Goal: Task Accomplishment & Management: Complete application form

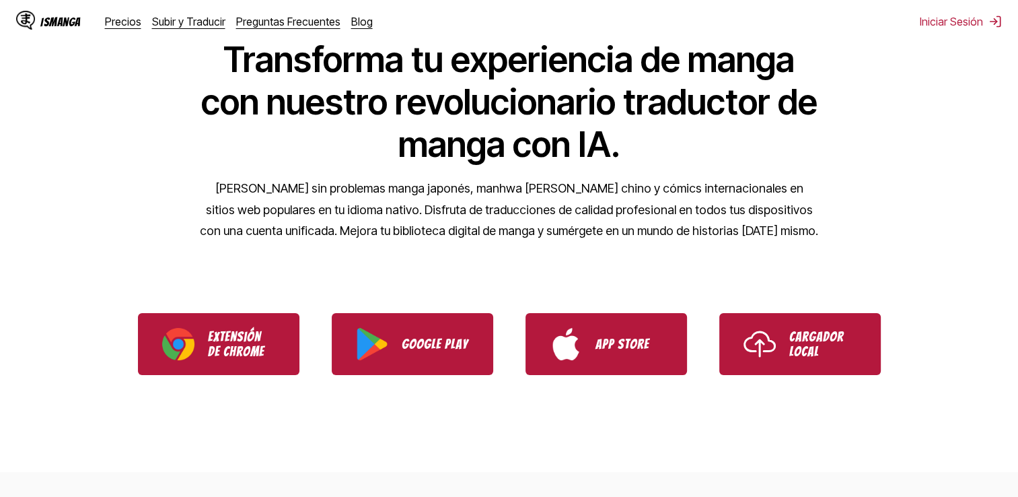
scroll to position [135, 0]
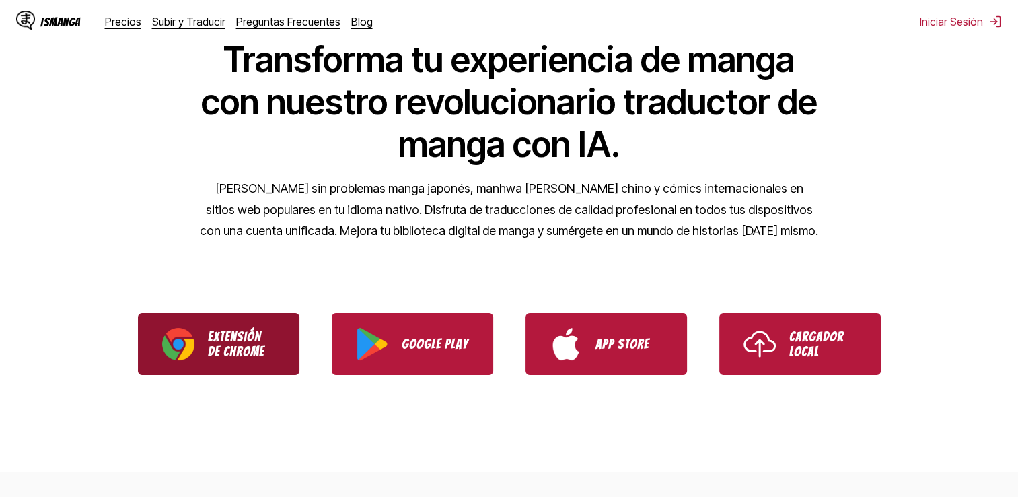
click at [250, 370] on link "Extensión de Chrome" at bounding box center [219, 344] width 162 height 62
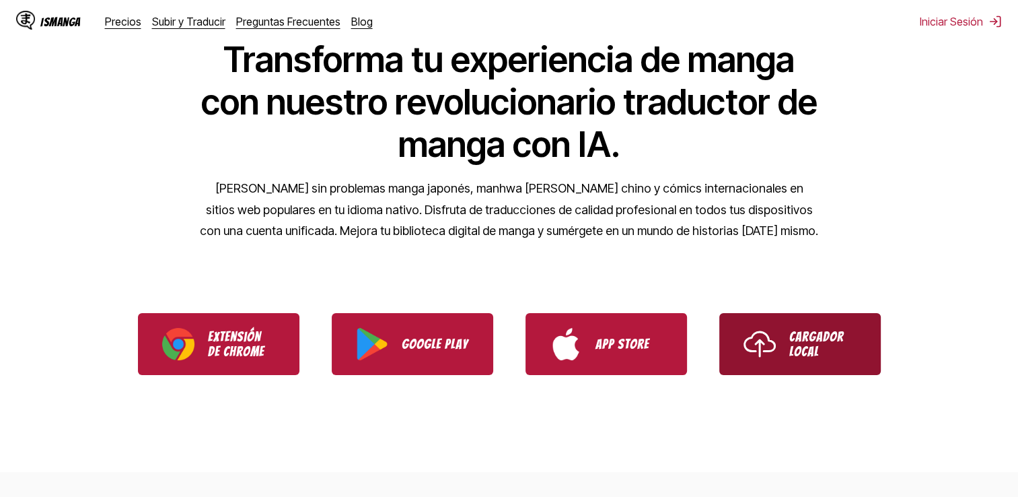
click at [765, 335] on img "Use IsManga Local Uploader" at bounding box center [760, 344] width 32 height 32
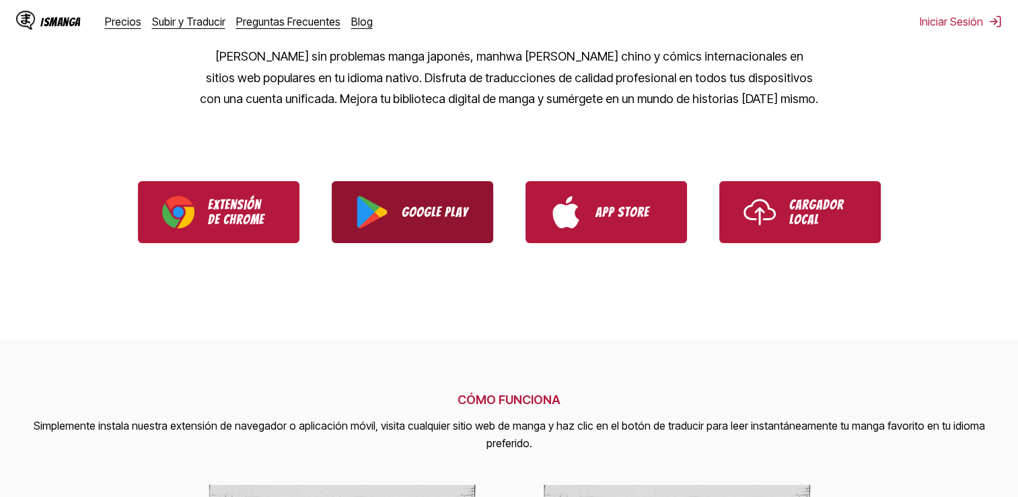
scroll to position [269, 0]
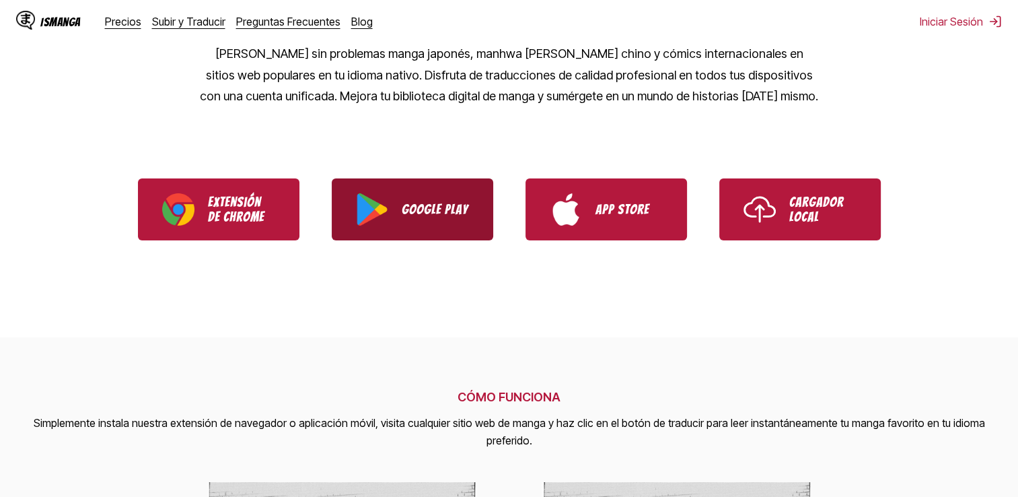
click at [390, 214] on link "Google Play" at bounding box center [413, 209] width 162 height 62
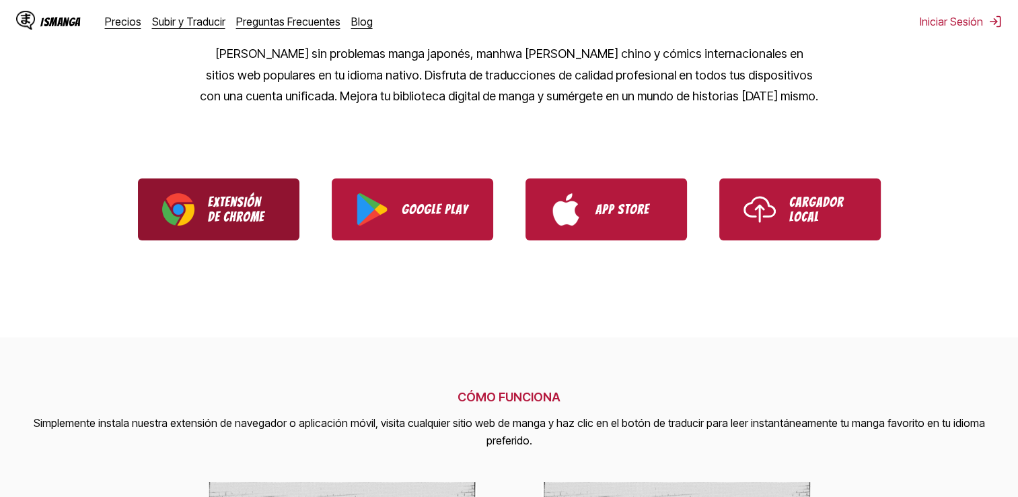
click at [252, 197] on p "Extensión de Chrome" at bounding box center [241, 210] width 67 height 30
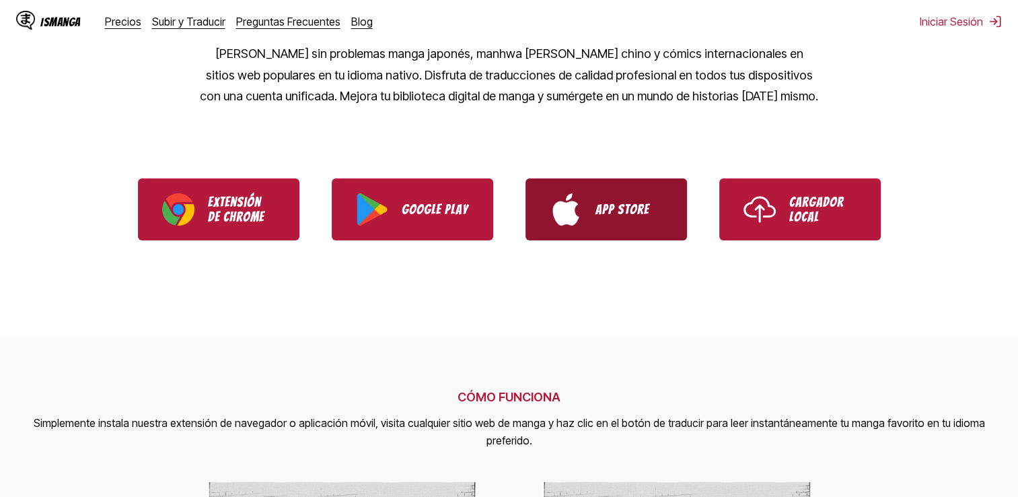
click at [582, 210] on link "App Store" at bounding box center [607, 209] width 162 height 62
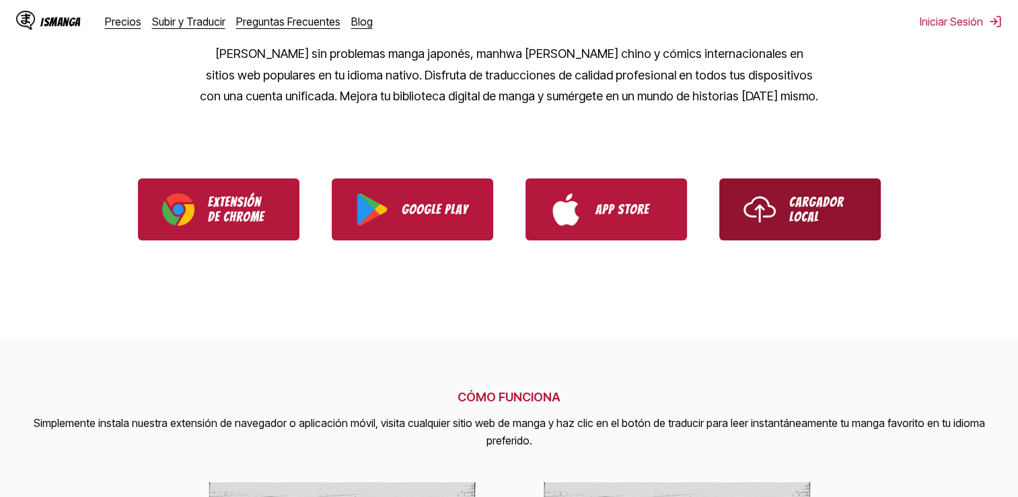
click at [814, 228] on link "Cargador Local" at bounding box center [801, 209] width 162 height 62
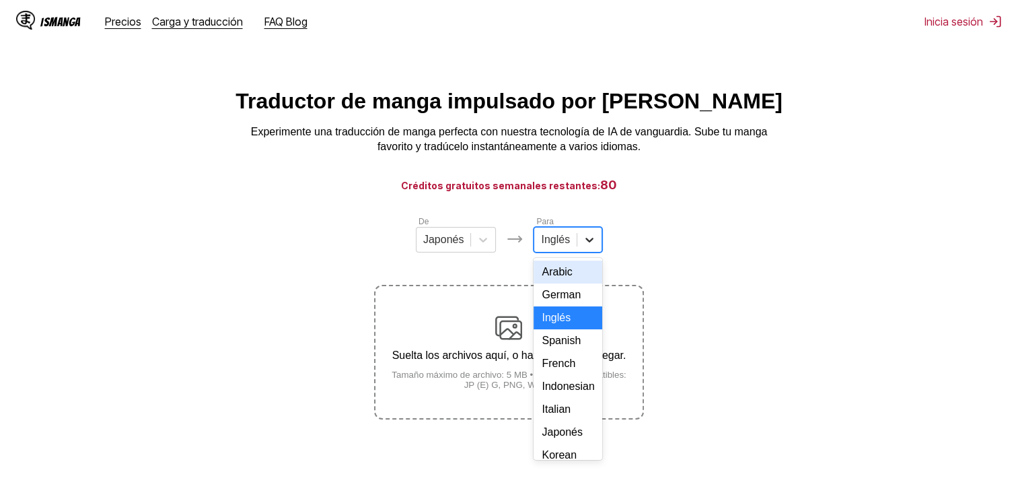
click at [583, 244] on icon at bounding box center [589, 239] width 13 height 13
click at [557, 352] on div "Español" at bounding box center [568, 340] width 69 height 23
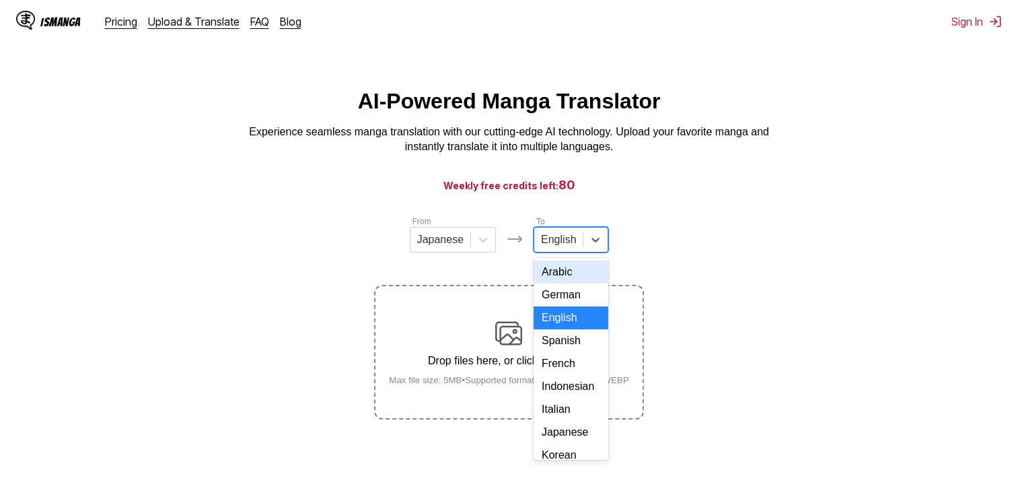
click at [562, 247] on div at bounding box center [558, 239] width 35 height 15
click at [563, 352] on div "Spanish" at bounding box center [571, 340] width 75 height 23
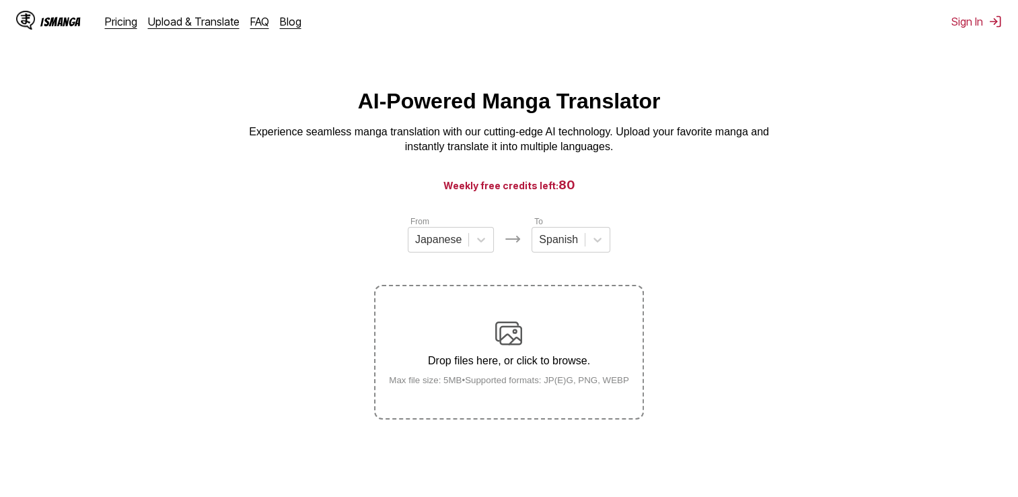
click at [513, 376] on div "Drop files here, or click to browse. Max file size: 5MB • Supported formats: JP…" at bounding box center [509, 352] width 262 height 65
click at [0, 0] on input "Drop files here, or click to browse. Max file size: 5MB • Supported formats: JP…" at bounding box center [0, 0] width 0 height 0
click at [618, 385] on small "Max file size: 5MB • Supported formats: JP(E)G, PNG, WEBP" at bounding box center [509, 380] width 262 height 10
click at [0, 0] on input "Drop files here, or click to browse. Max file size: 5MB • Supported formats: JP…" at bounding box center [0, 0] width 0 height 0
click at [489, 249] on div at bounding box center [481, 240] width 24 height 24
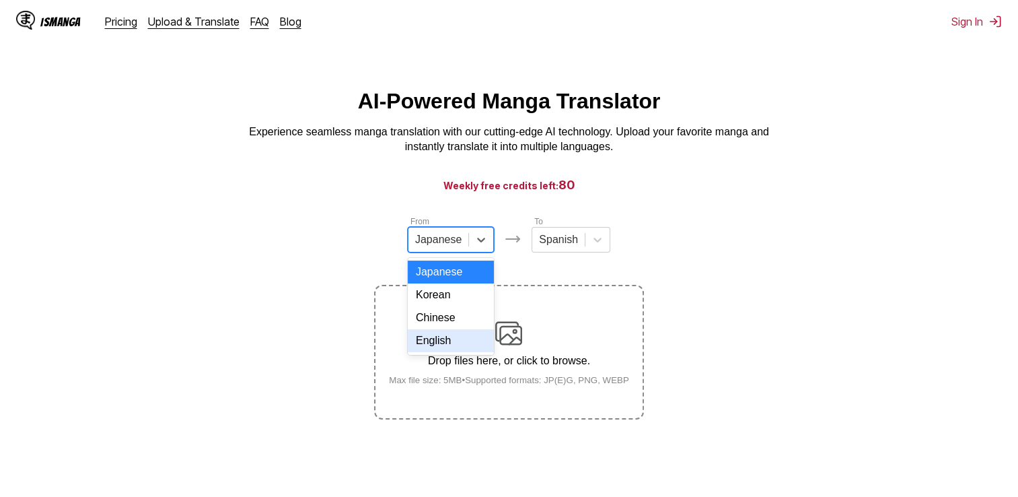
click at [448, 351] on div "English" at bounding box center [451, 340] width 86 height 23
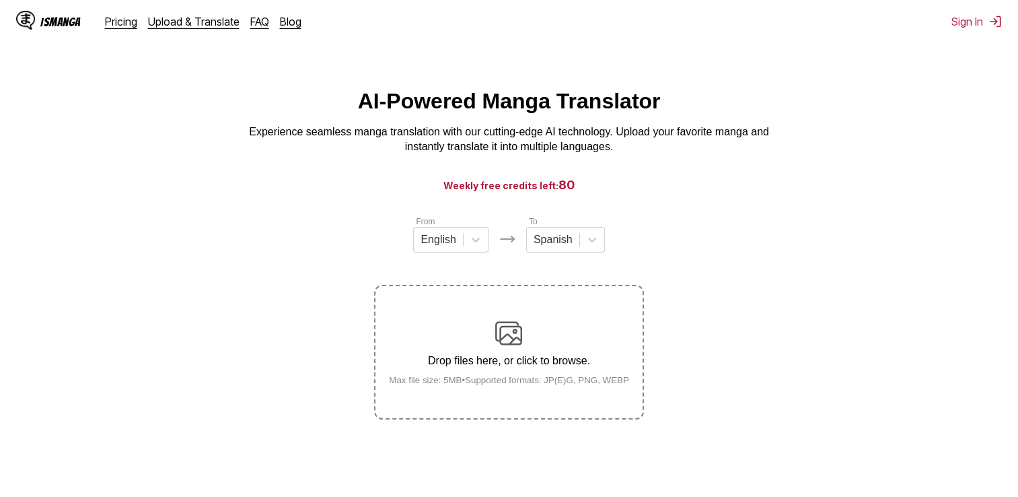
click at [526, 365] on p "Drop files here, or click to browse." at bounding box center [509, 361] width 262 height 12
click at [0, 0] on input "Drop files here, or click to browse. Max file size: 5MB • Supported formats: JP…" at bounding box center [0, 0] width 0 height 0
click at [543, 364] on p "Drop files here, or click to browse." at bounding box center [509, 361] width 262 height 12
click at [0, 0] on input "Drop files here, or click to browse. Max file size: 5MB • Supported formats: JP…" at bounding box center [0, 0] width 0 height 0
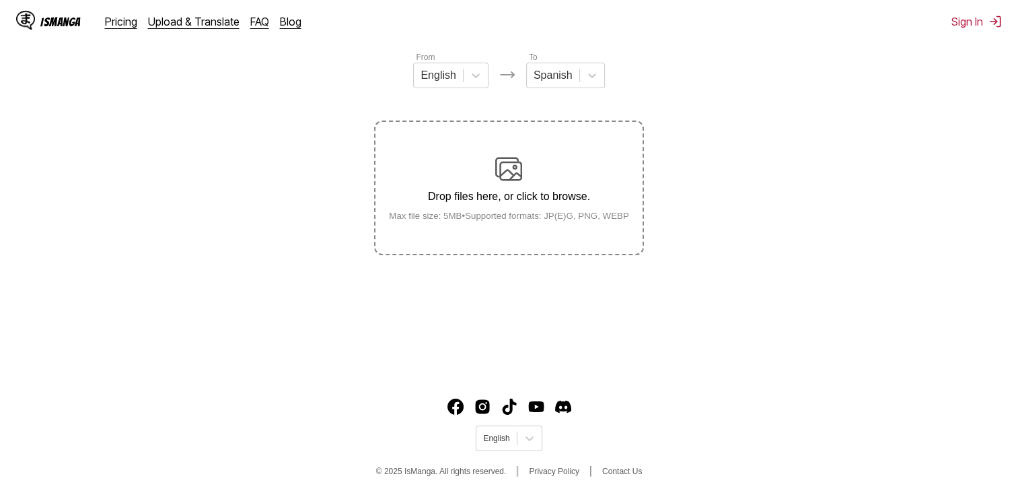
click at [619, 220] on small "Max file size: 5MB • Supported formats: JP(E)G, PNG, WEBP" at bounding box center [509, 216] width 262 height 10
click at [0, 0] on input "Drop files here, or click to browse. Max file size: 5MB • Supported formats: JP…" at bounding box center [0, 0] width 0 height 0
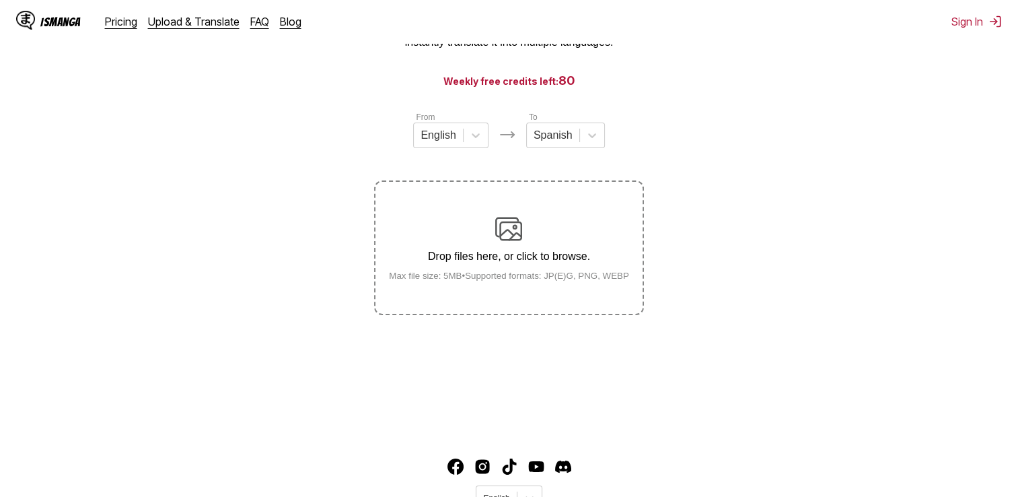
scroll to position [0, 0]
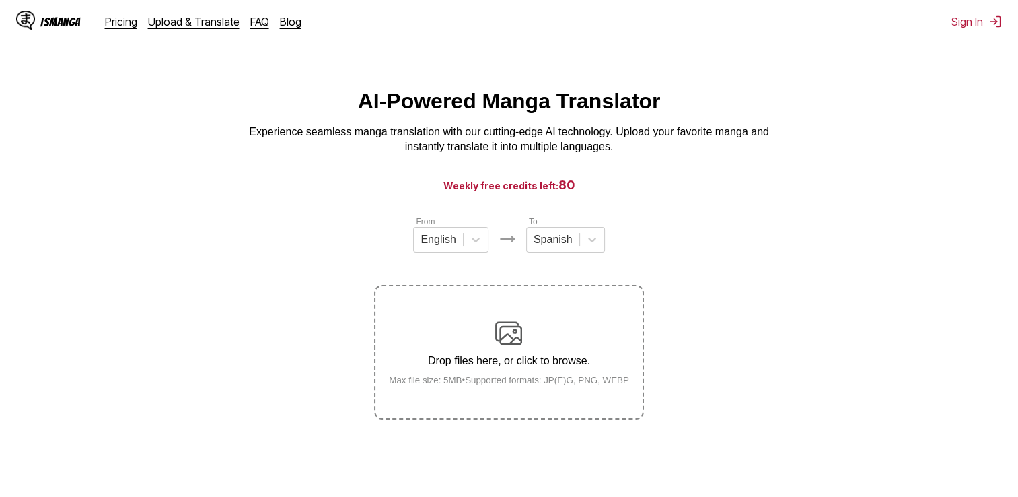
click at [534, 373] on div "Drop files here, or click to browse. Max file size: 5MB • Supported formats: JP…" at bounding box center [509, 352] width 262 height 65
click at [0, 0] on input "Drop files here, or click to browse. Max file size: 5MB • Supported formats: JP…" at bounding box center [0, 0] width 0 height 0
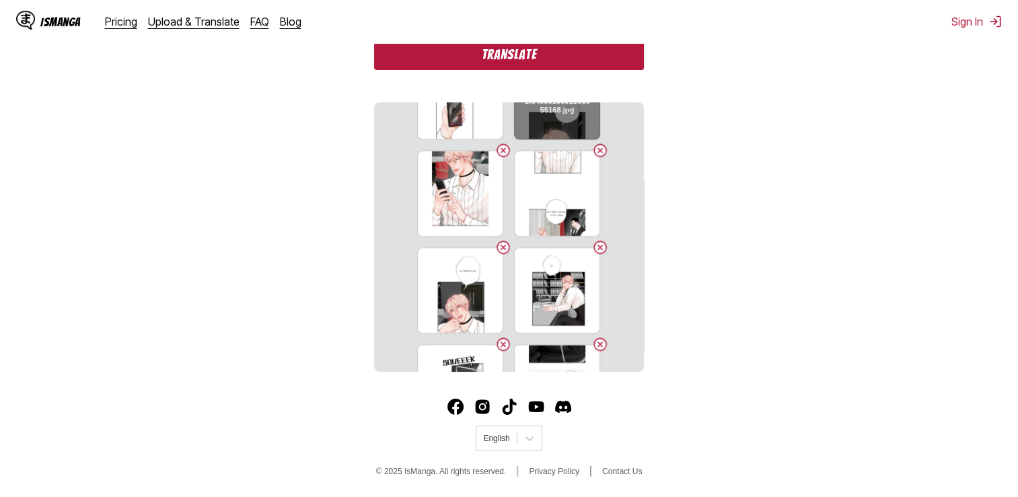
scroll to position [2649, 0]
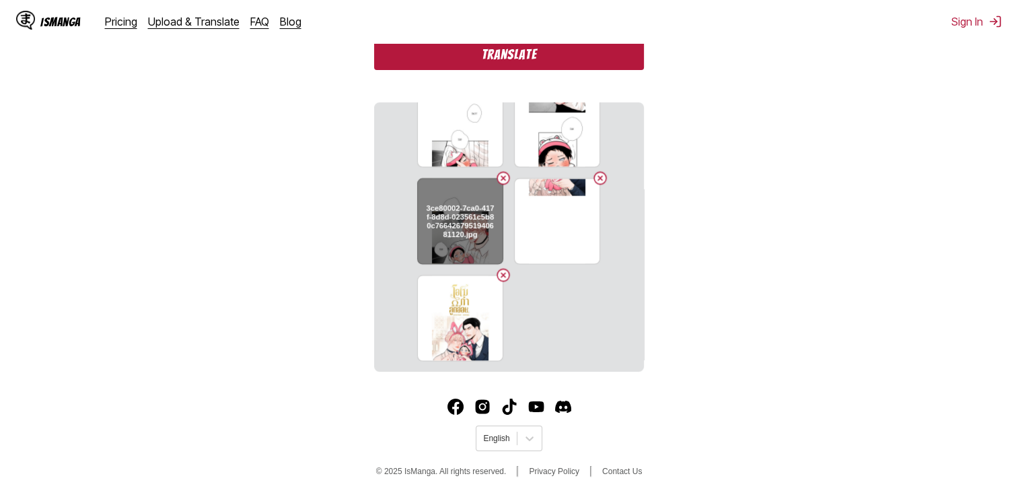
click at [456, 234] on h6 "3ce80002-7ca0-417f-8d8d-023561c5b80c7664267951940681120.jpg" at bounding box center [460, 221] width 69 height 34
click at [458, 236] on h6 "3ce80002-7ca0-417f-8d8d-023561c5b80c7664267951940681120.jpg" at bounding box center [460, 221] width 69 height 34
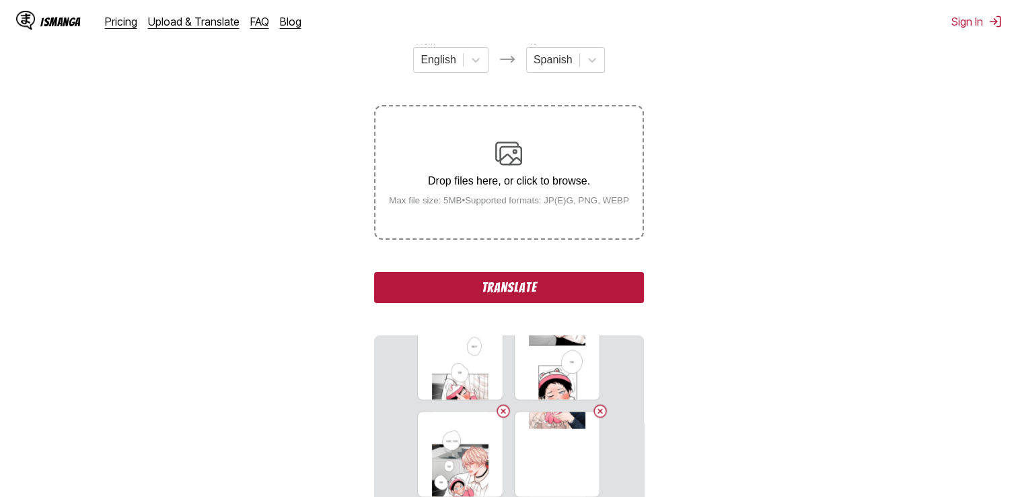
scroll to position [212, 0]
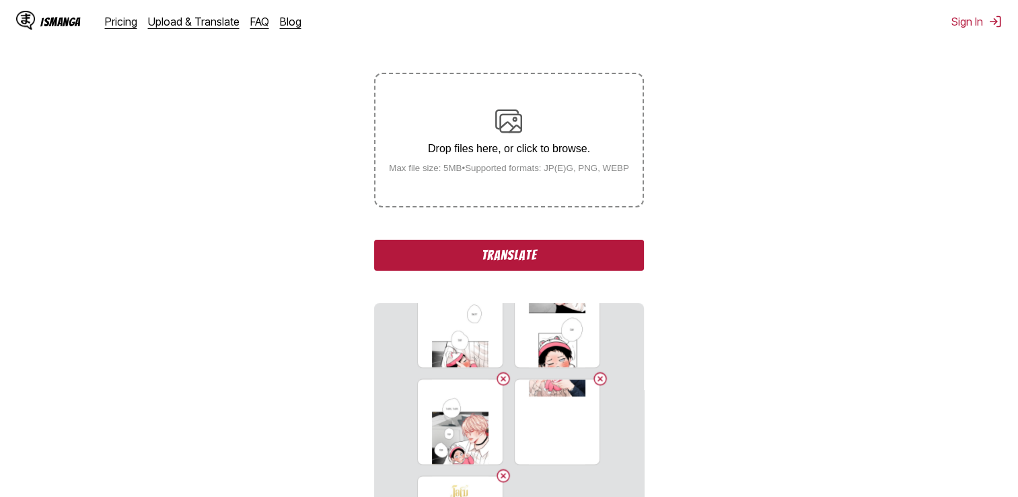
click at [536, 250] on button "Translate" at bounding box center [508, 255] width 269 height 31
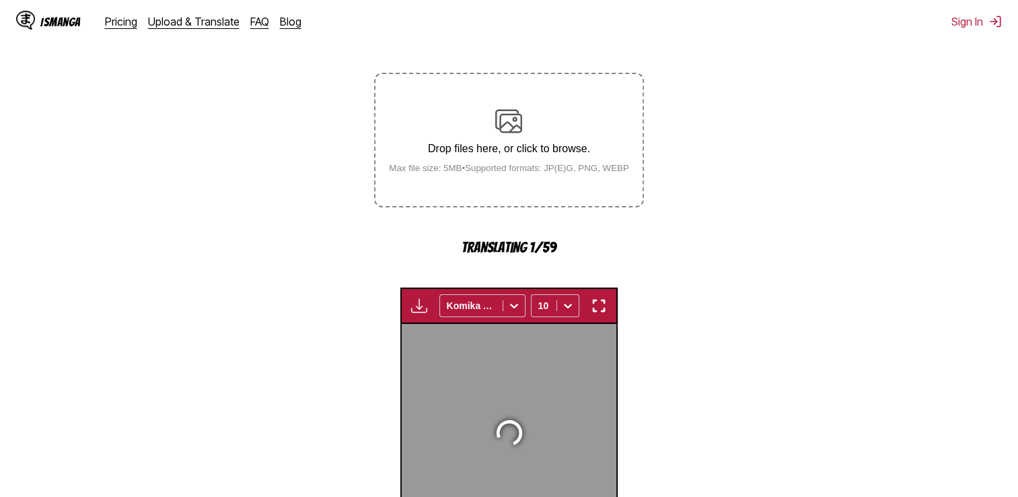
scroll to position [403, 0]
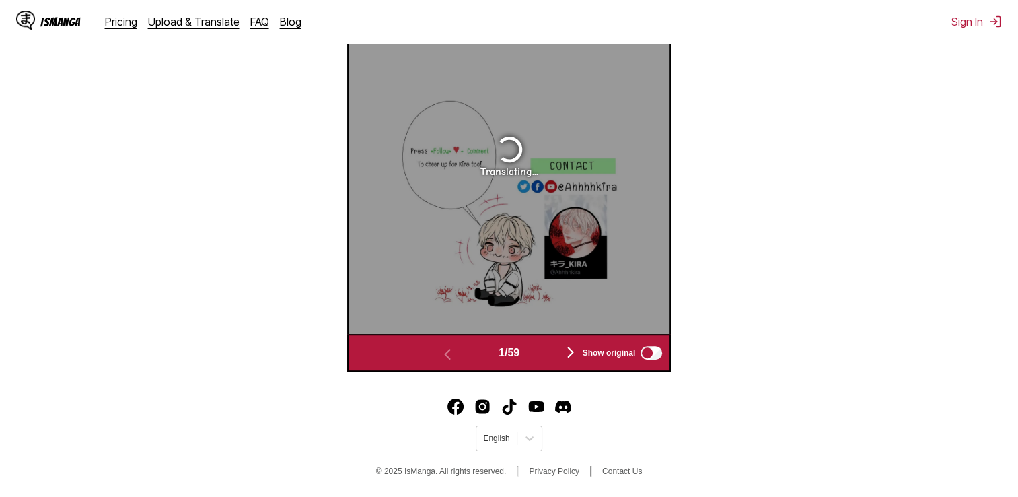
click at [573, 356] on img "button" at bounding box center [571, 352] width 16 height 16
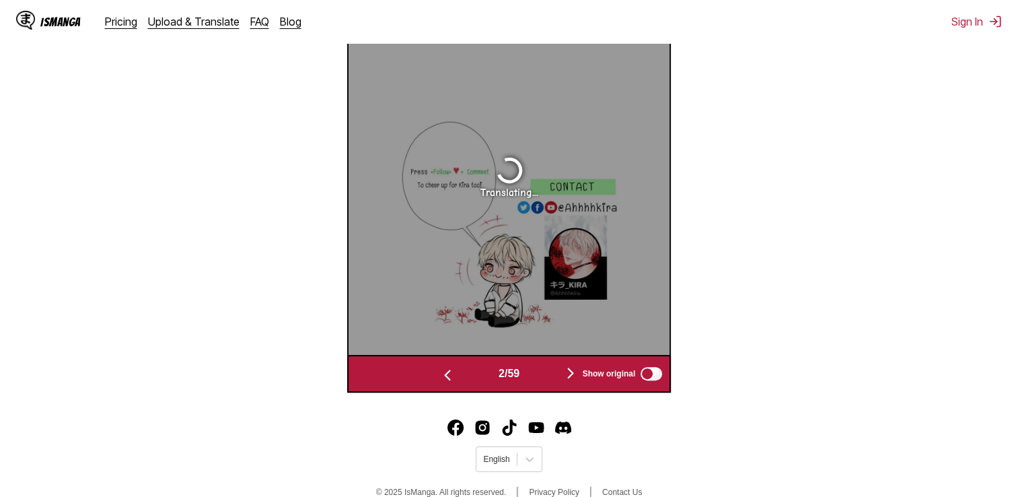
scroll to position [0, 322]
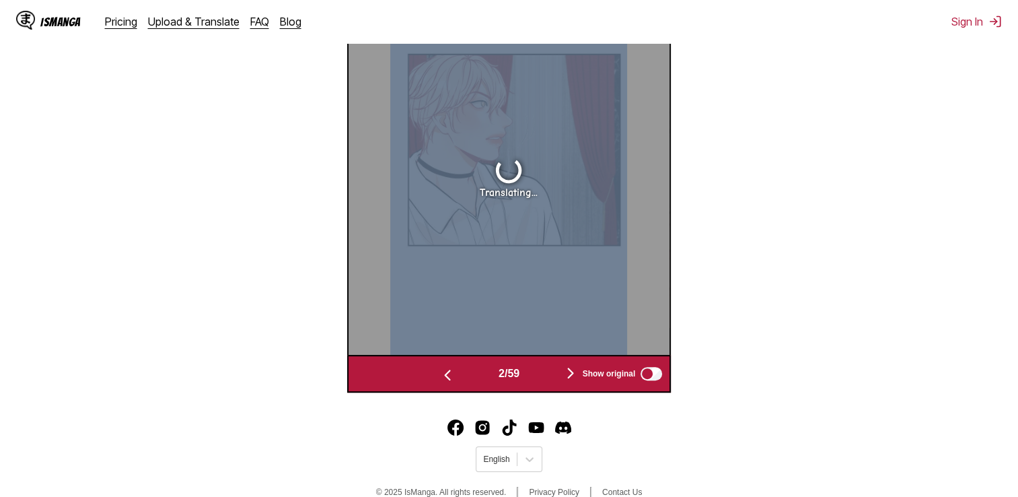
click at [573, 354] on div "Translating..." at bounding box center [509, 176] width 322 height 356
click at [571, 377] on img "button" at bounding box center [571, 373] width 16 height 16
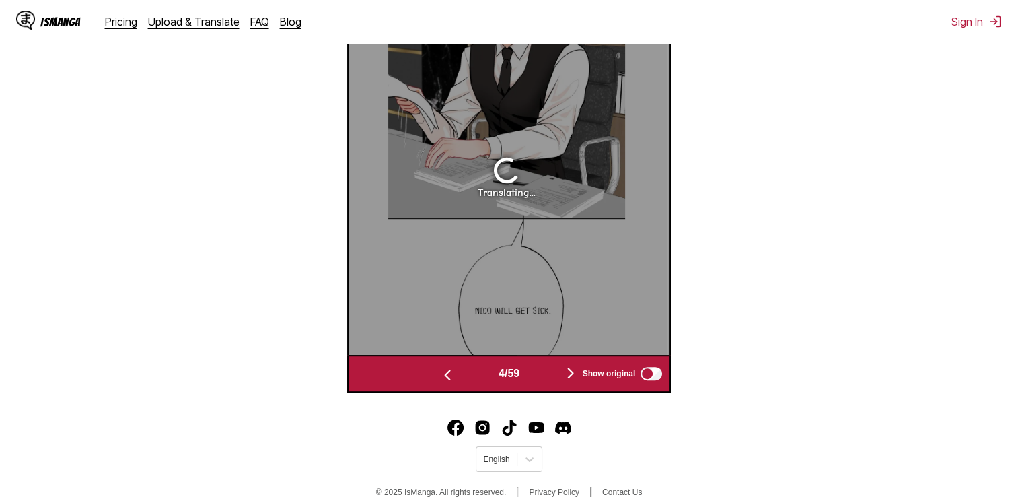
click at [571, 377] on img "button" at bounding box center [571, 373] width 16 height 16
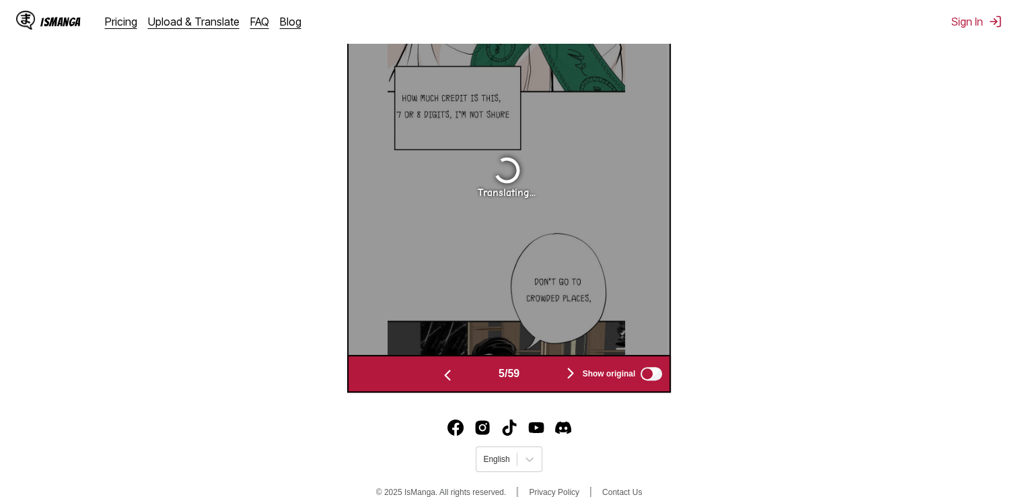
click at [571, 377] on img "button" at bounding box center [571, 373] width 16 height 16
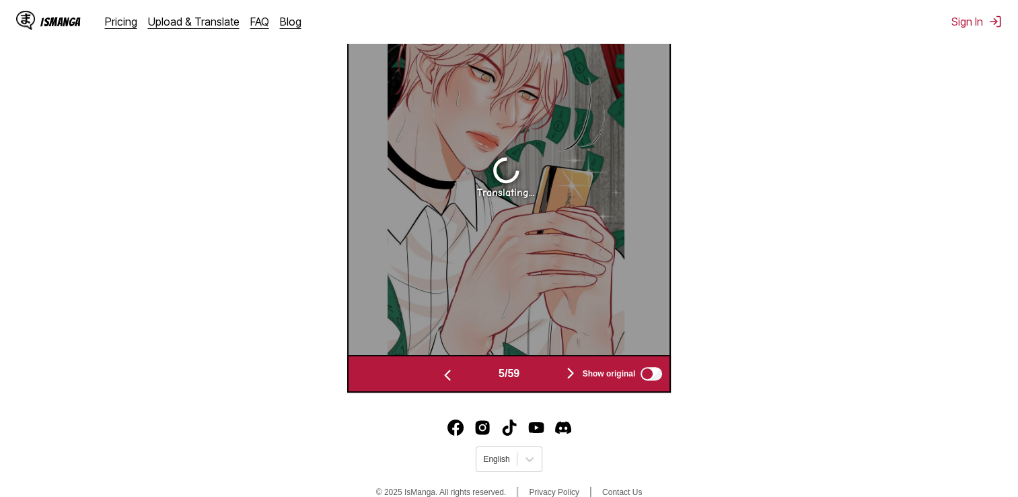
click at [571, 377] on img "button" at bounding box center [571, 373] width 16 height 16
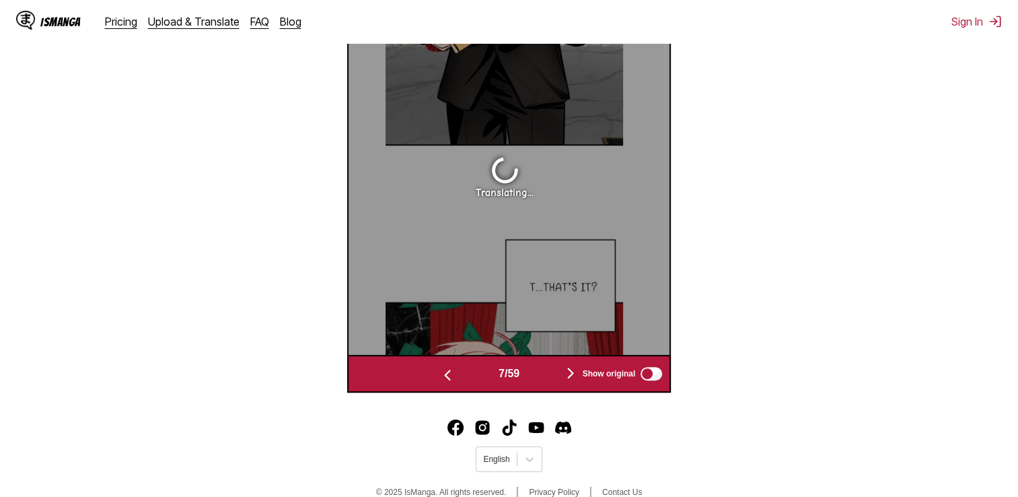
click at [571, 377] on img "button" at bounding box center [571, 373] width 16 height 16
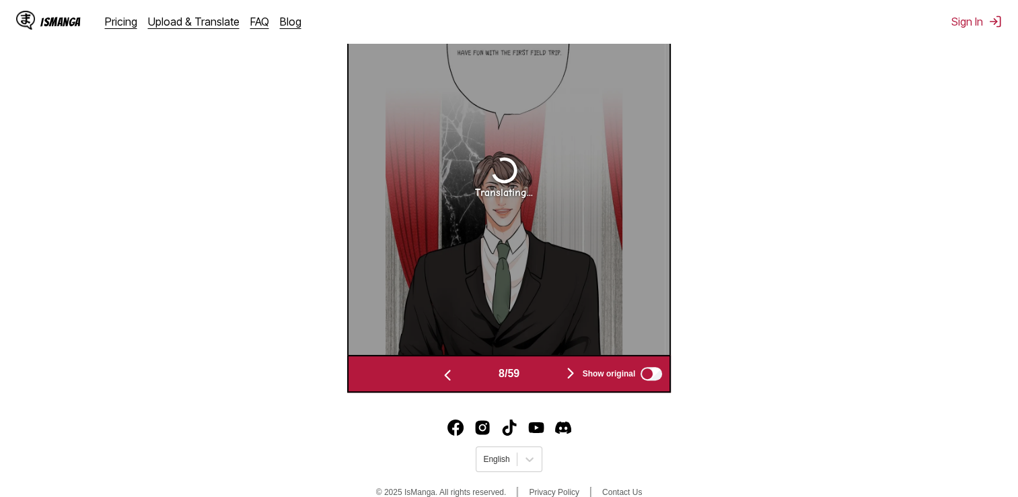
click at [571, 377] on img "button" at bounding box center [571, 373] width 16 height 16
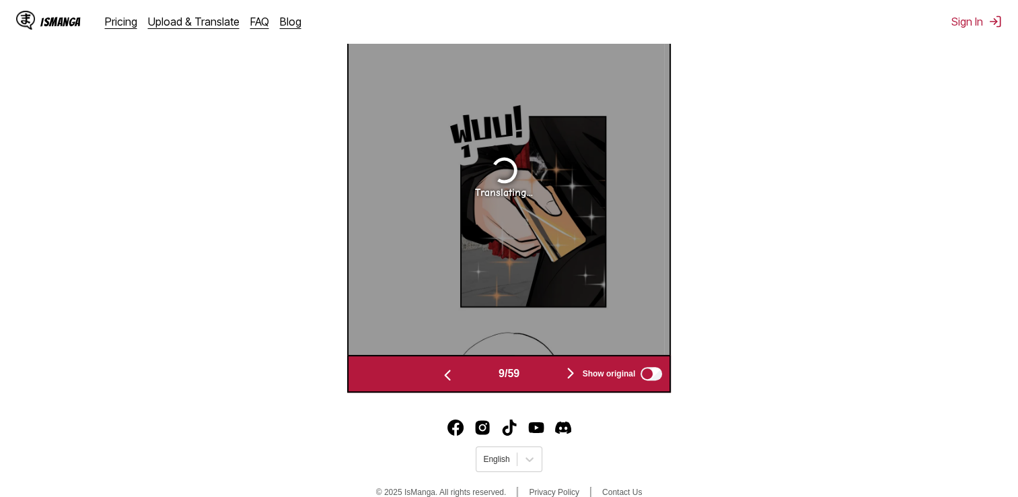
click at [571, 377] on img "button" at bounding box center [571, 373] width 16 height 16
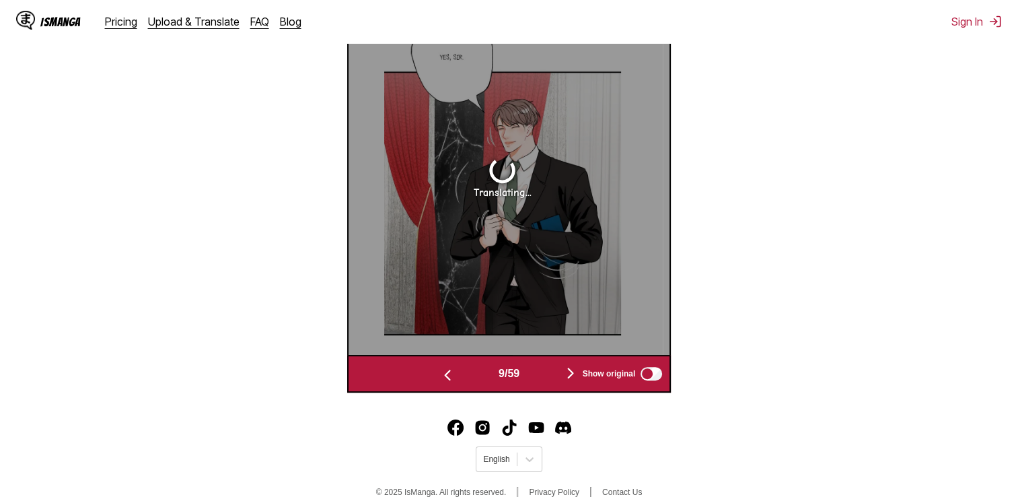
click at [571, 377] on img "button" at bounding box center [571, 373] width 16 height 16
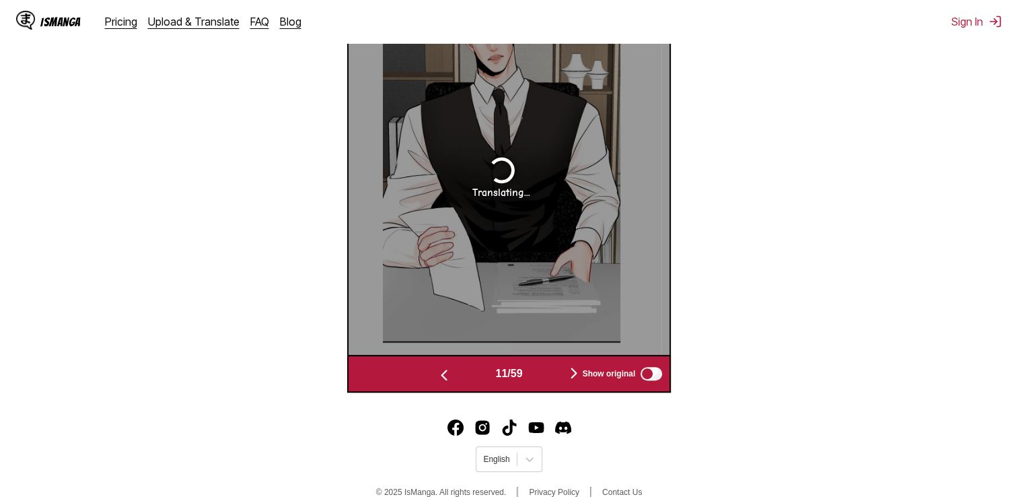
click at [571, 377] on img "button" at bounding box center [574, 373] width 16 height 16
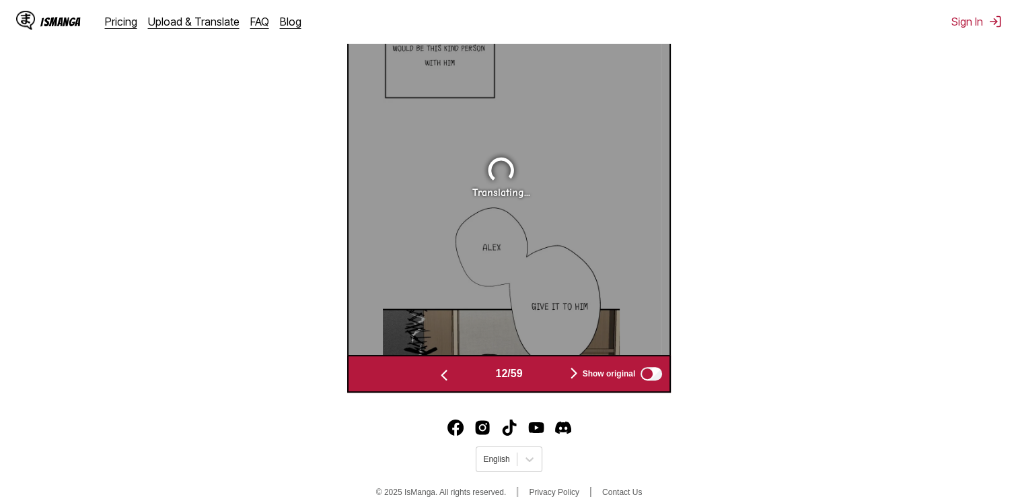
click at [571, 377] on img "button" at bounding box center [574, 373] width 16 height 16
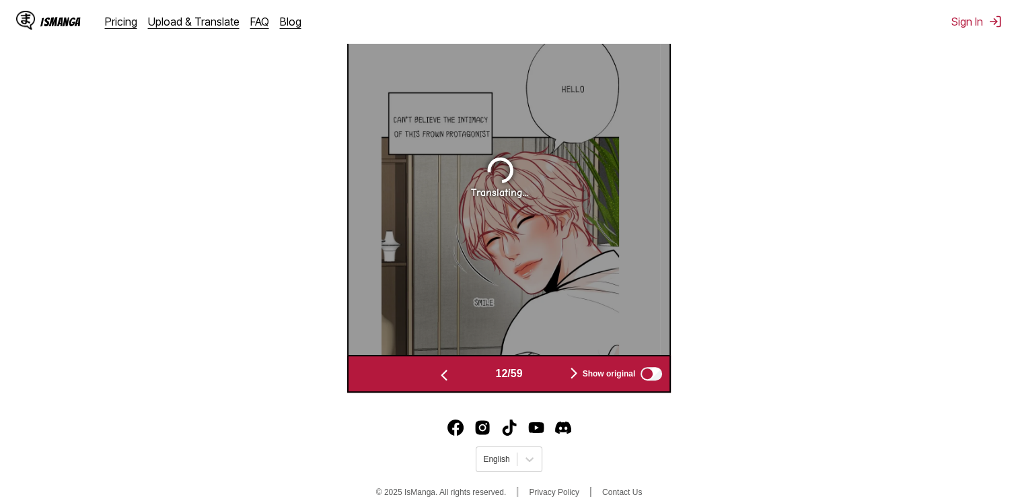
click at [571, 377] on img "button" at bounding box center [574, 373] width 16 height 16
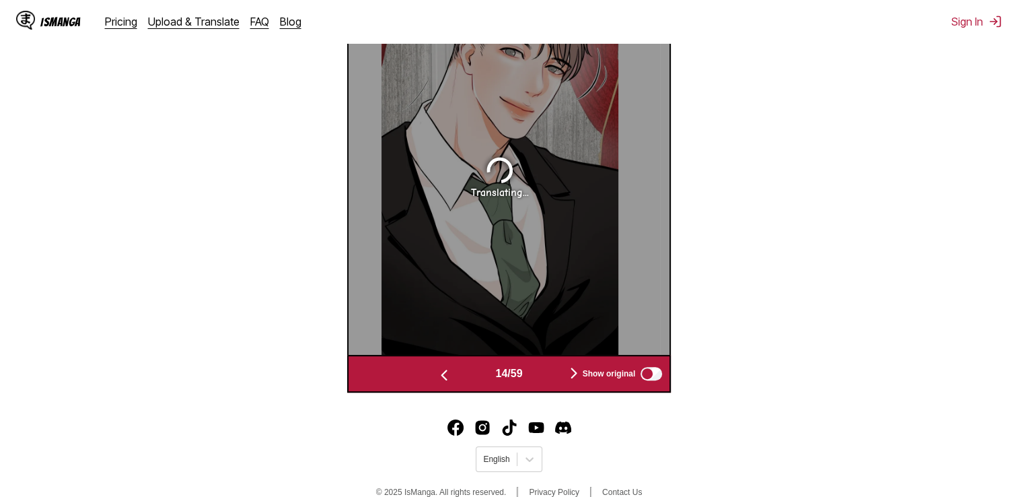
click at [571, 377] on img "button" at bounding box center [574, 373] width 16 height 16
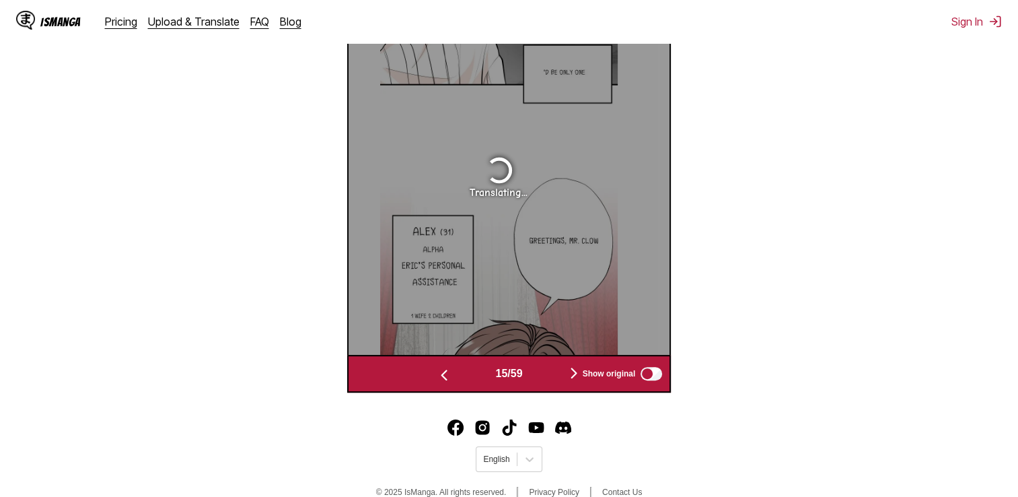
click at [571, 377] on img "button" at bounding box center [574, 373] width 16 height 16
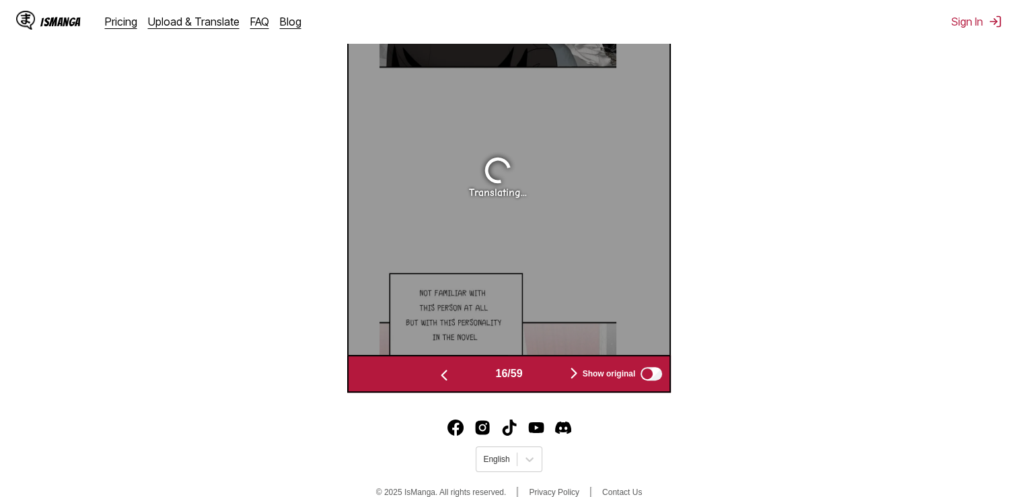
click at [571, 377] on img "button" at bounding box center [574, 373] width 16 height 16
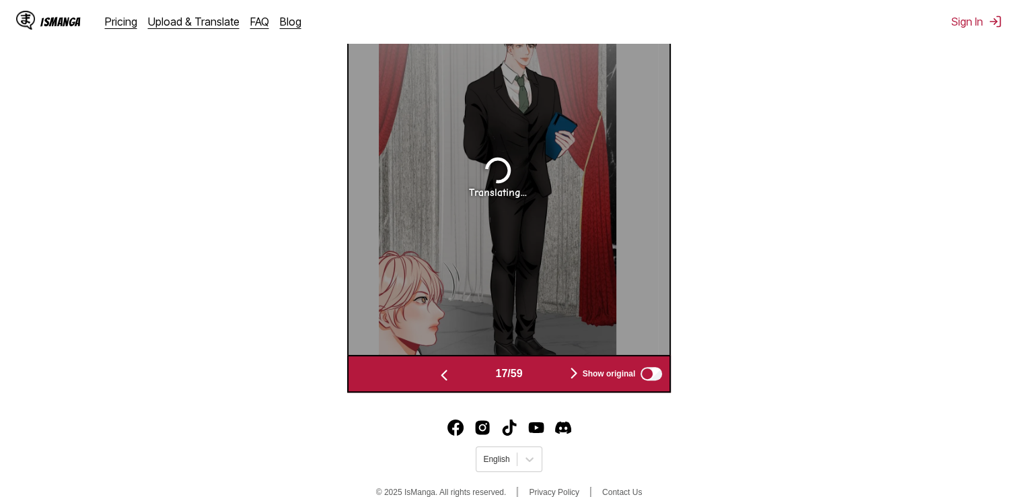
click at [571, 377] on img "button" at bounding box center [574, 373] width 16 height 16
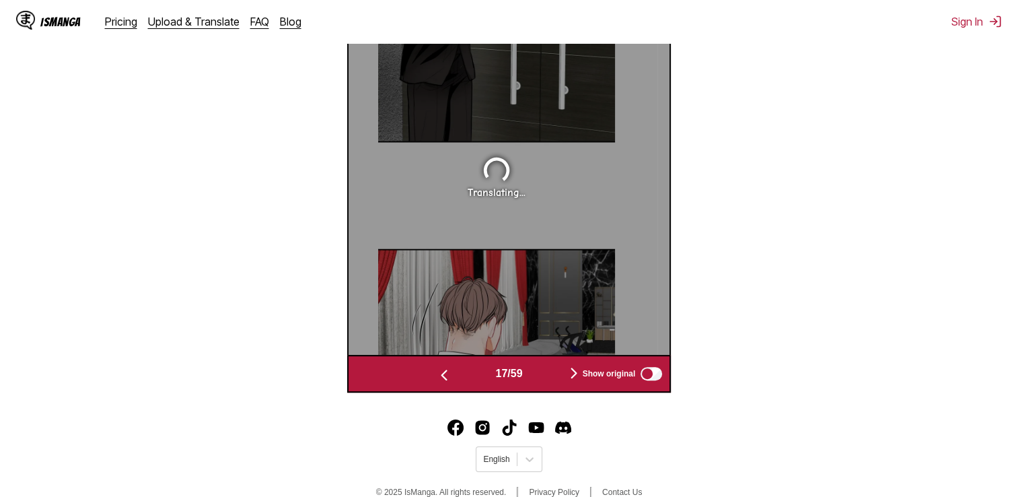
click at [571, 377] on img "button" at bounding box center [574, 373] width 16 height 16
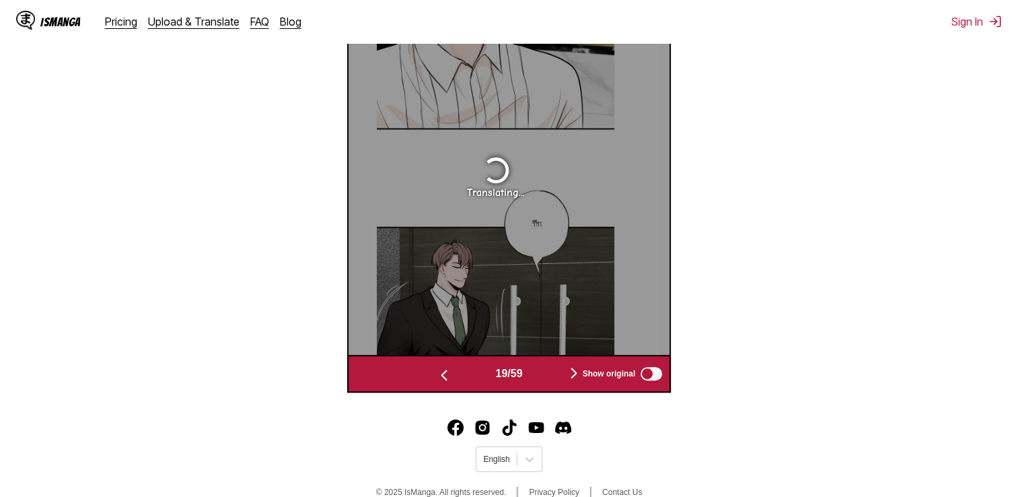
click at [571, 377] on img "button" at bounding box center [574, 373] width 16 height 16
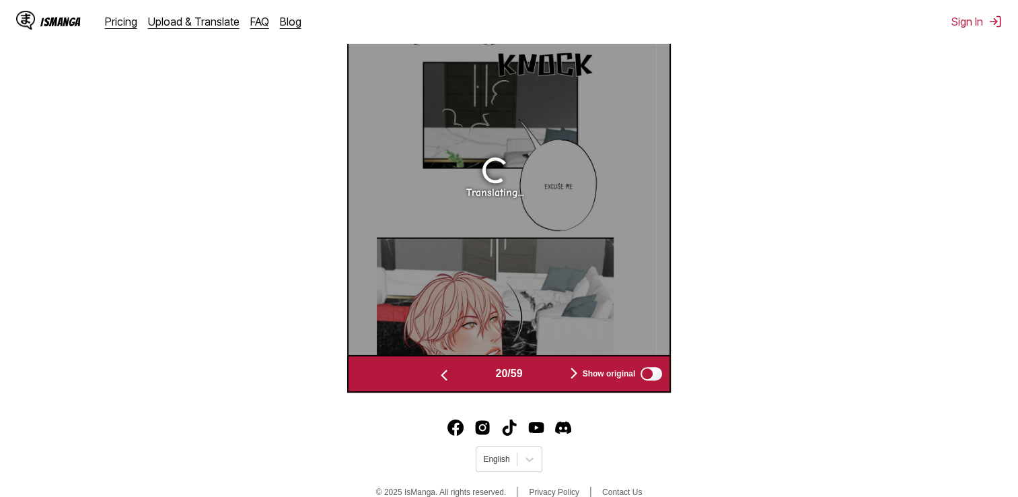
click at [571, 377] on img "button" at bounding box center [574, 373] width 16 height 16
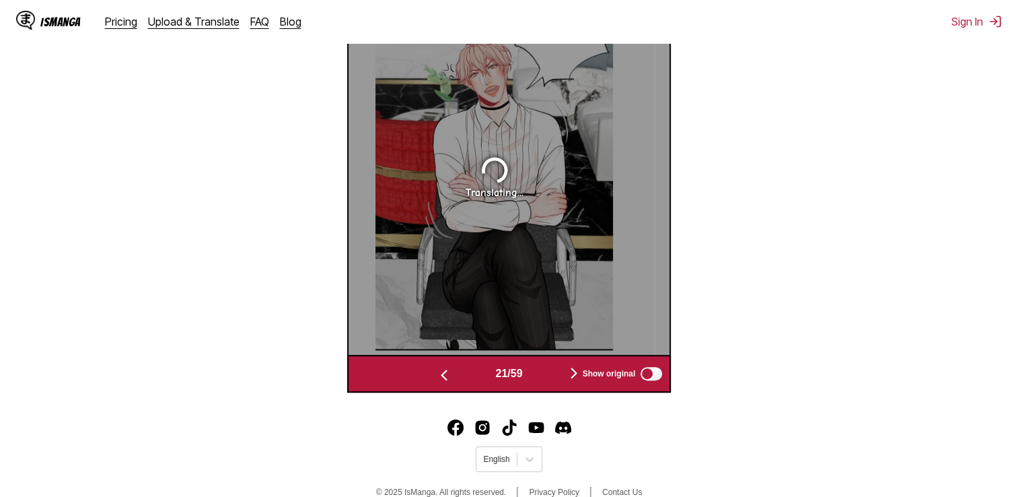
click at [571, 377] on img "button" at bounding box center [574, 373] width 16 height 16
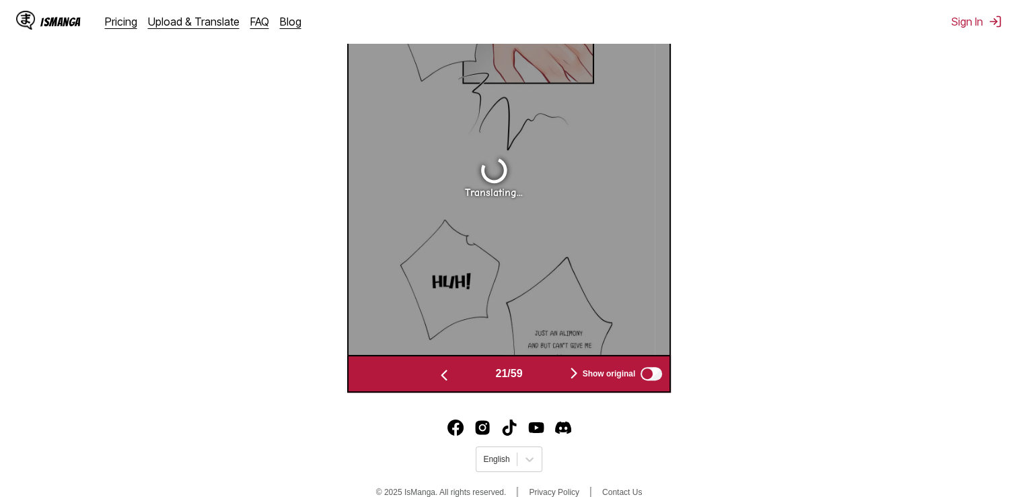
click at [571, 377] on img "button" at bounding box center [574, 373] width 16 height 16
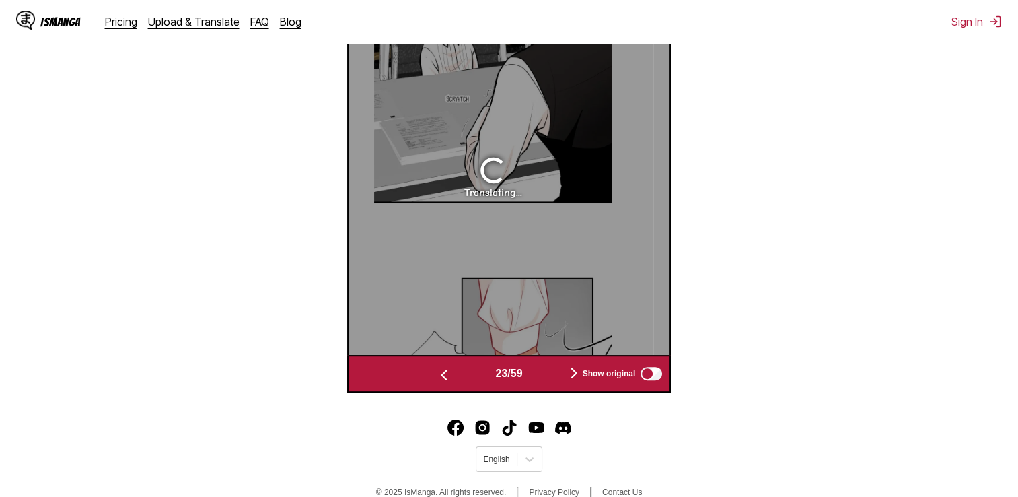
click at [571, 377] on img "button" at bounding box center [574, 373] width 16 height 16
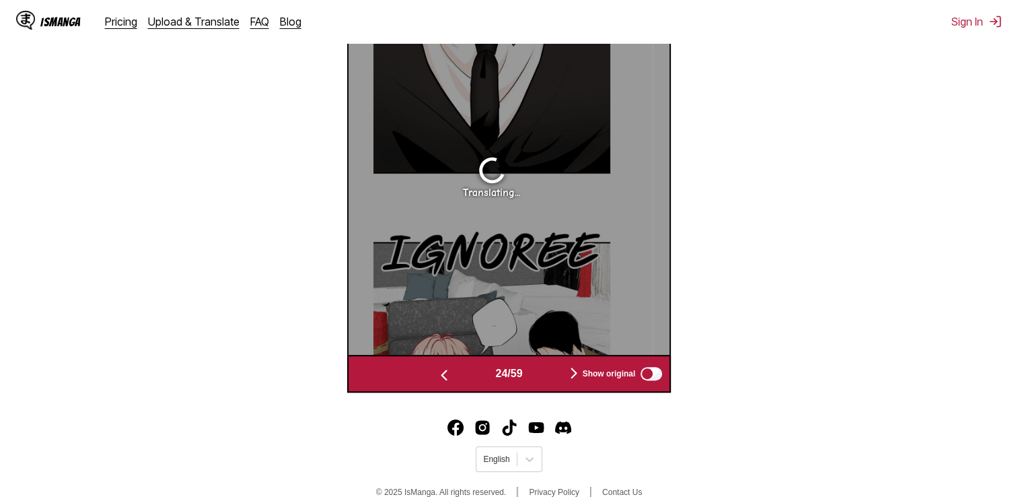
click at [571, 377] on img "button" at bounding box center [574, 373] width 16 height 16
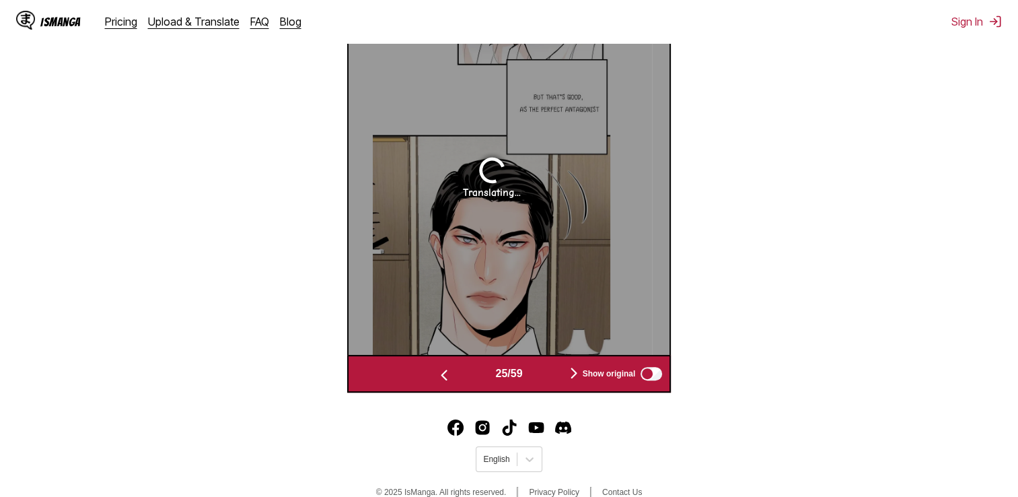
click at [571, 377] on img "button" at bounding box center [574, 373] width 16 height 16
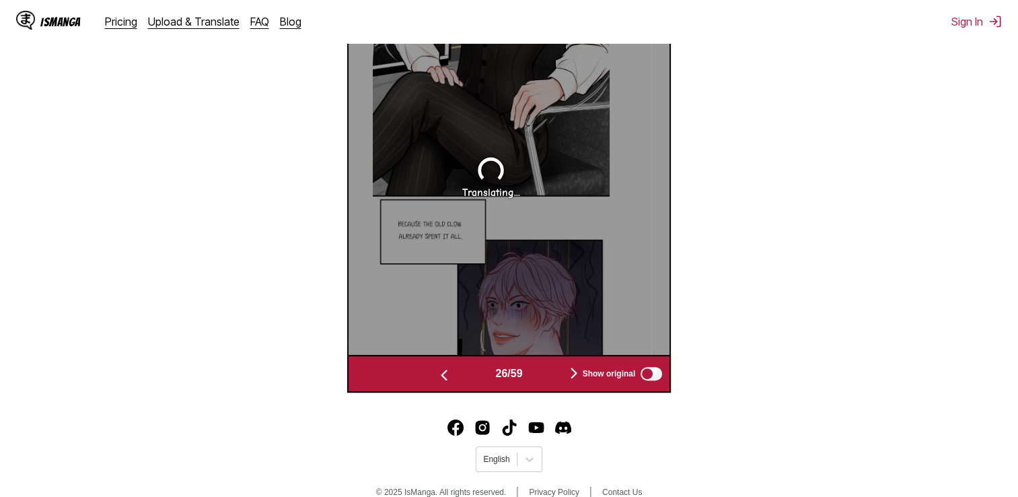
click at [571, 377] on img "button" at bounding box center [574, 373] width 16 height 16
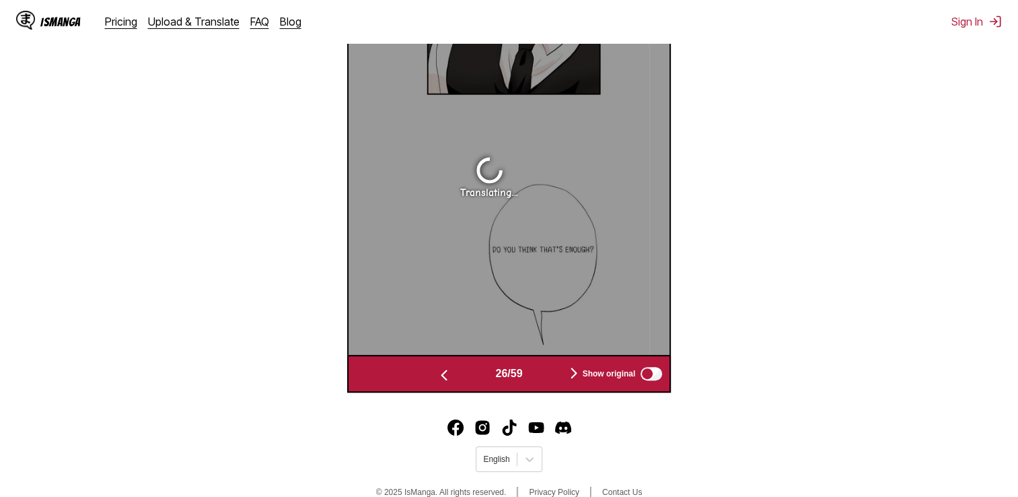
click at [571, 377] on img "button" at bounding box center [574, 373] width 16 height 16
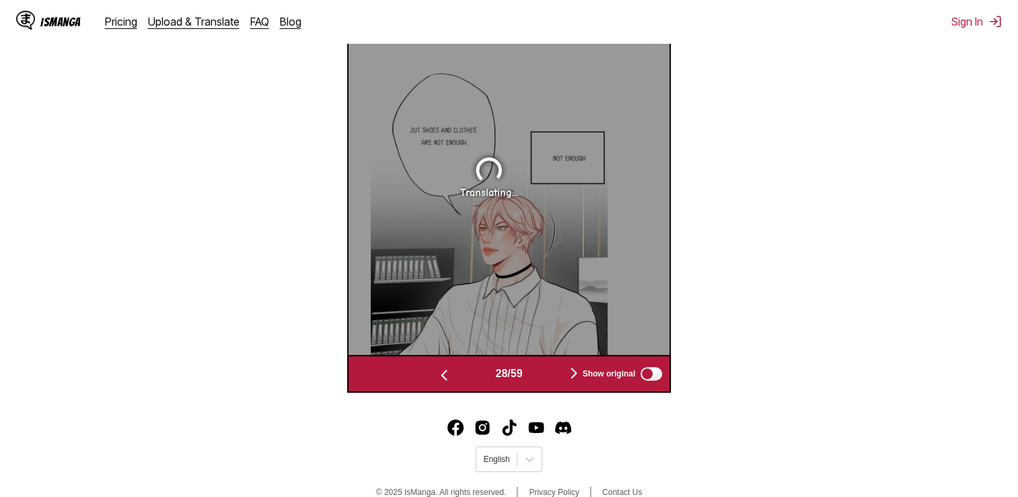
click at [571, 377] on img "button" at bounding box center [574, 373] width 16 height 16
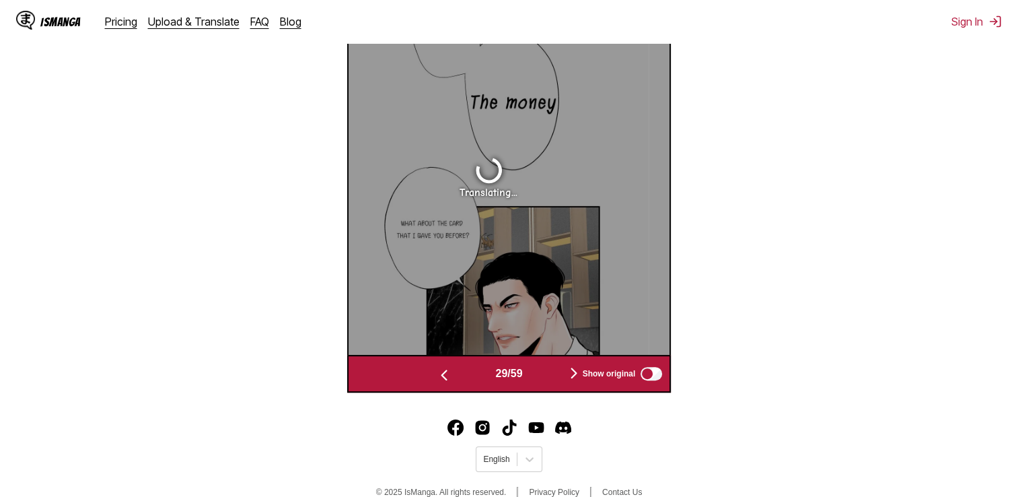
click at [571, 377] on img "button" at bounding box center [574, 373] width 16 height 16
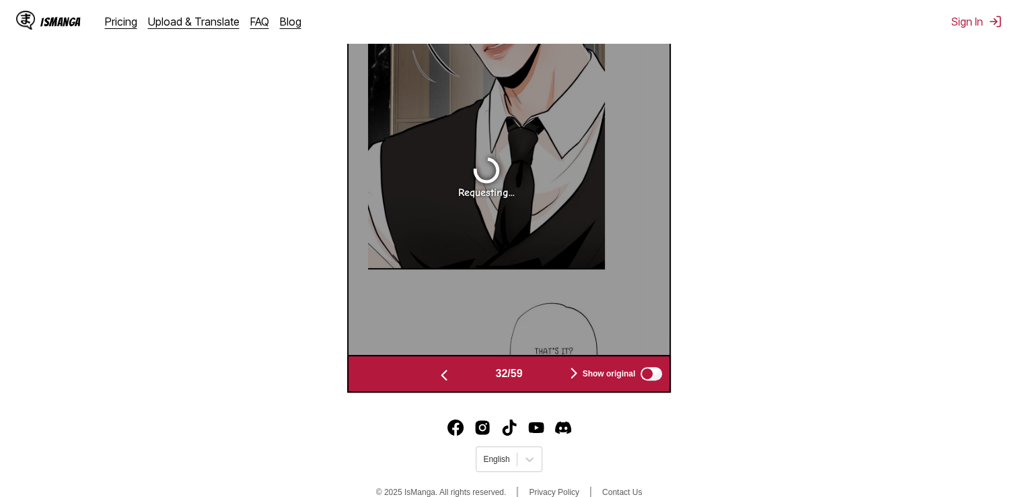
click at [571, 377] on img "button" at bounding box center [574, 373] width 16 height 16
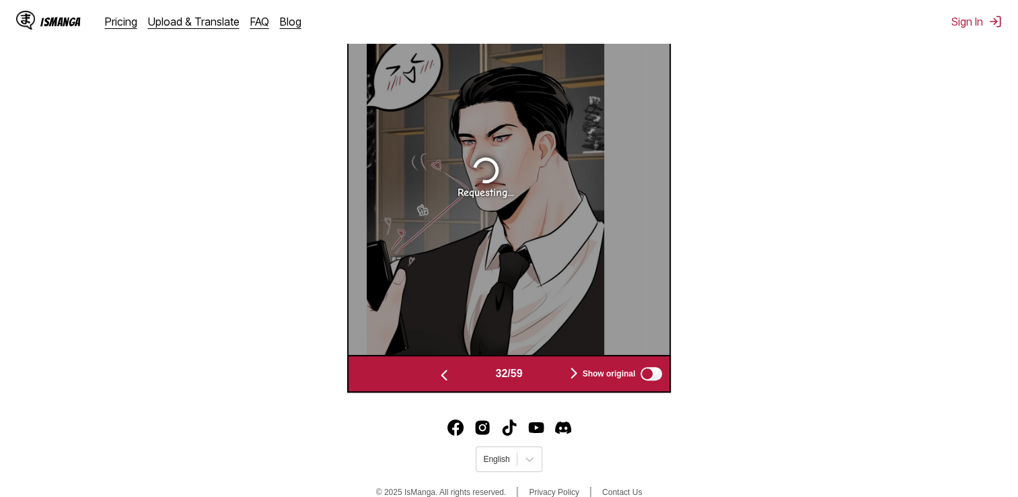
click at [571, 377] on img "button" at bounding box center [574, 373] width 16 height 16
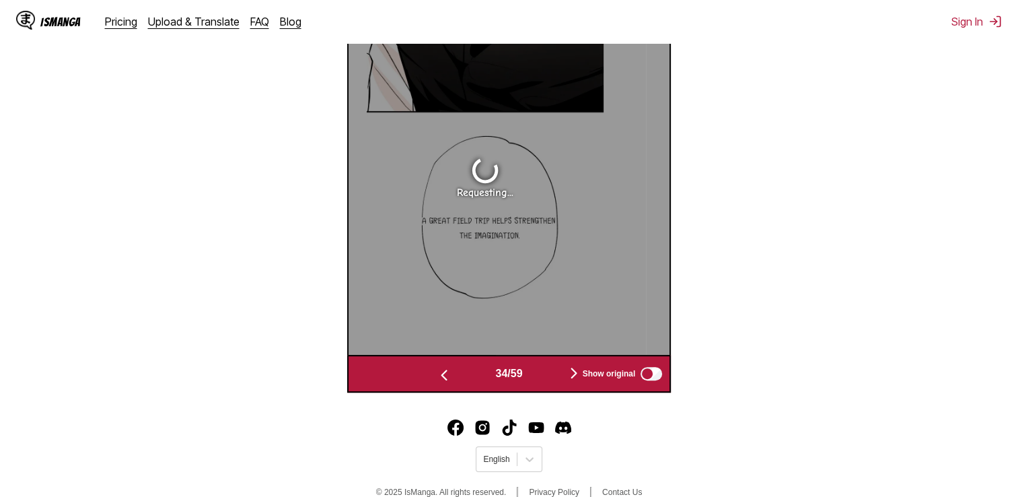
click at [571, 377] on img "button" at bounding box center [574, 373] width 16 height 16
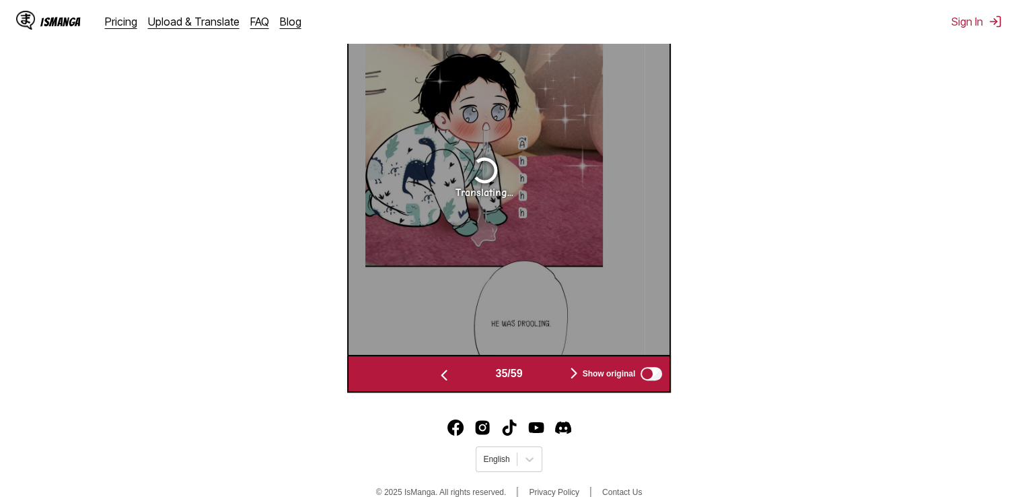
click at [571, 377] on img "button" at bounding box center [574, 373] width 16 height 16
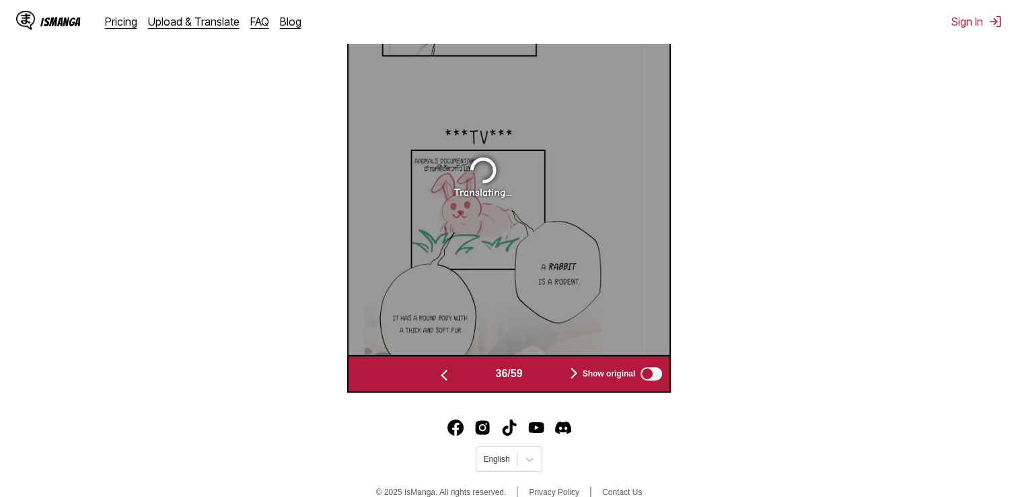
click at [571, 377] on img "button" at bounding box center [574, 373] width 16 height 16
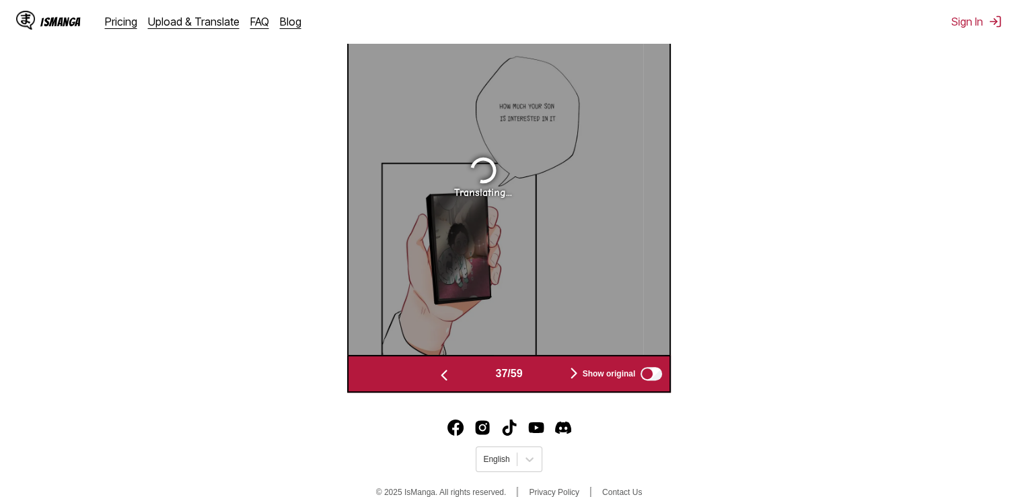
click at [571, 377] on img "button" at bounding box center [574, 373] width 16 height 16
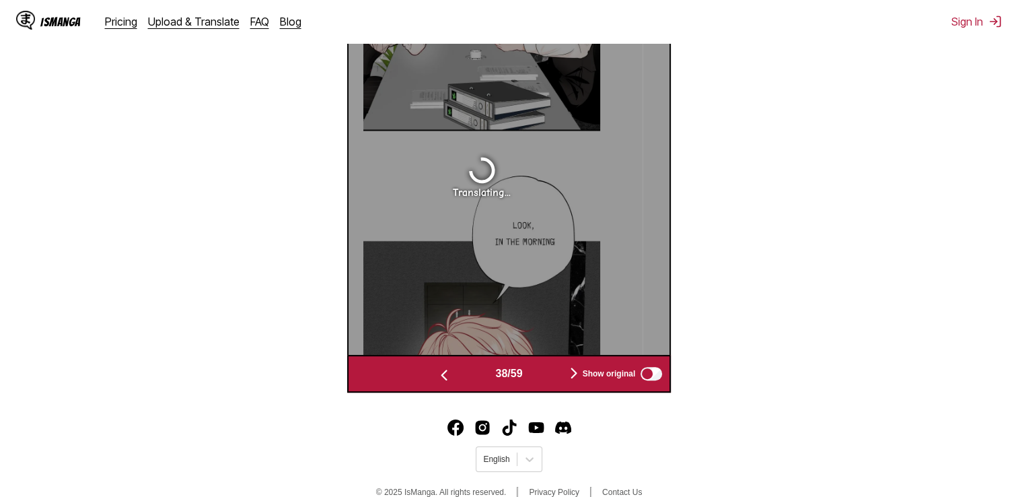
click at [571, 377] on img "button" at bounding box center [574, 373] width 16 height 16
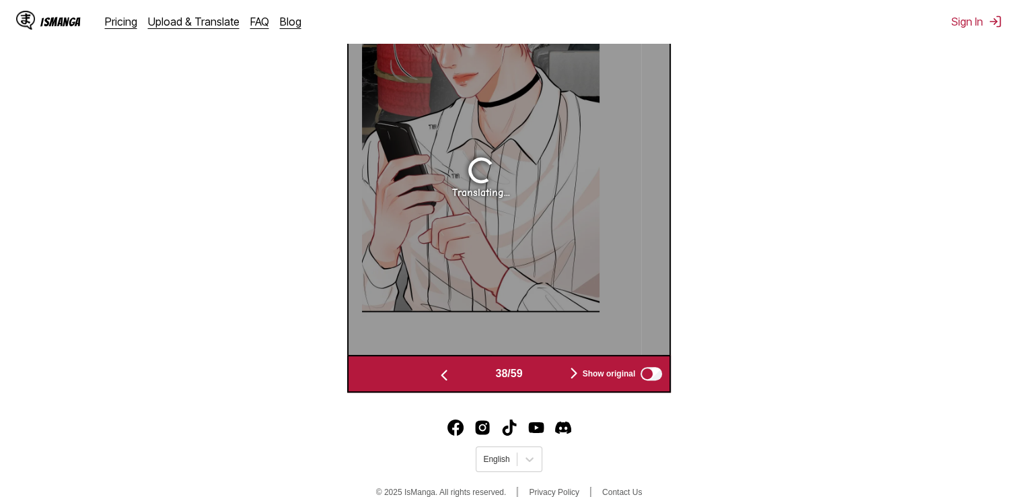
click at [571, 377] on img "button" at bounding box center [574, 373] width 16 height 16
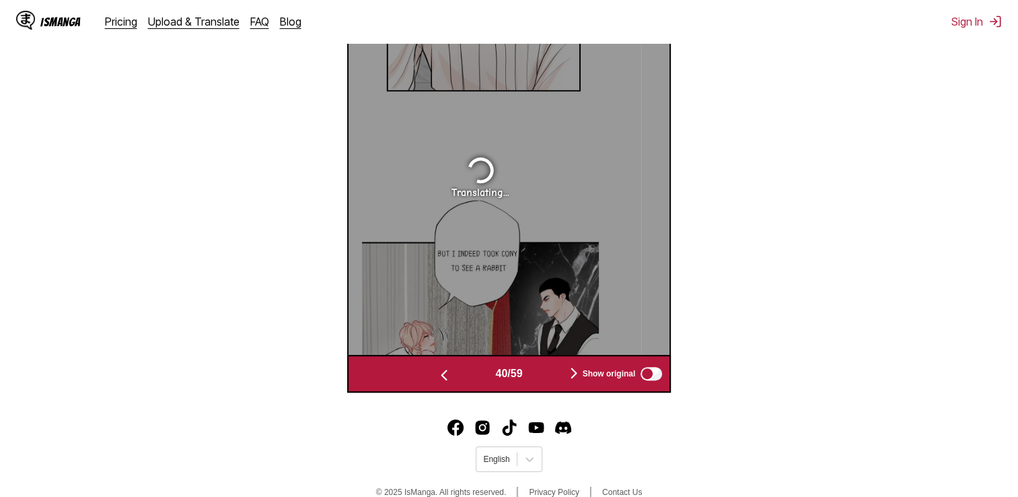
click at [571, 377] on img "button" at bounding box center [574, 373] width 16 height 16
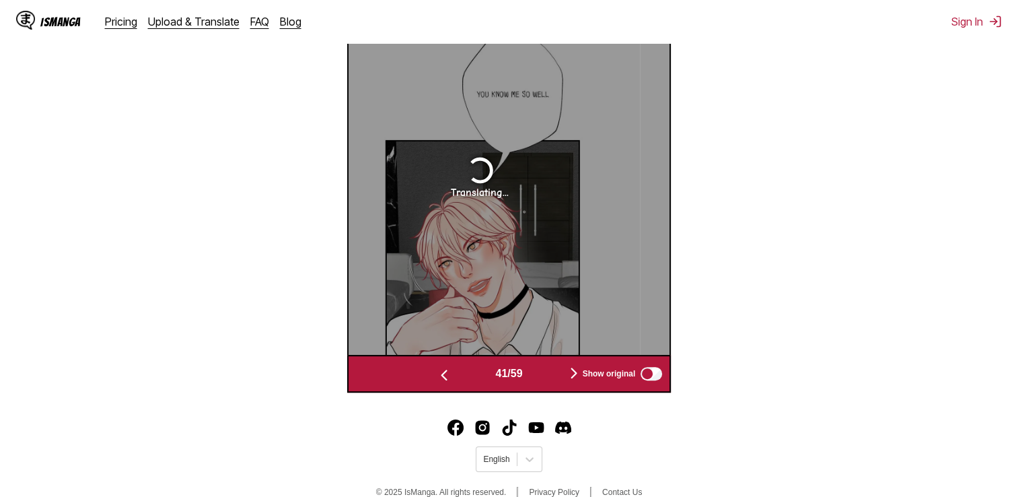
click at [571, 377] on img "button" at bounding box center [574, 373] width 16 height 16
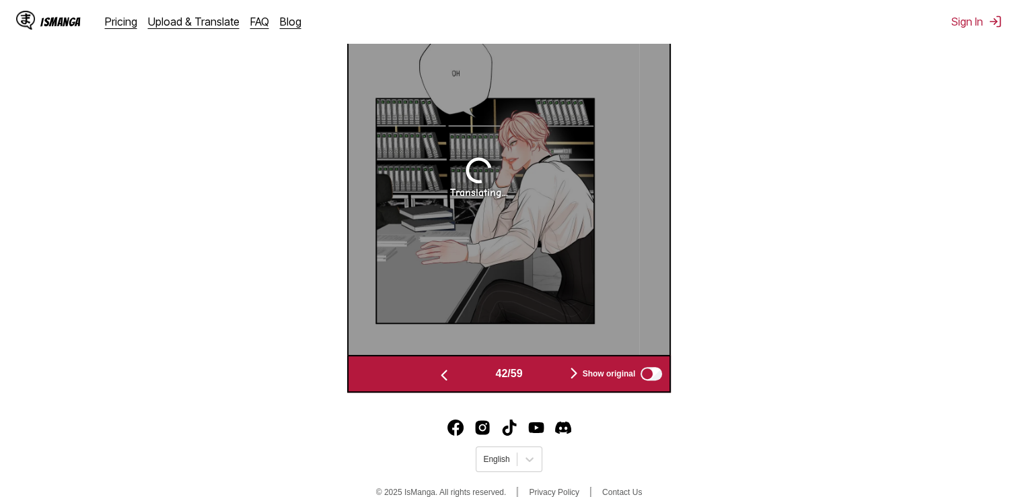
click at [571, 377] on img "button" at bounding box center [574, 373] width 16 height 16
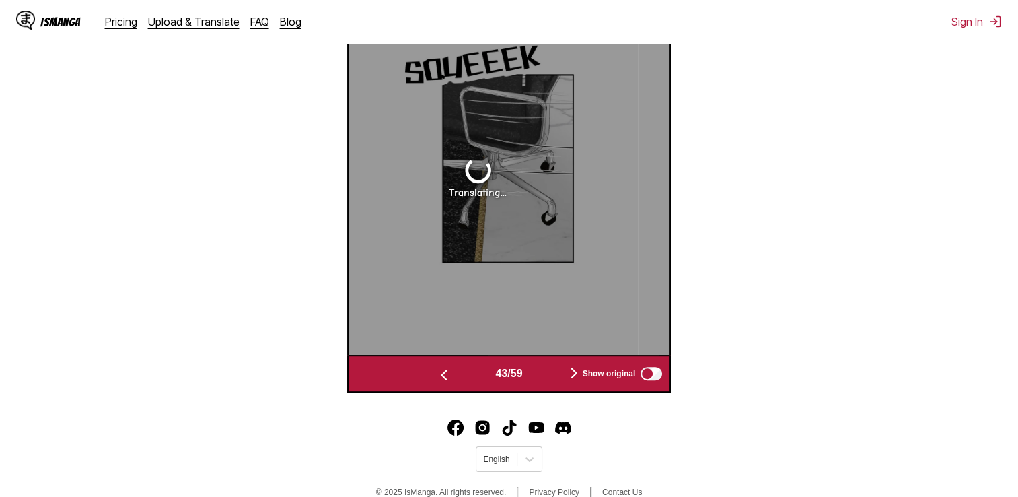
click at [571, 377] on img "button" at bounding box center [574, 373] width 16 height 16
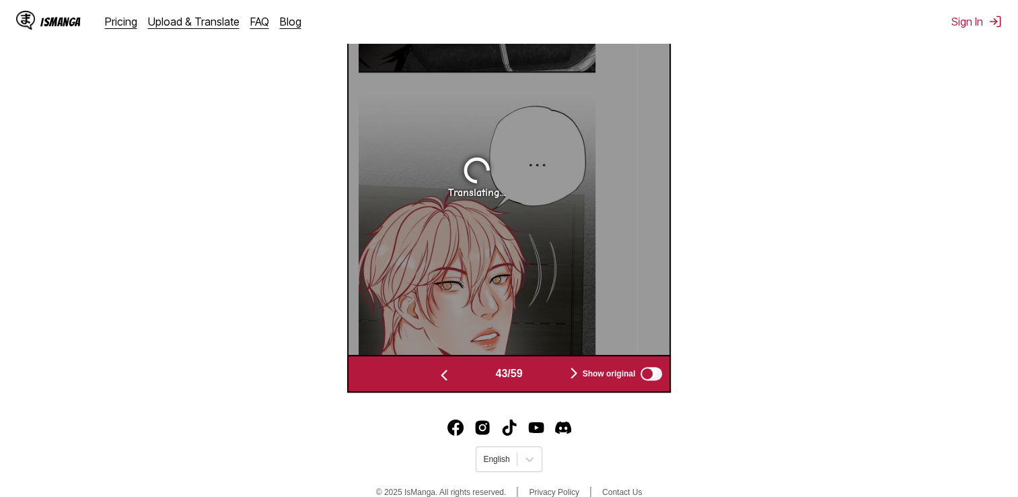
click at [571, 377] on img "button" at bounding box center [574, 373] width 16 height 16
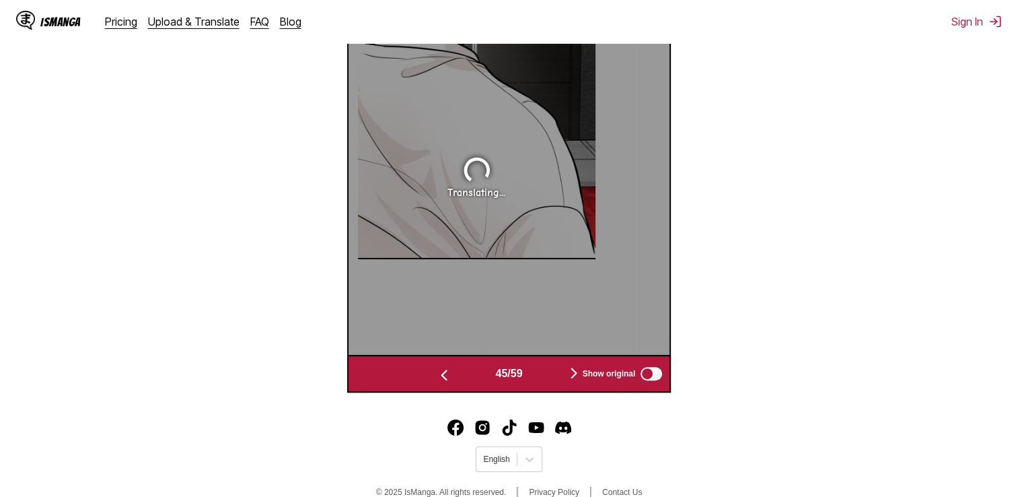
click at [571, 377] on img "button" at bounding box center [574, 373] width 16 height 16
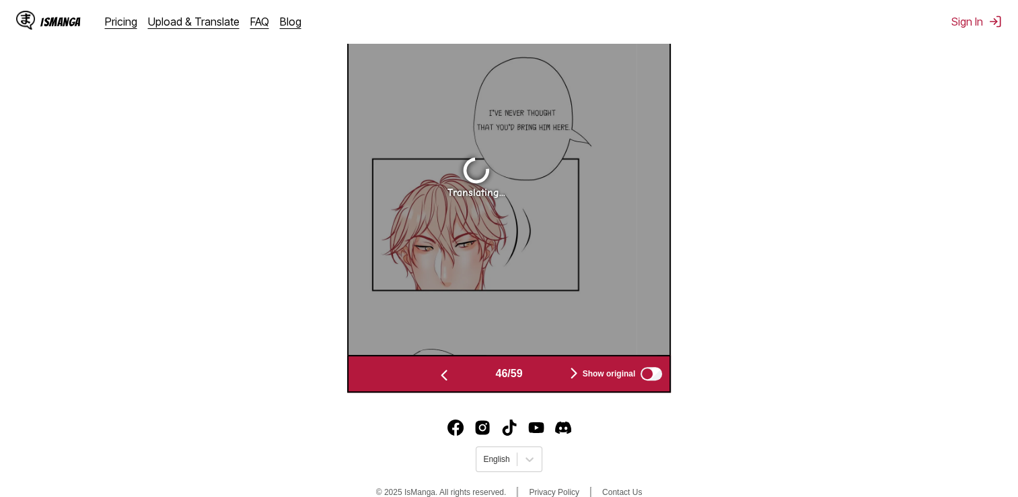
click at [571, 377] on img "button" at bounding box center [574, 373] width 16 height 16
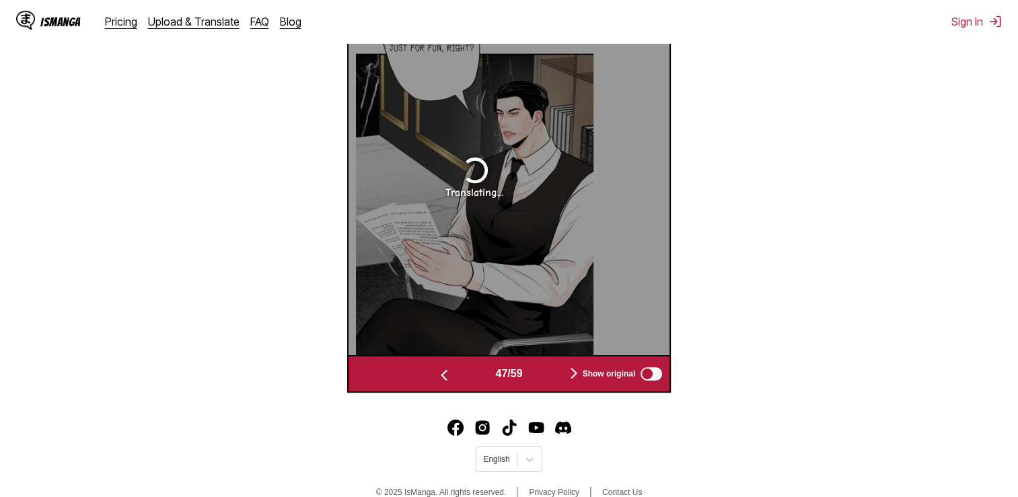
click at [571, 377] on img "button" at bounding box center [574, 373] width 16 height 16
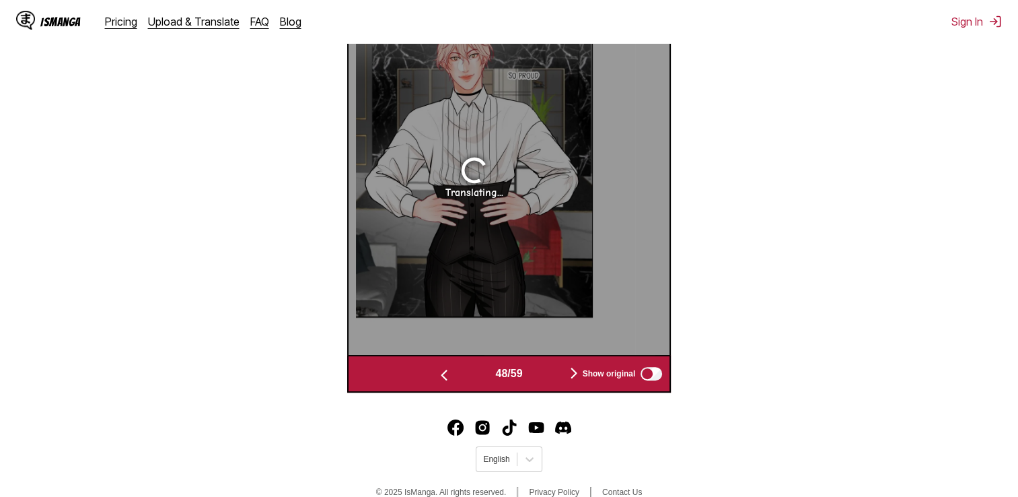
click at [571, 377] on img "button" at bounding box center [574, 373] width 16 height 16
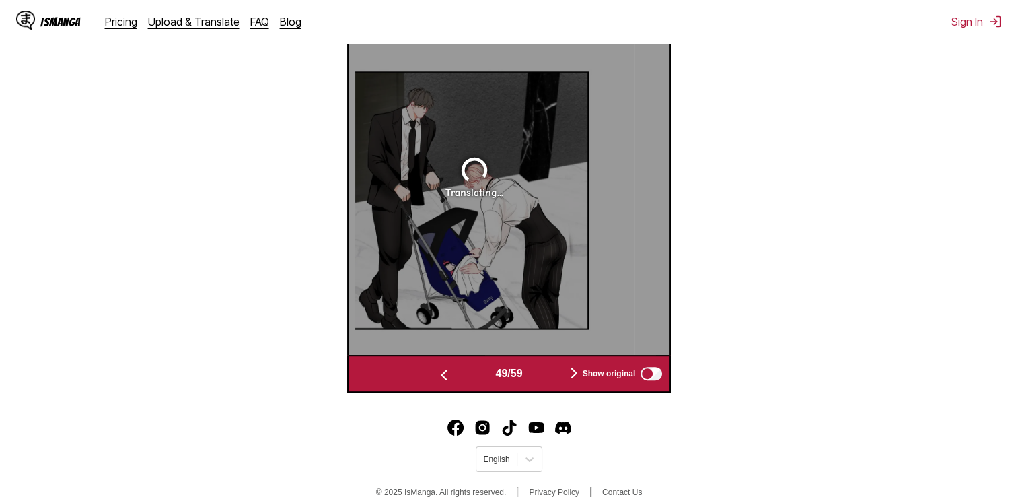
click at [571, 377] on img "button" at bounding box center [574, 373] width 16 height 16
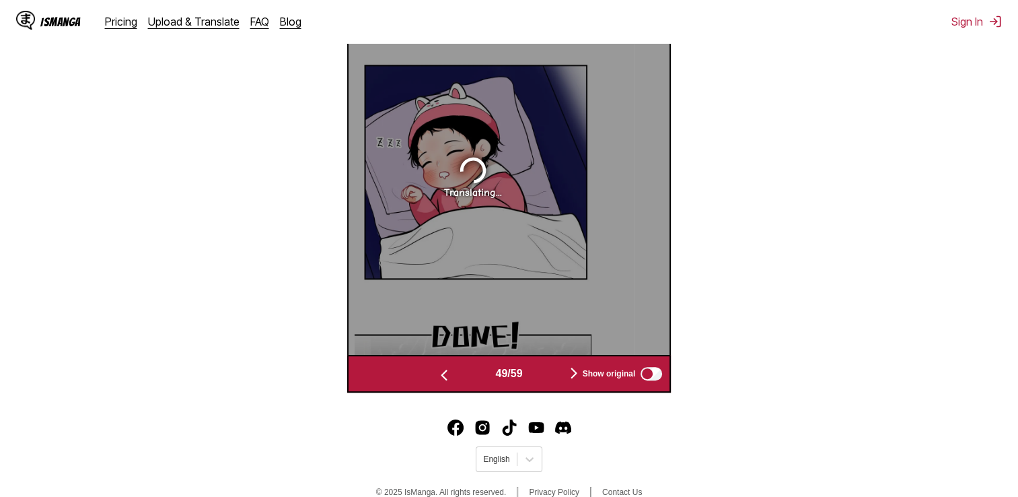
click at [571, 377] on img "button" at bounding box center [574, 373] width 16 height 16
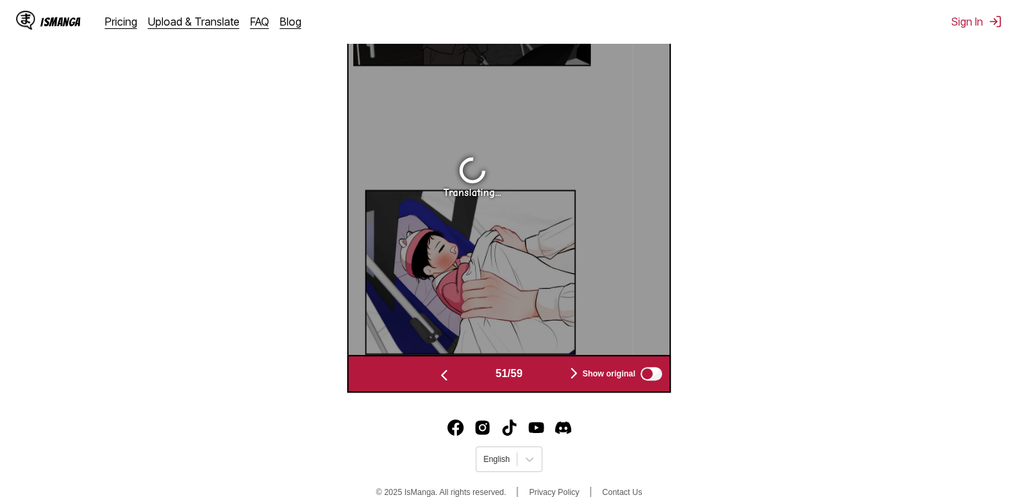
click at [571, 377] on img "button" at bounding box center [574, 373] width 16 height 16
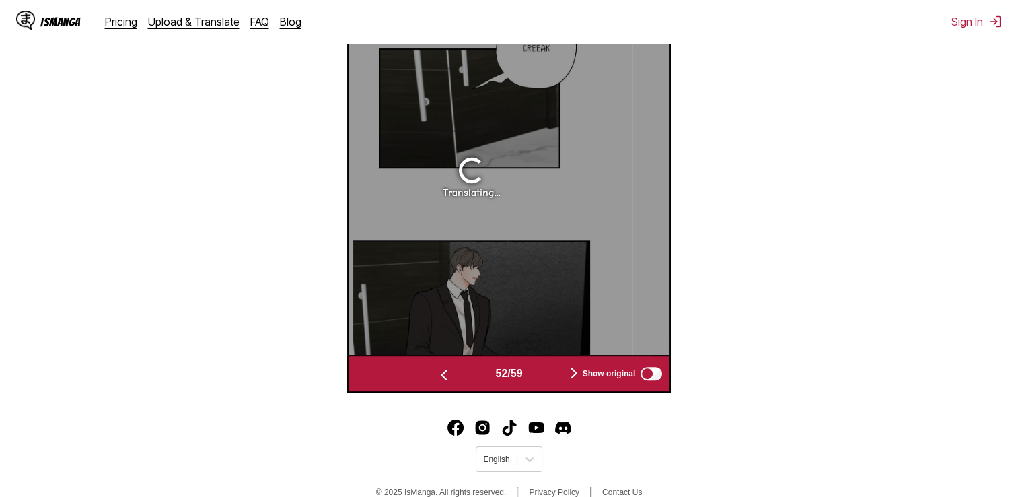
click at [571, 377] on img "button" at bounding box center [574, 373] width 16 height 16
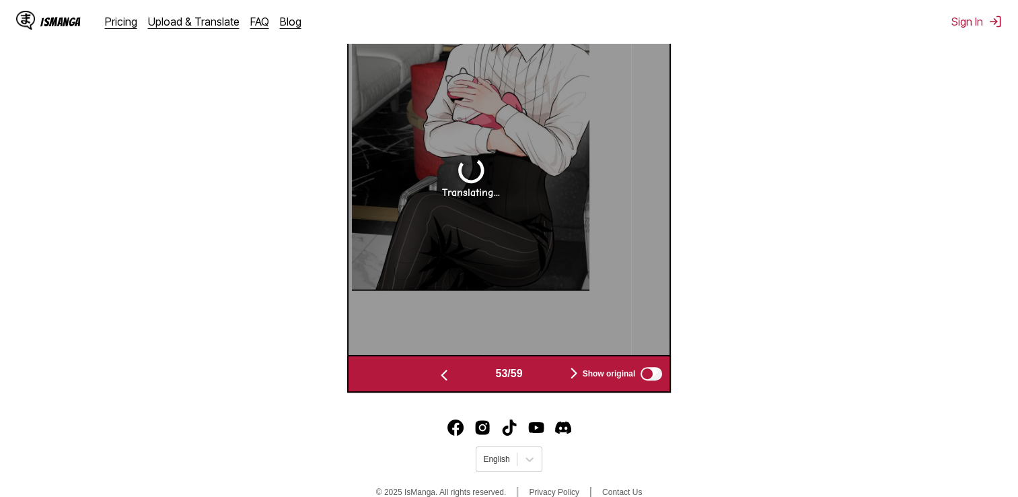
click at [571, 377] on img "button" at bounding box center [574, 373] width 16 height 16
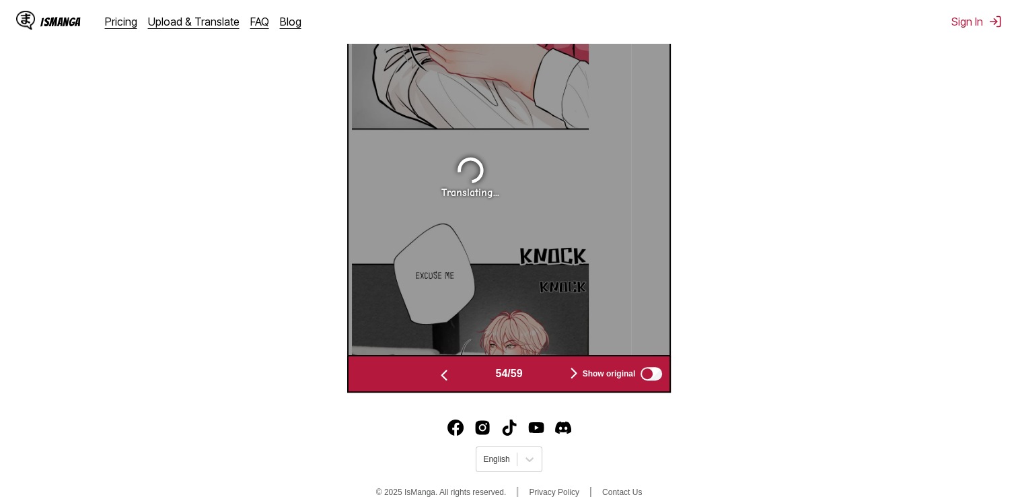
click at [571, 377] on img "button" at bounding box center [574, 373] width 16 height 16
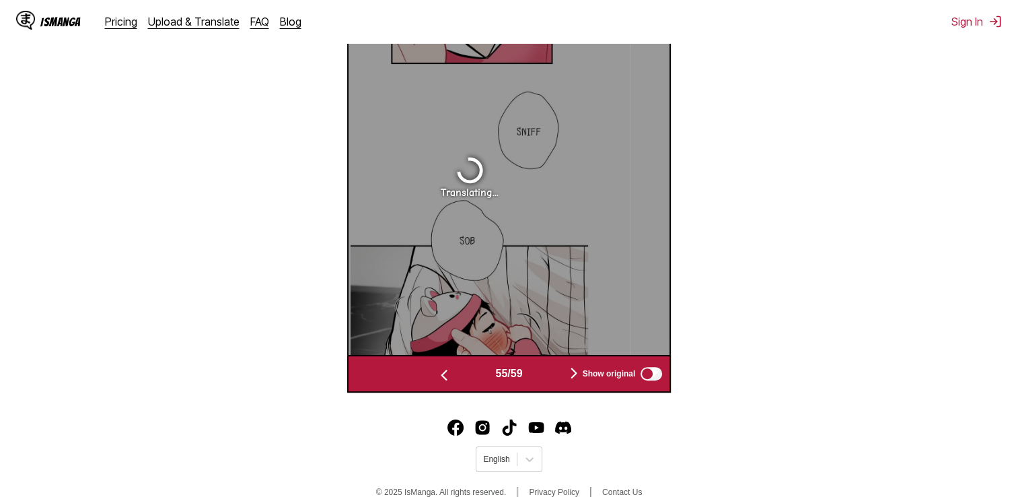
click at [571, 377] on img "button" at bounding box center [574, 373] width 16 height 16
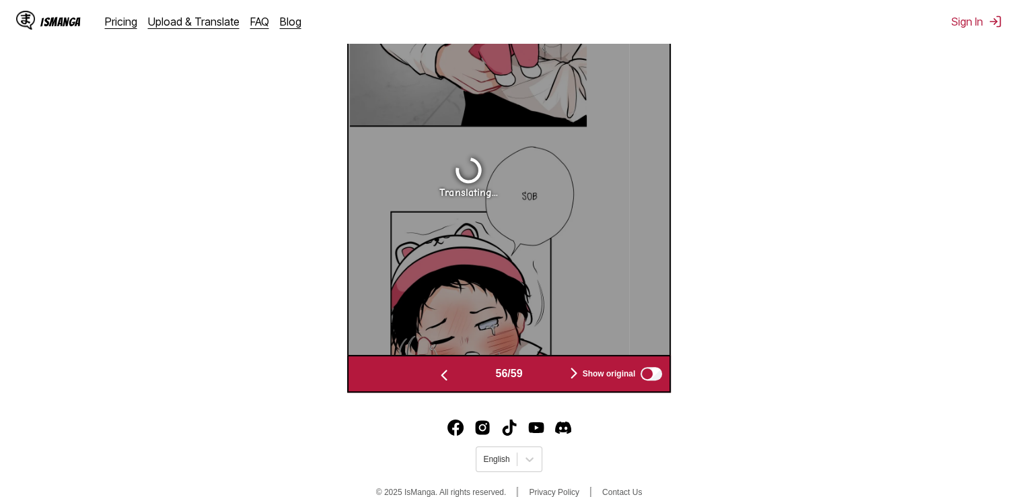
click at [571, 377] on img "button" at bounding box center [574, 373] width 16 height 16
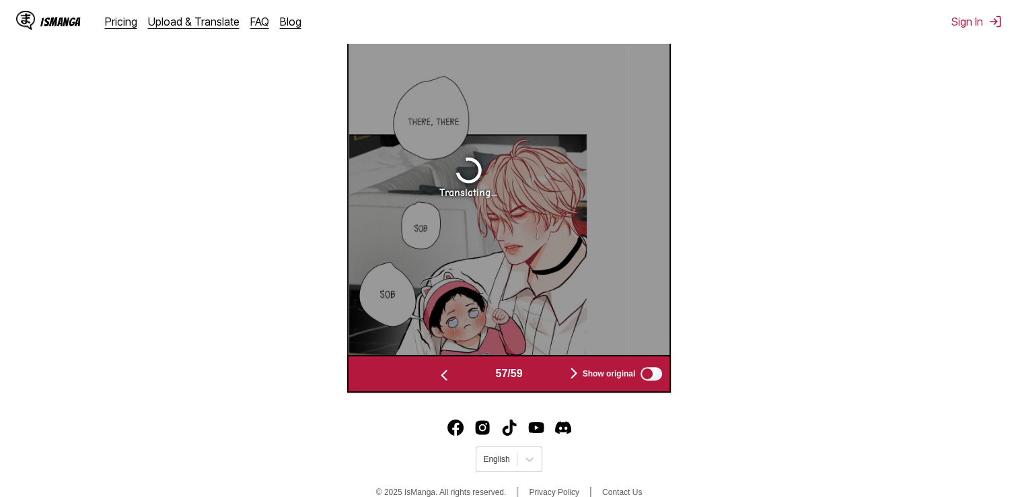
click at [571, 377] on img "button" at bounding box center [574, 373] width 16 height 16
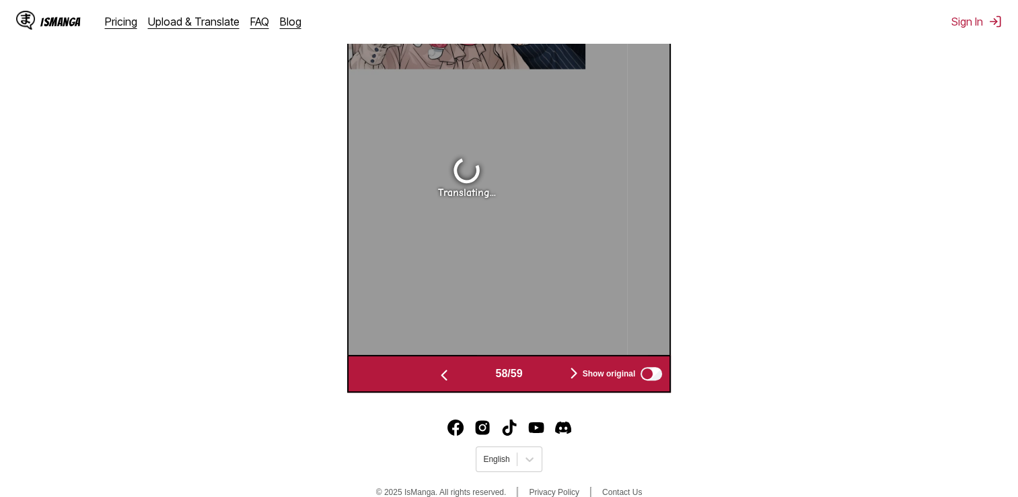
click at [571, 377] on img "button" at bounding box center [574, 373] width 16 height 16
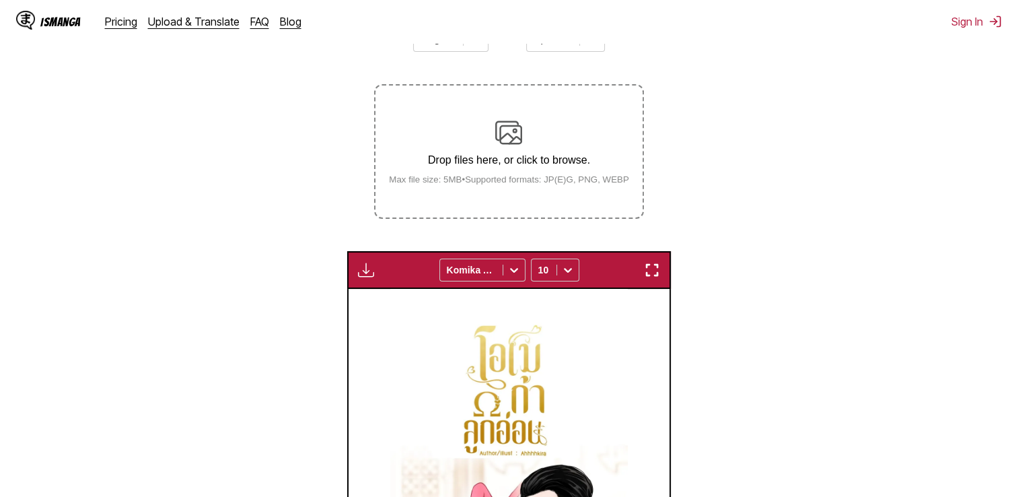
scroll to position [404, 0]
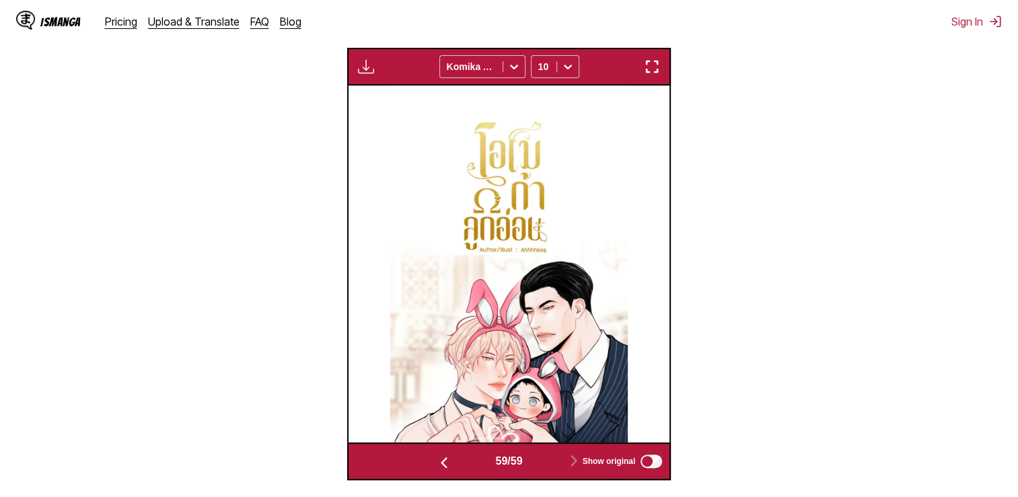
click at [438, 462] on img "button" at bounding box center [444, 462] width 16 height 16
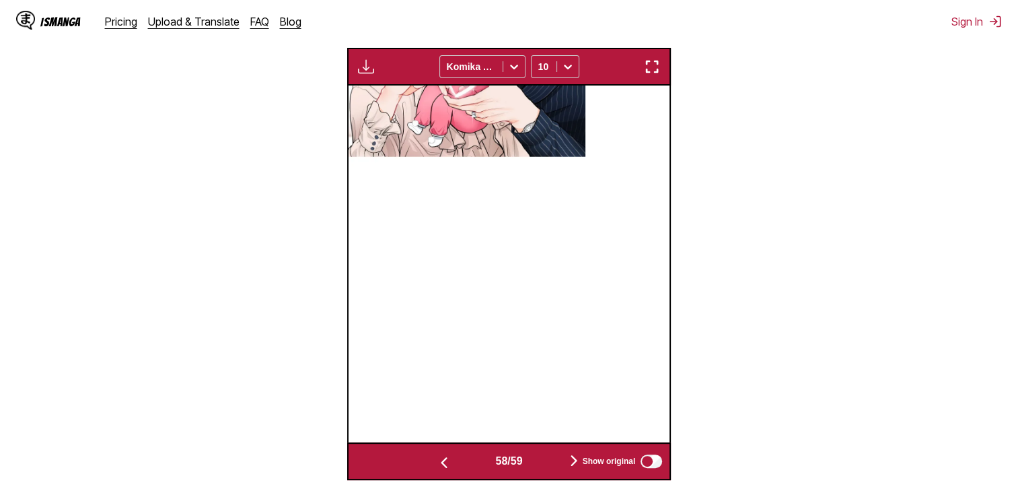
click at [573, 460] on img "button" at bounding box center [574, 460] width 16 height 16
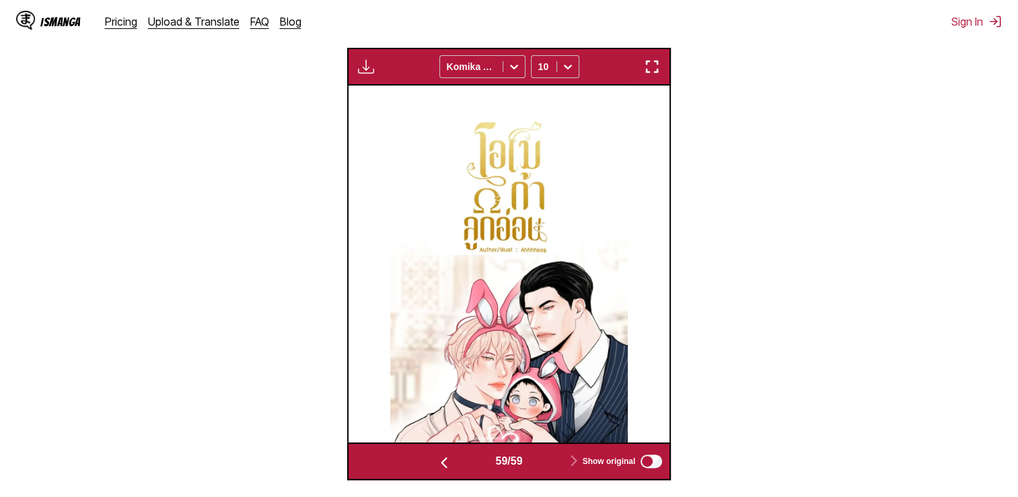
click at [439, 464] on img "button" at bounding box center [444, 462] width 16 height 16
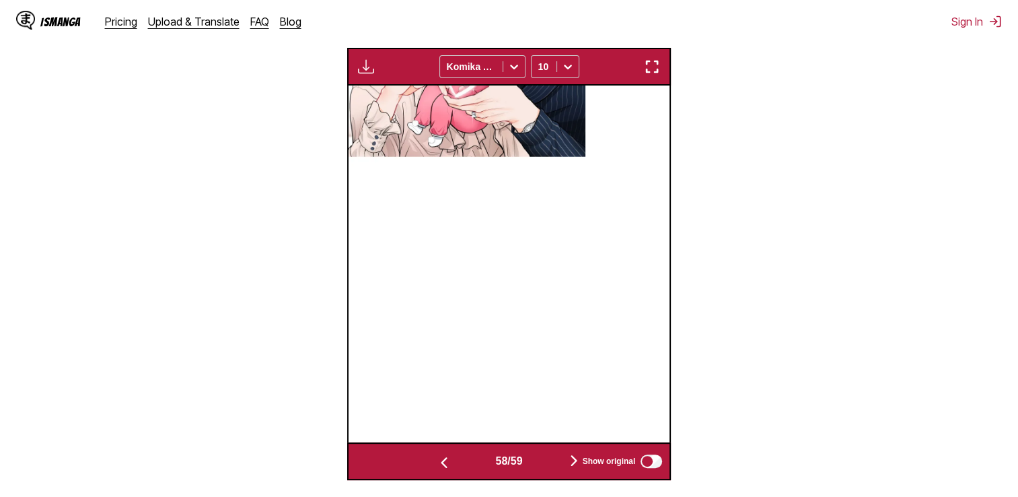
click at [439, 464] on img "button" at bounding box center [444, 462] width 16 height 16
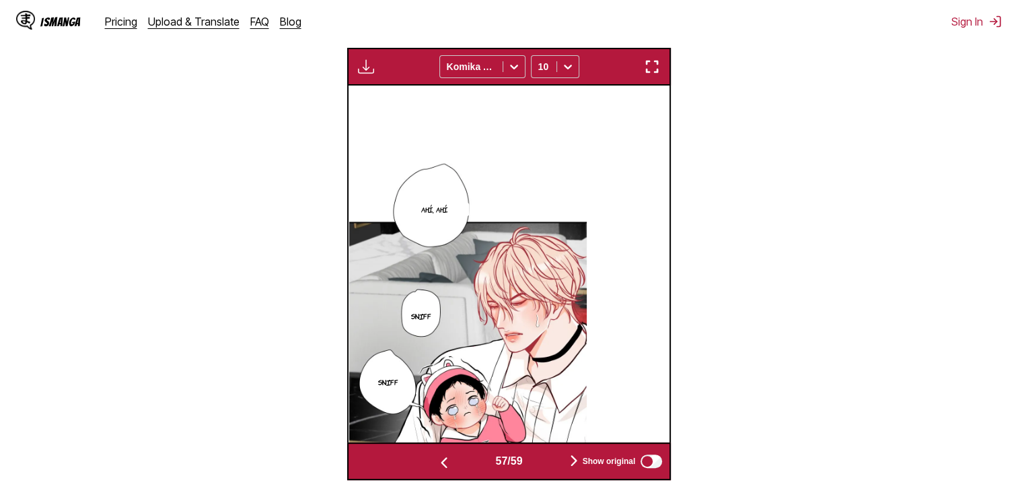
click at [439, 464] on img "button" at bounding box center [444, 462] width 16 height 16
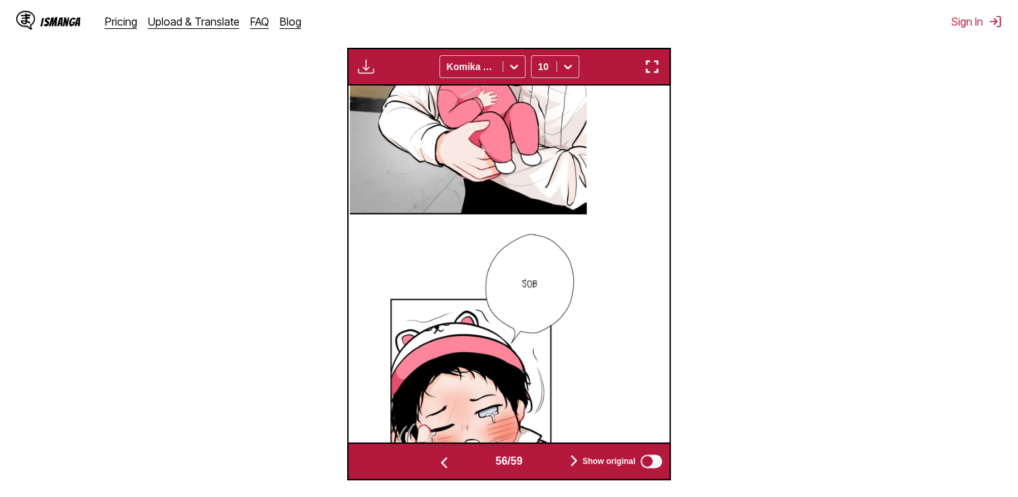
click at [439, 464] on img "button" at bounding box center [444, 462] width 16 height 16
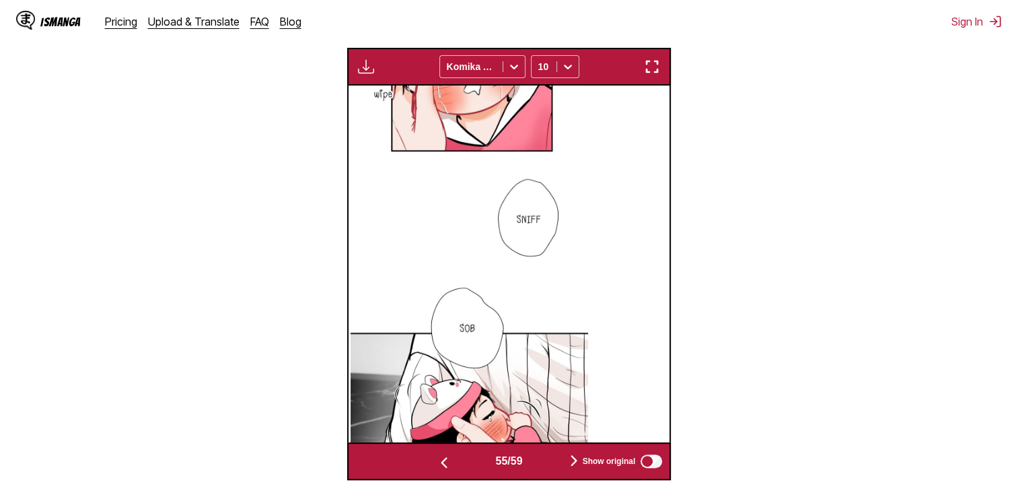
click at [439, 464] on img "button" at bounding box center [444, 462] width 16 height 16
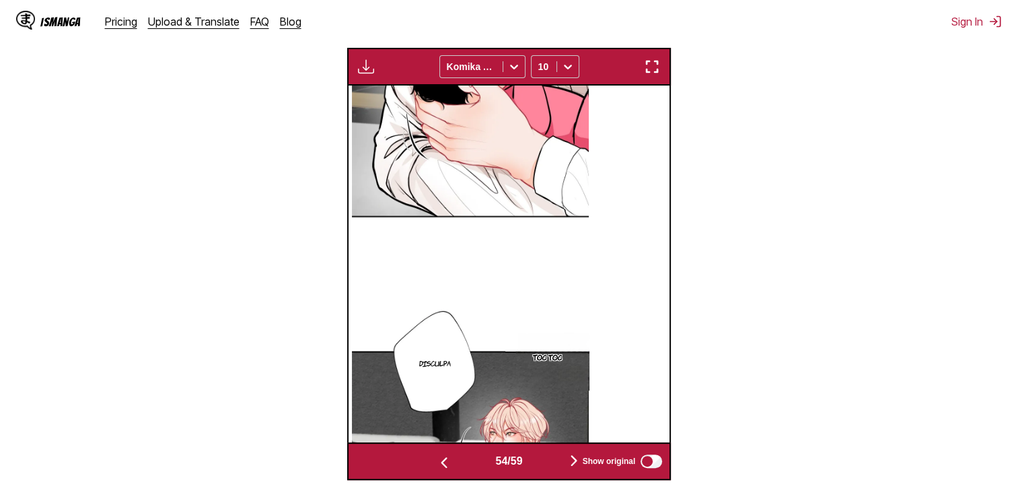
click at [439, 464] on img "button" at bounding box center [444, 462] width 16 height 16
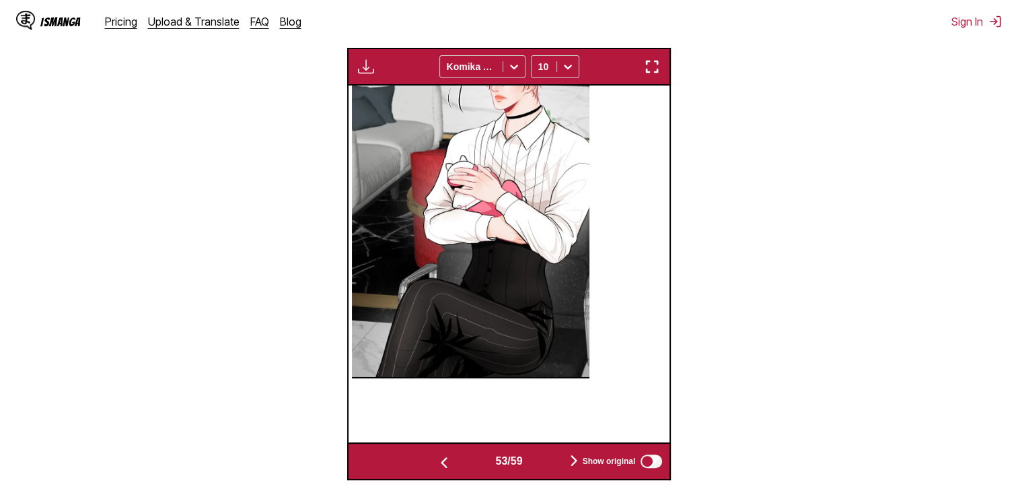
click at [439, 464] on img "button" at bounding box center [444, 462] width 16 height 16
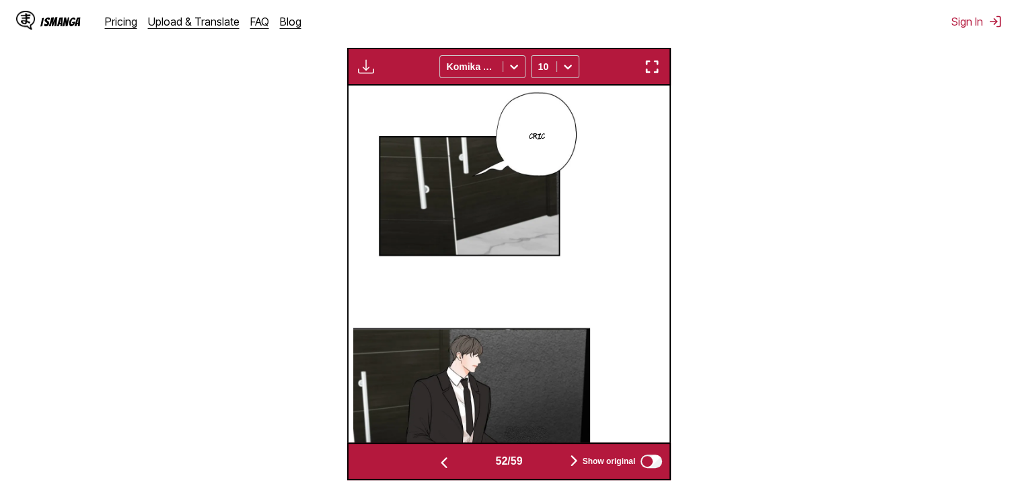
click at [439, 464] on img "button" at bounding box center [444, 462] width 16 height 16
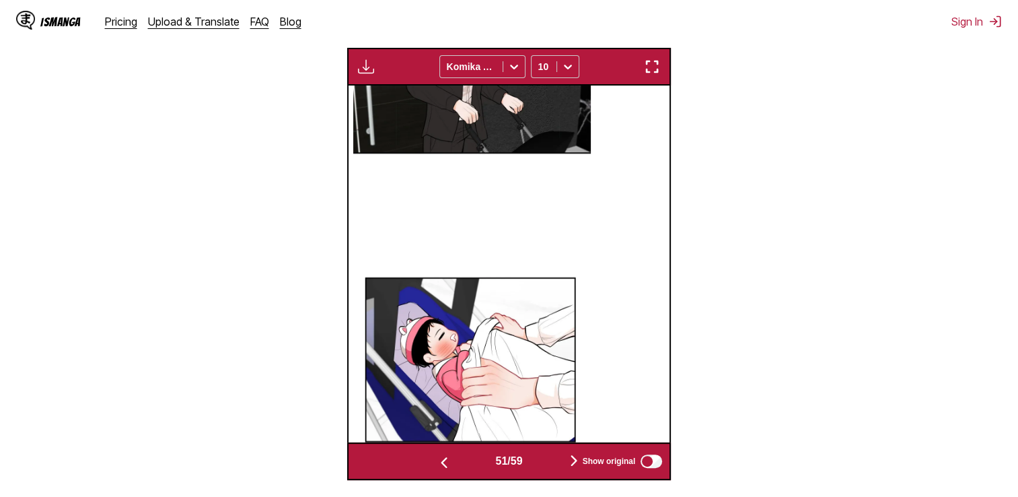
click at [439, 464] on img "button" at bounding box center [444, 462] width 16 height 16
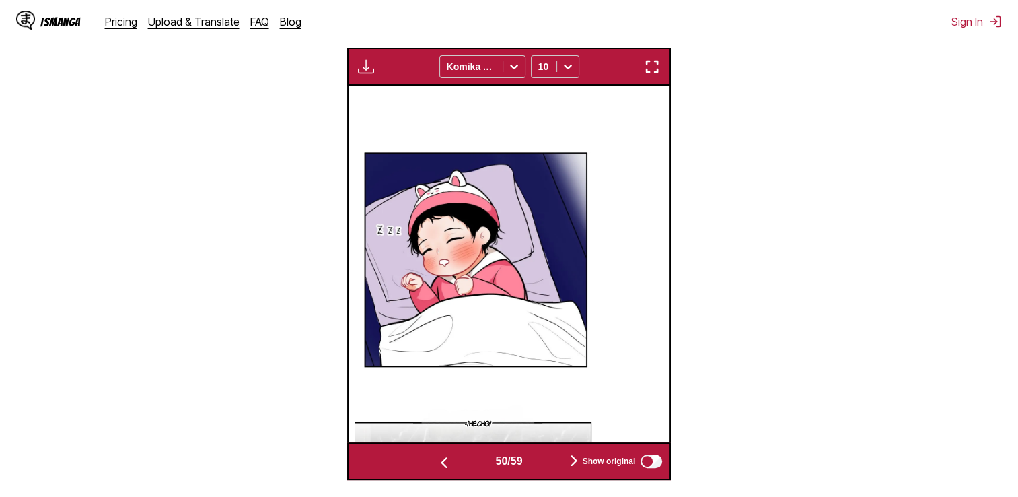
click at [442, 469] on img "button" at bounding box center [444, 462] width 16 height 16
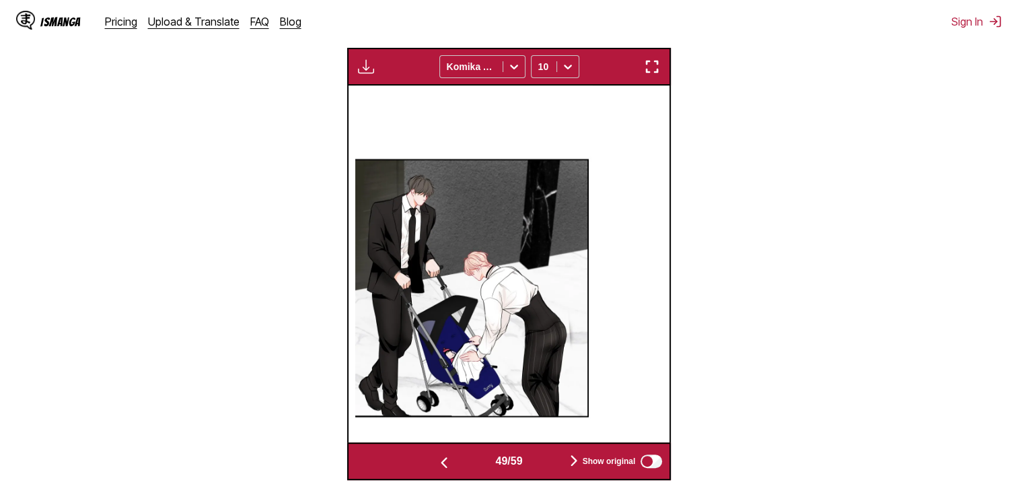
click at [442, 469] on img "button" at bounding box center [444, 462] width 16 height 16
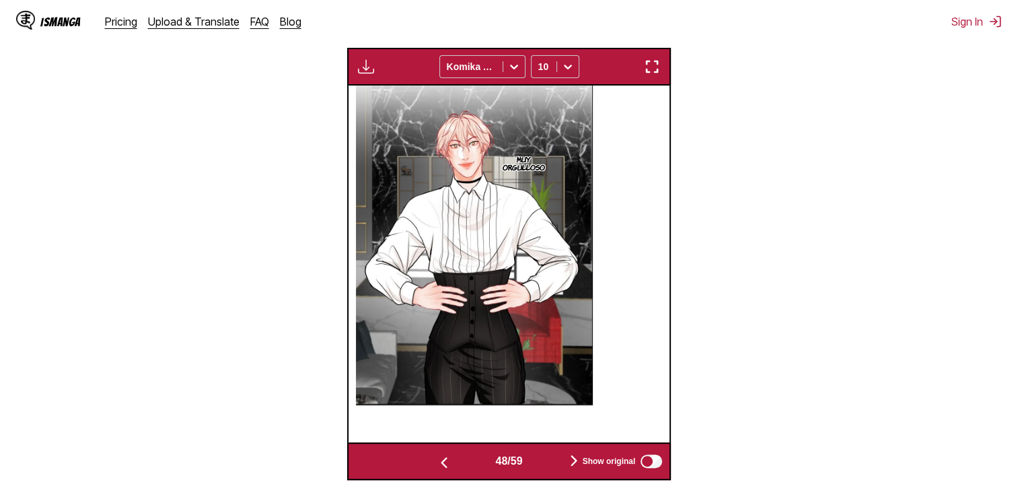
click at [573, 460] on img "button" at bounding box center [574, 460] width 16 height 16
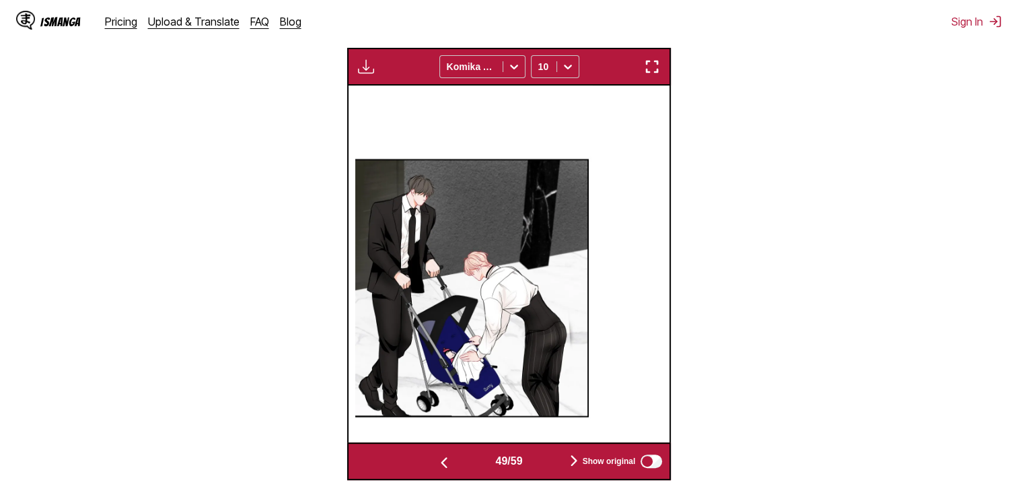
click at [572, 460] on img "button" at bounding box center [574, 460] width 16 height 16
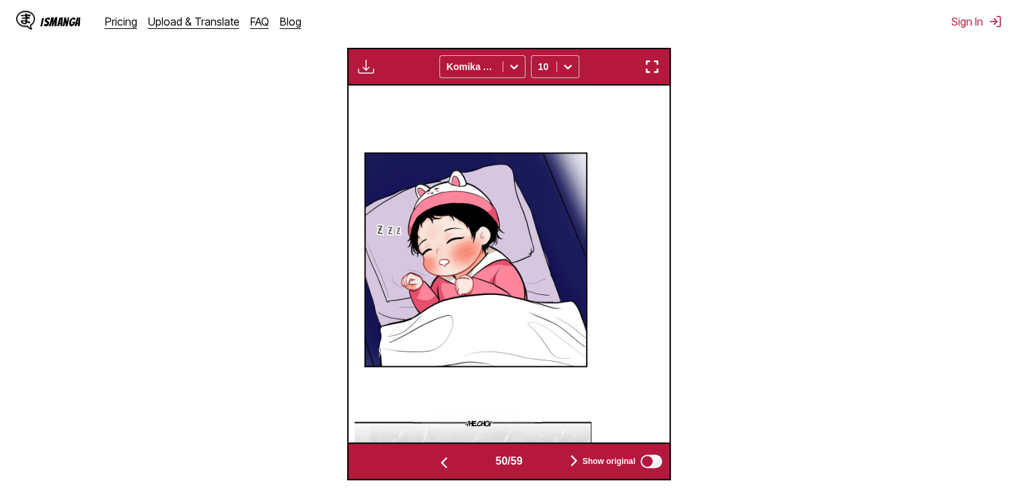
click at [440, 462] on img "button" at bounding box center [444, 462] width 16 height 16
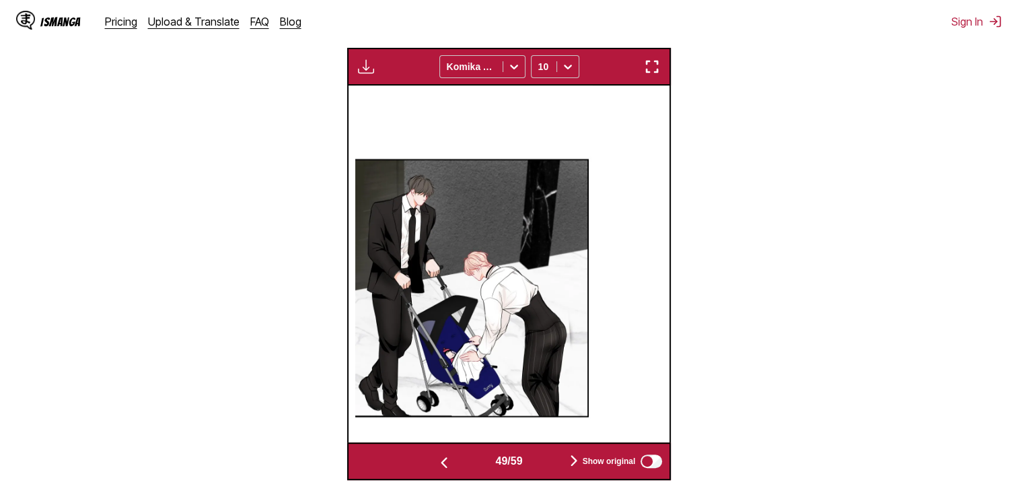
click at [439, 462] on img "button" at bounding box center [444, 462] width 16 height 16
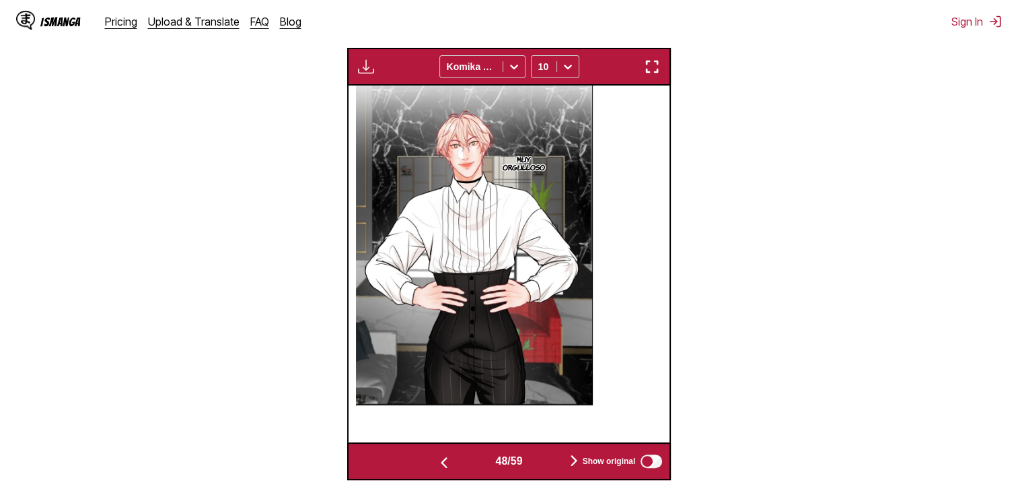
click at [431, 462] on button "button" at bounding box center [444, 462] width 81 height 20
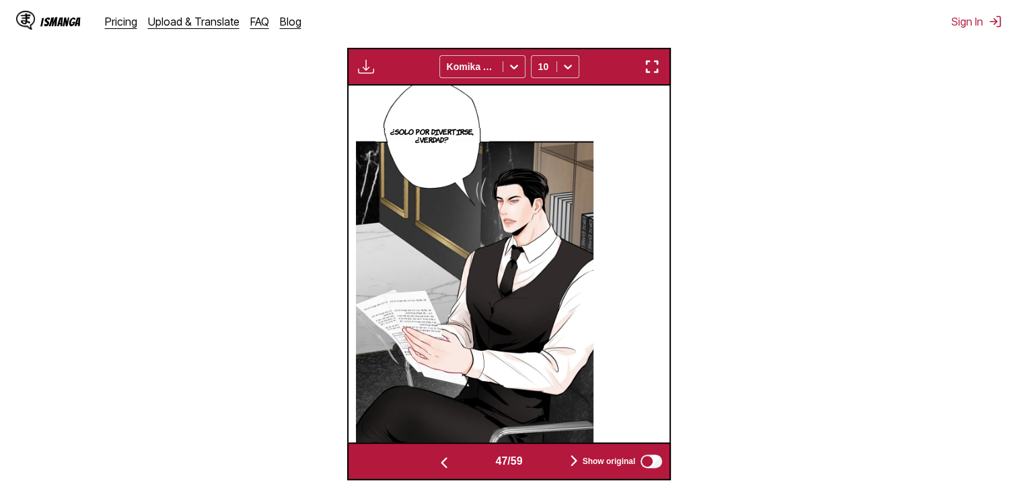
click at [431, 462] on button "button" at bounding box center [444, 462] width 81 height 20
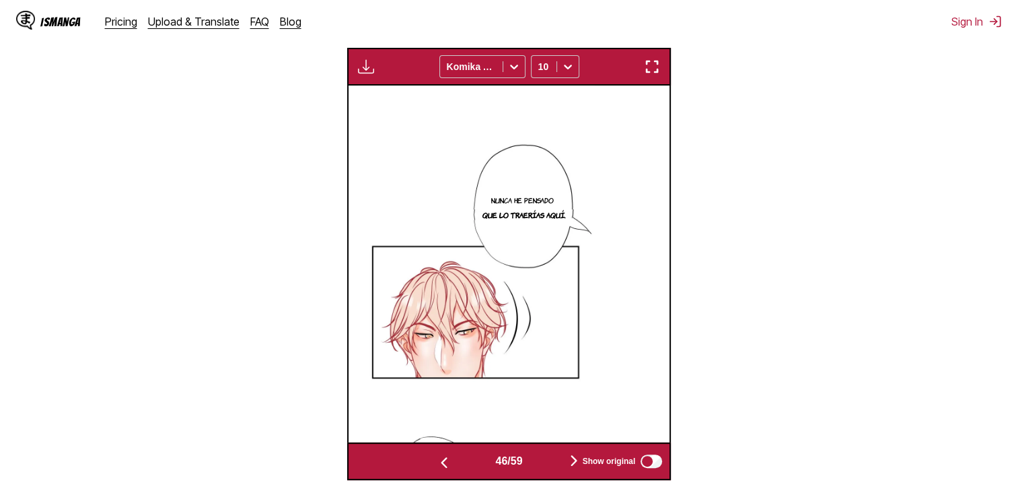
click at [431, 462] on button "button" at bounding box center [444, 462] width 81 height 20
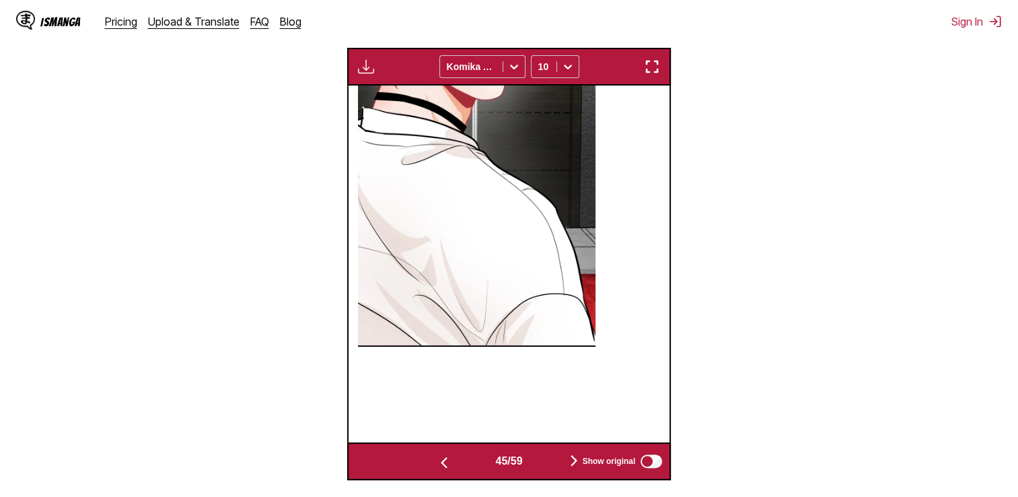
click at [431, 462] on button "button" at bounding box center [444, 462] width 81 height 20
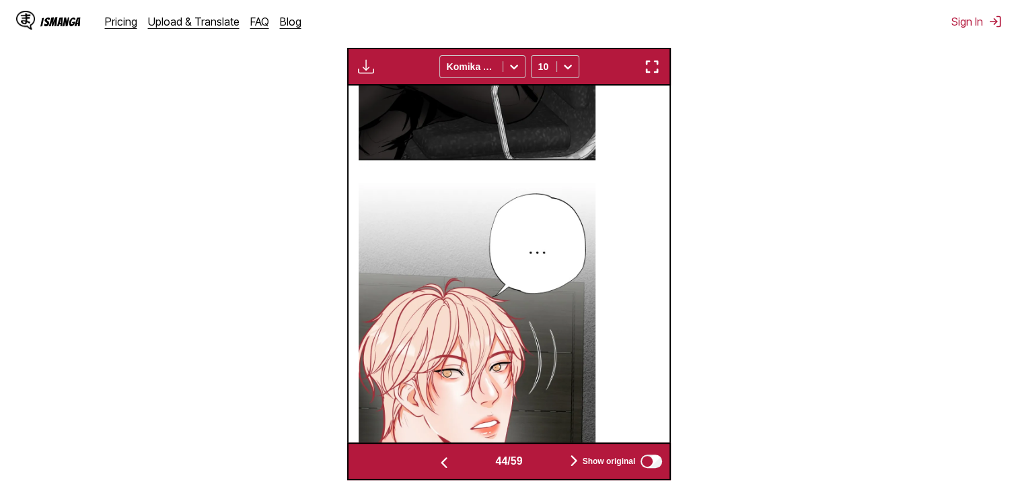
click at [431, 462] on button "button" at bounding box center [444, 462] width 81 height 20
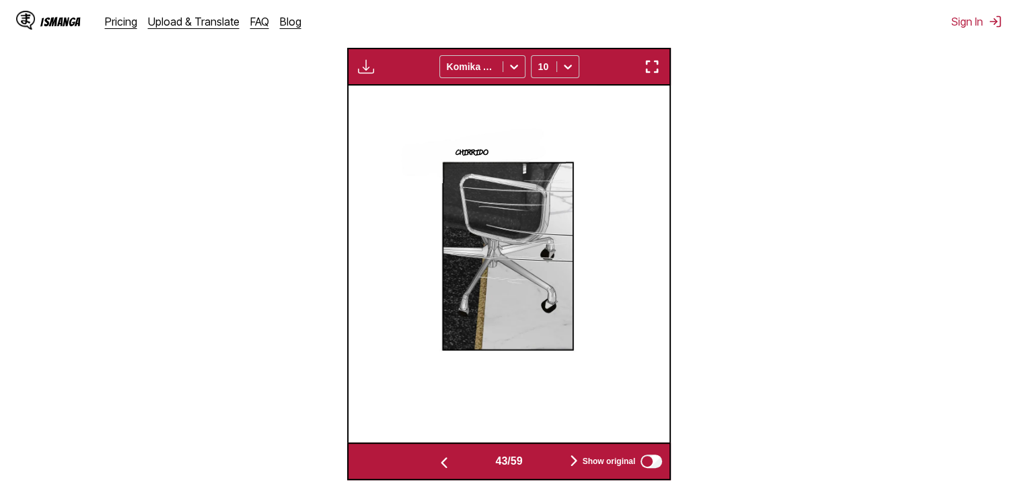
click at [431, 462] on button "button" at bounding box center [444, 462] width 81 height 20
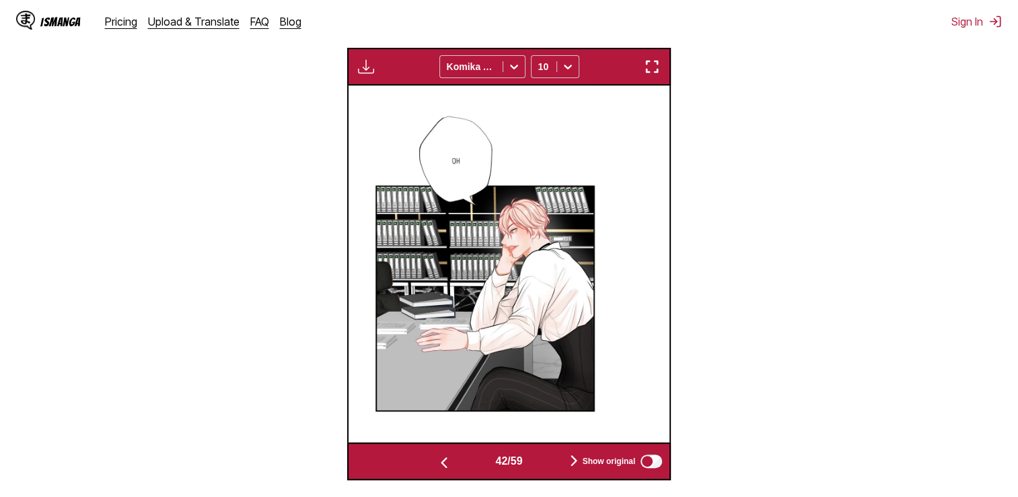
click at [431, 462] on button "button" at bounding box center [444, 462] width 81 height 20
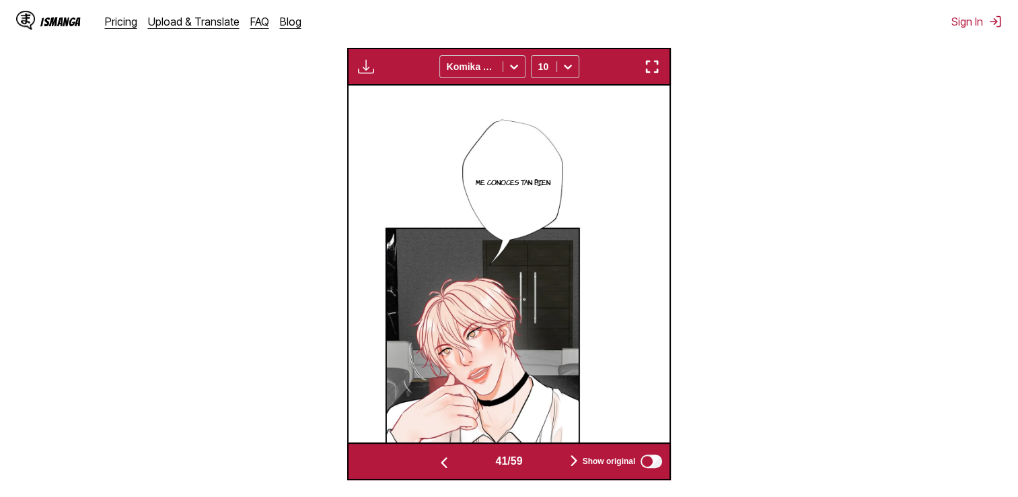
click at [431, 462] on button "button" at bounding box center [444, 462] width 81 height 20
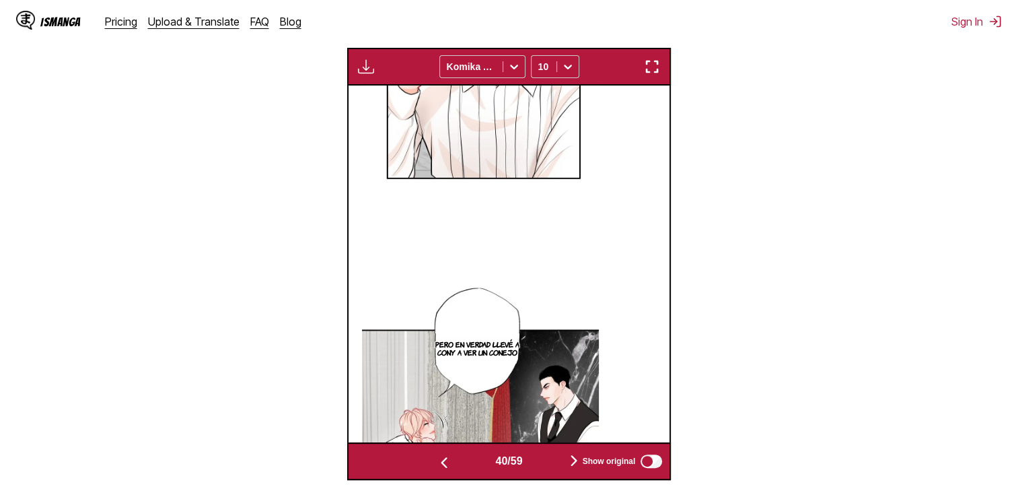
click at [431, 462] on button "button" at bounding box center [444, 462] width 81 height 20
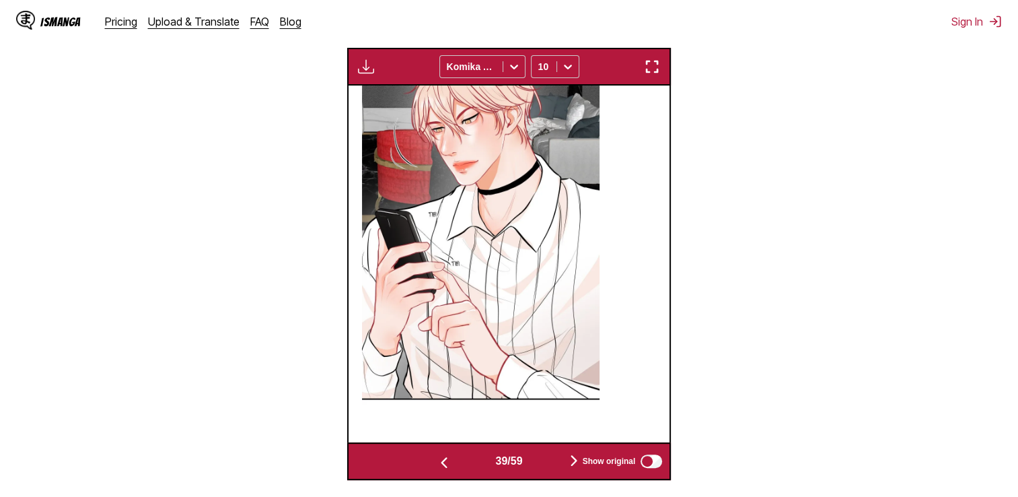
click at [431, 462] on button "button" at bounding box center [444, 462] width 81 height 20
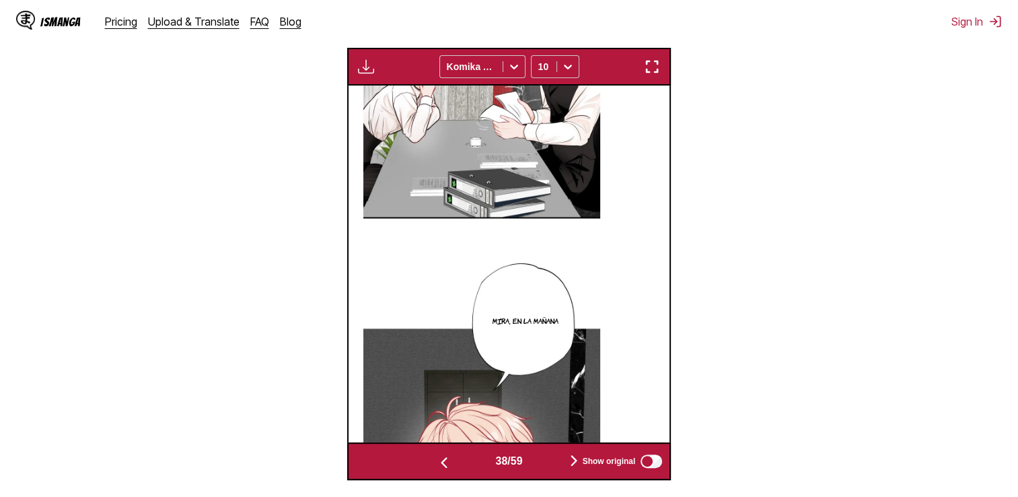
click at [431, 462] on button "button" at bounding box center [444, 462] width 81 height 20
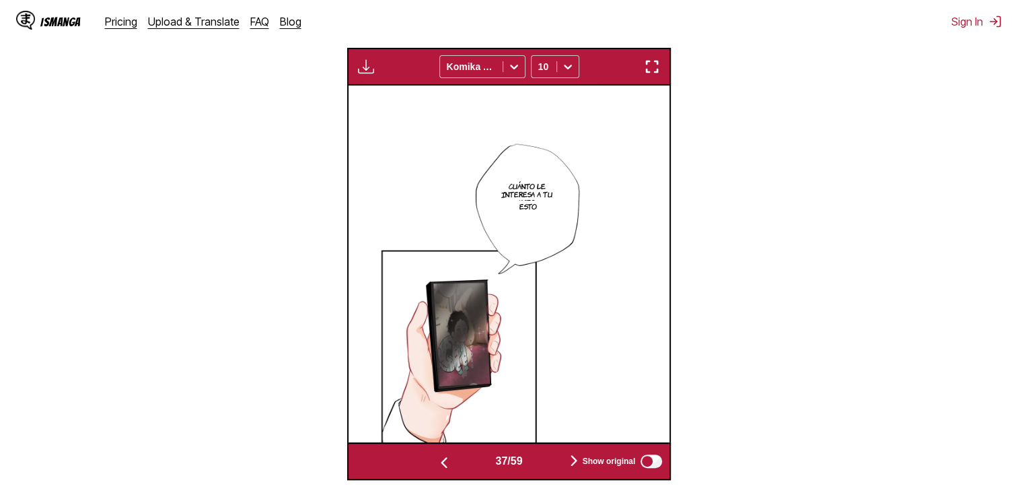
click at [431, 462] on button "button" at bounding box center [444, 462] width 81 height 20
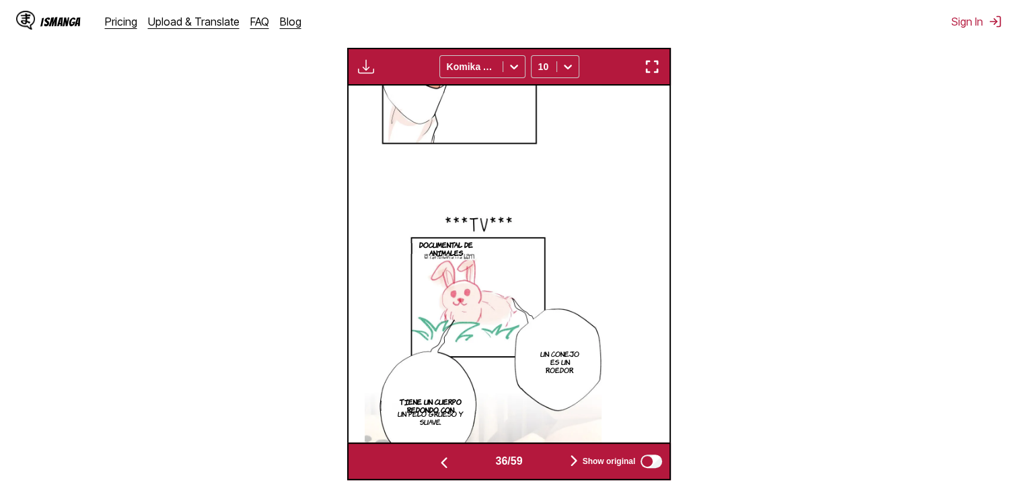
click at [431, 462] on button "button" at bounding box center [444, 462] width 81 height 20
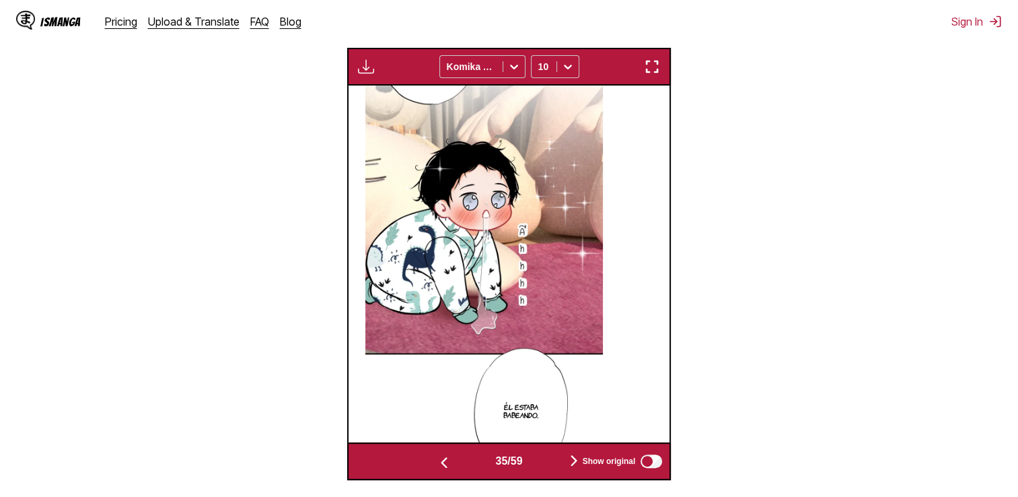
click at [430, 462] on button "button" at bounding box center [444, 462] width 81 height 20
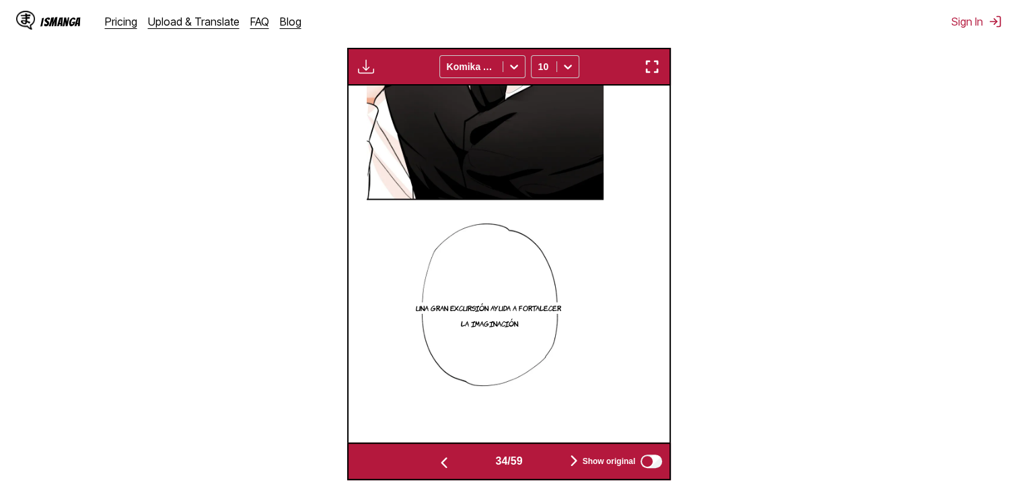
click at [429, 462] on button "button" at bounding box center [444, 462] width 81 height 20
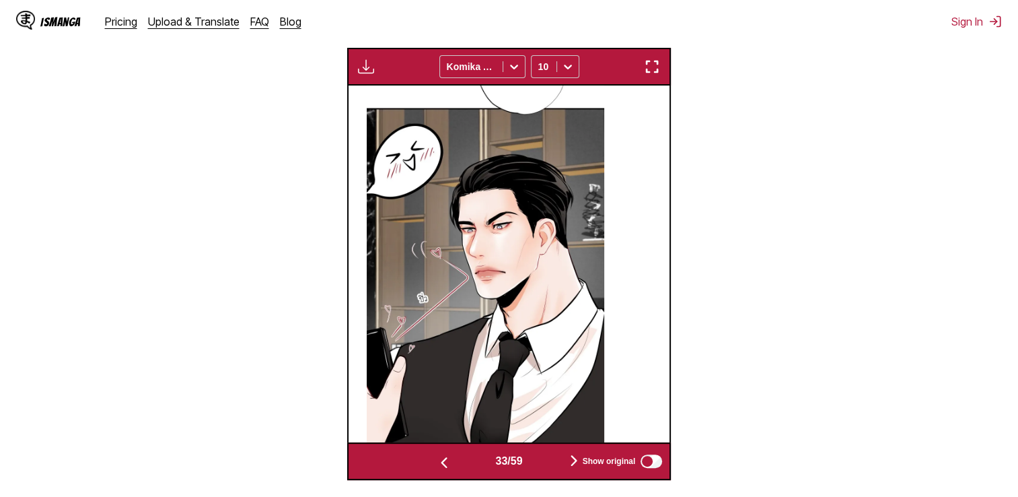
click at [429, 462] on button "button" at bounding box center [444, 462] width 81 height 20
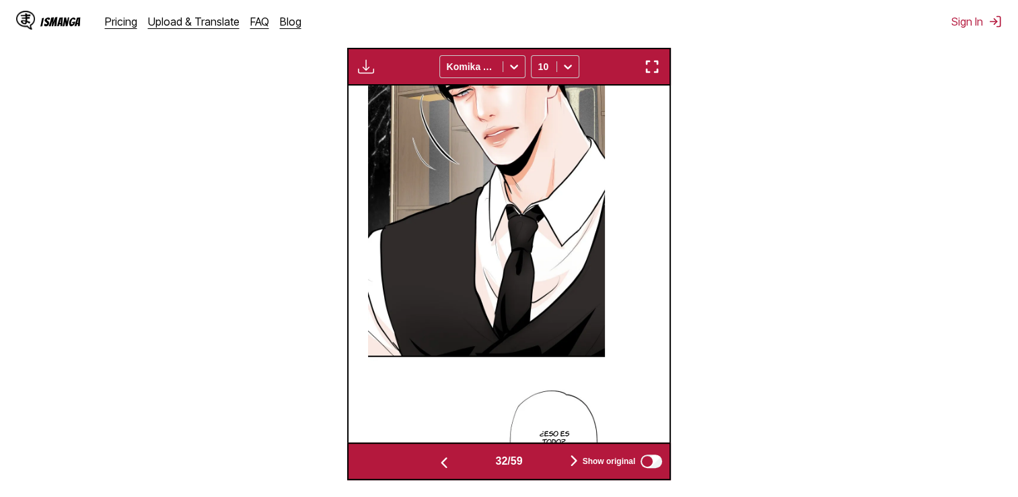
click at [429, 462] on button "button" at bounding box center [444, 462] width 81 height 20
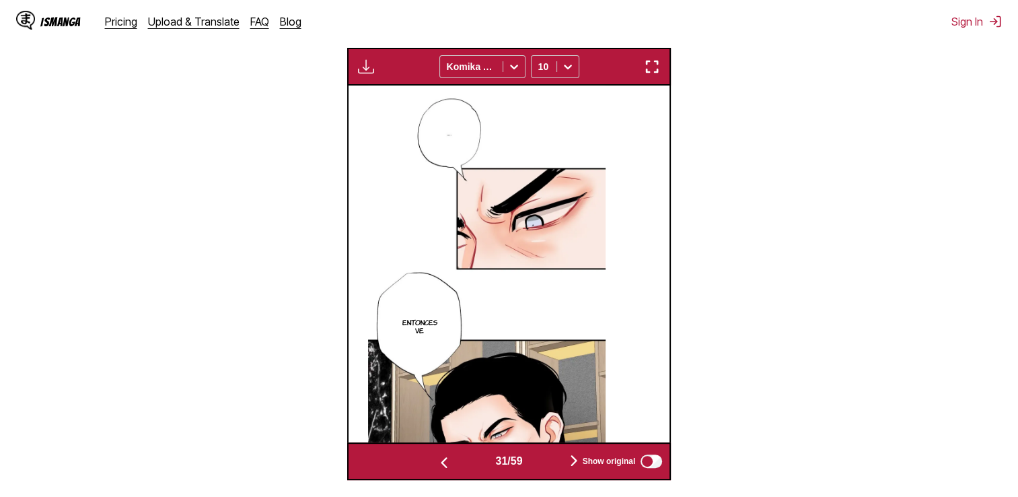
click at [429, 462] on button "button" at bounding box center [444, 462] width 81 height 20
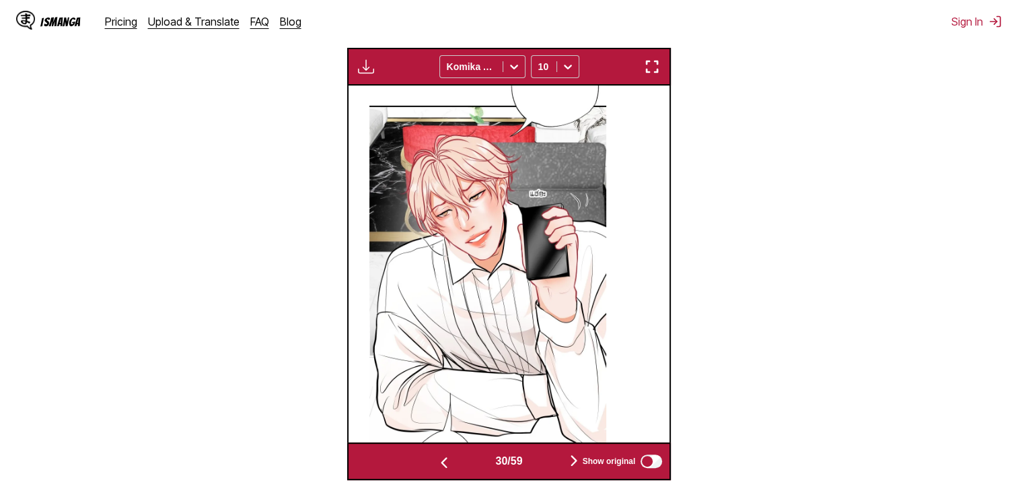
click at [429, 462] on button "button" at bounding box center [444, 462] width 81 height 20
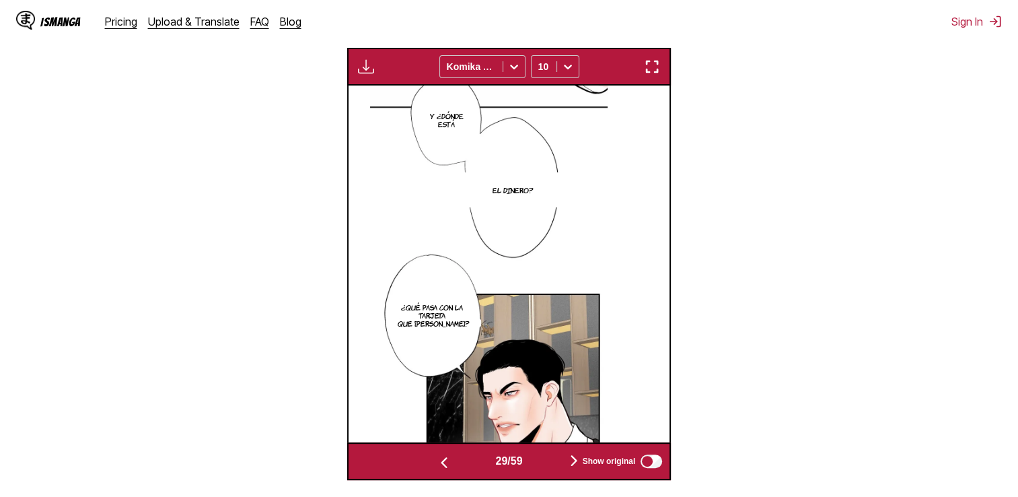
click at [429, 462] on button "button" at bounding box center [444, 462] width 81 height 20
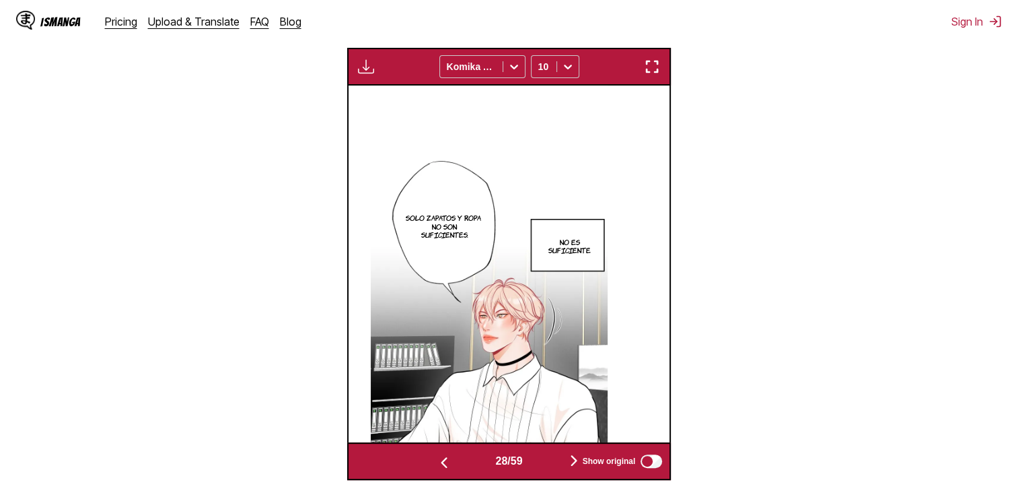
click at [429, 462] on button "button" at bounding box center [444, 462] width 81 height 20
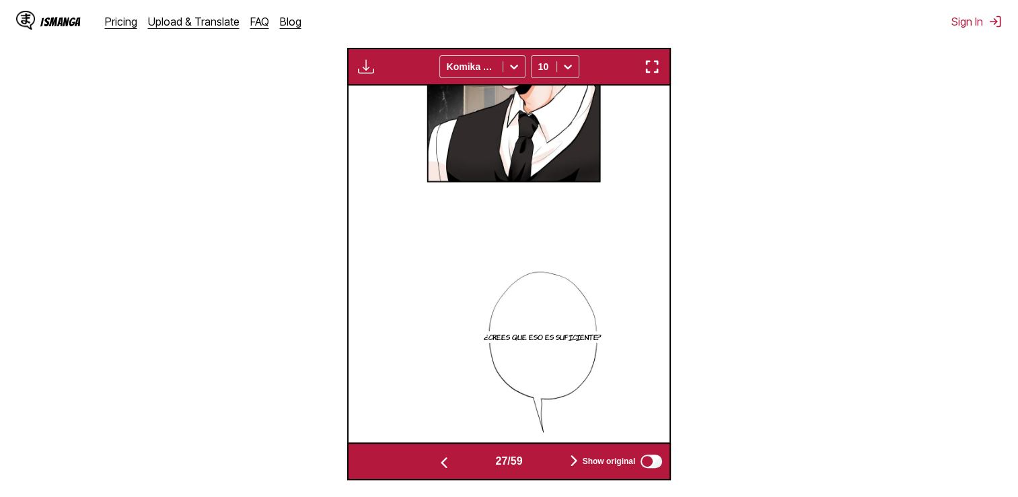
click at [429, 462] on button "button" at bounding box center [444, 462] width 81 height 20
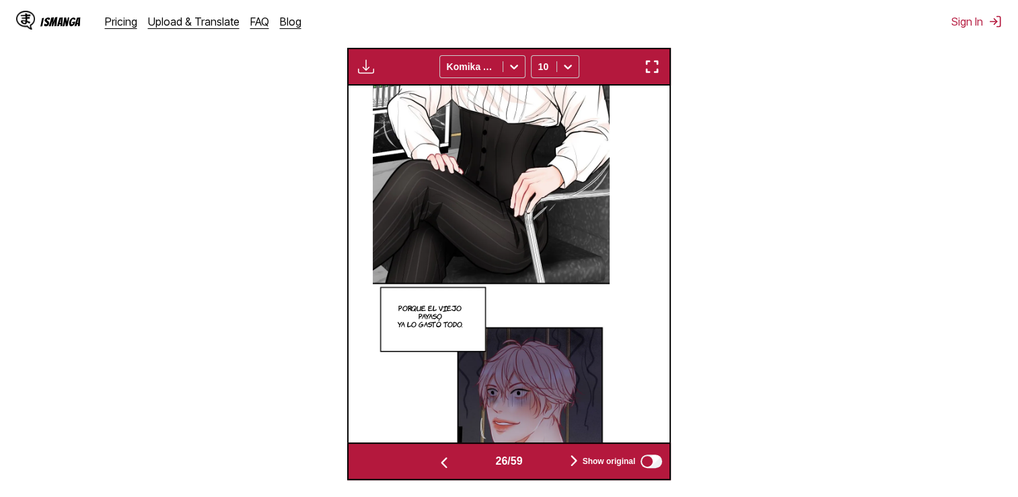
click at [436, 462] on img "button" at bounding box center [444, 462] width 16 height 16
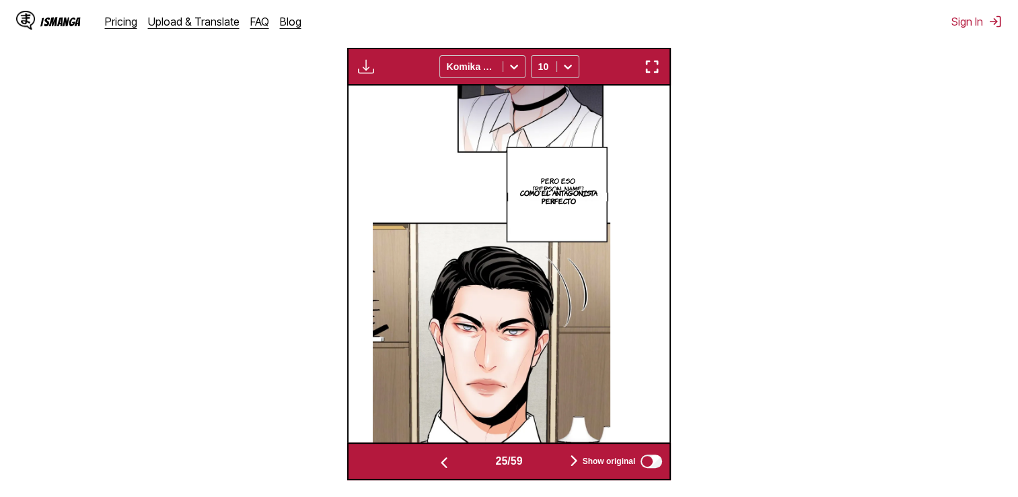
click at [436, 462] on img "button" at bounding box center [444, 462] width 16 height 16
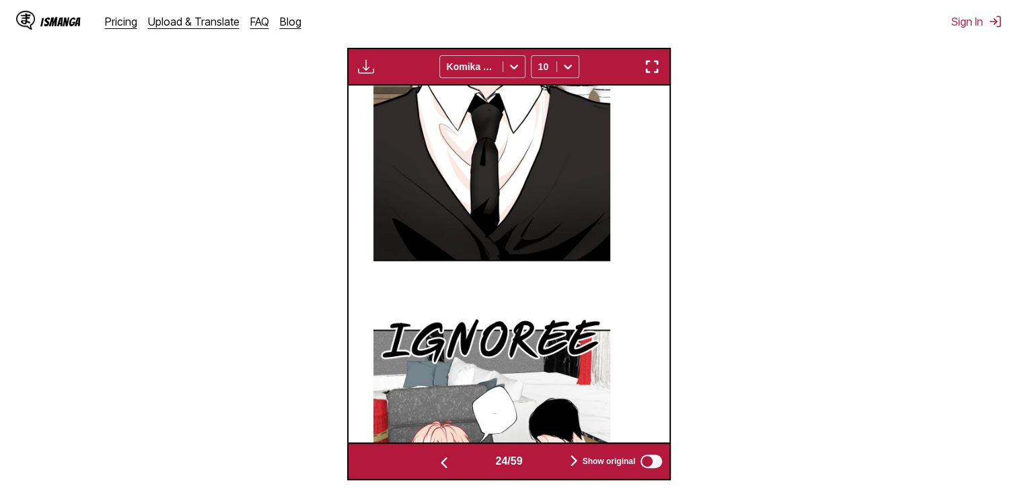
click at [431, 462] on button "button" at bounding box center [444, 462] width 81 height 20
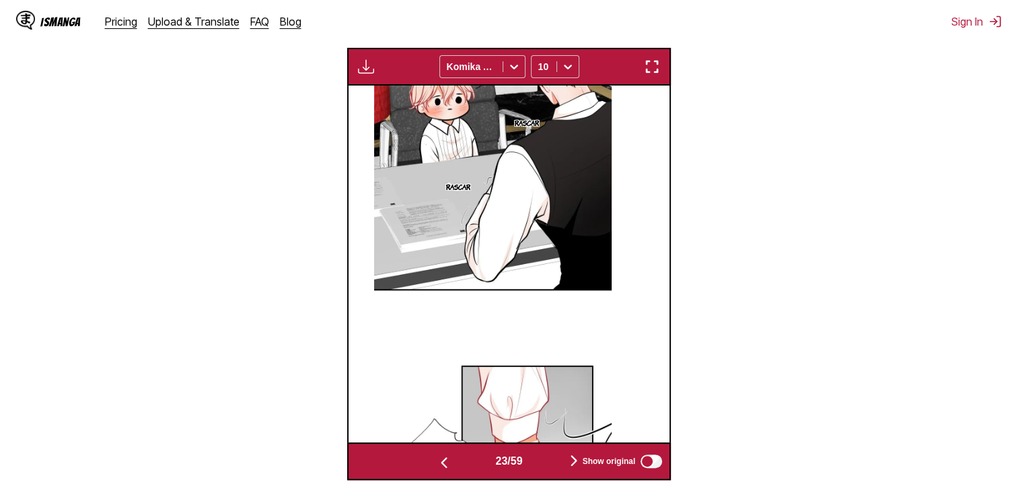
click at [431, 462] on button "button" at bounding box center [444, 462] width 81 height 20
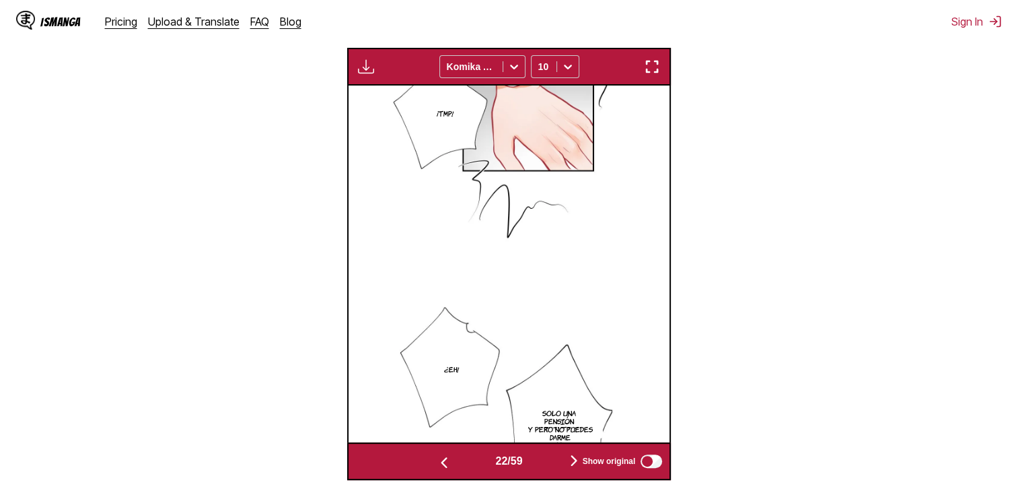
click at [431, 462] on button "button" at bounding box center [444, 462] width 81 height 20
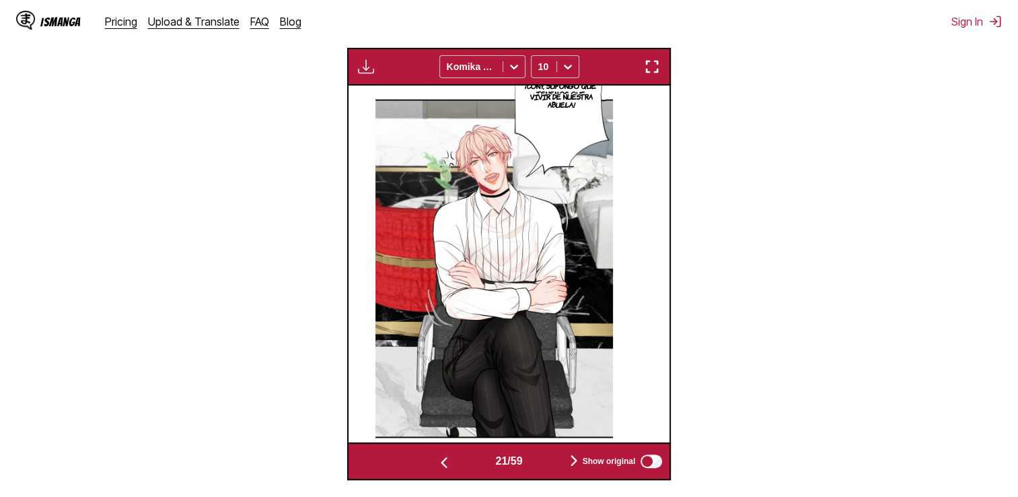
click at [431, 462] on button "button" at bounding box center [444, 462] width 81 height 20
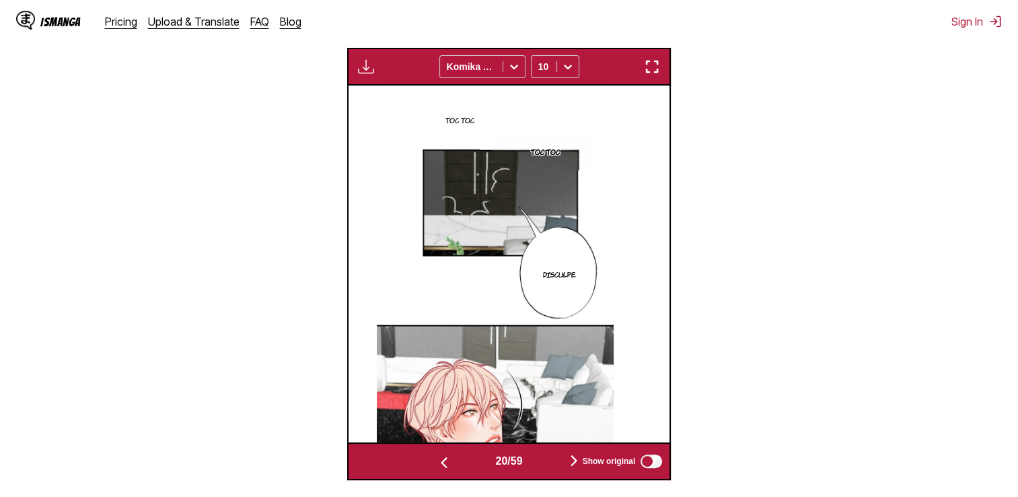
click at [431, 462] on button "button" at bounding box center [444, 462] width 81 height 20
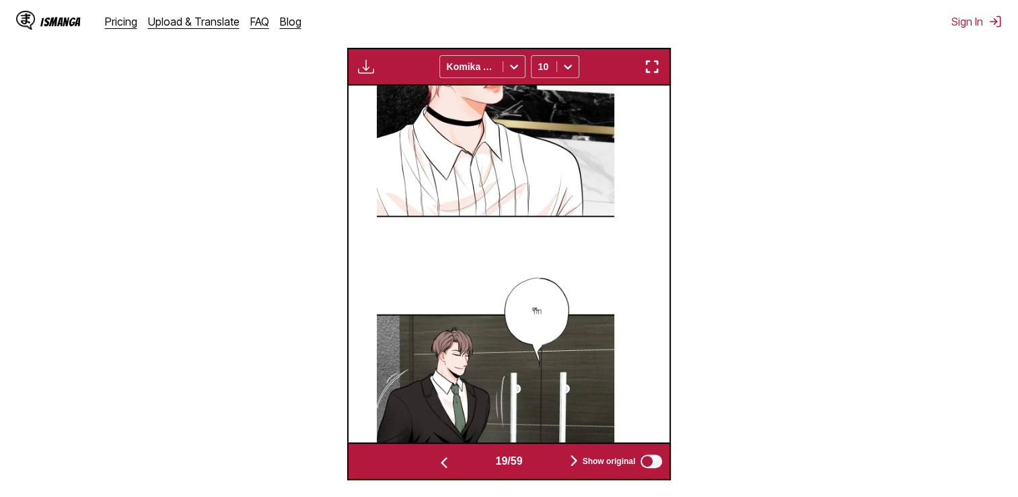
click at [431, 462] on button "button" at bounding box center [444, 462] width 81 height 20
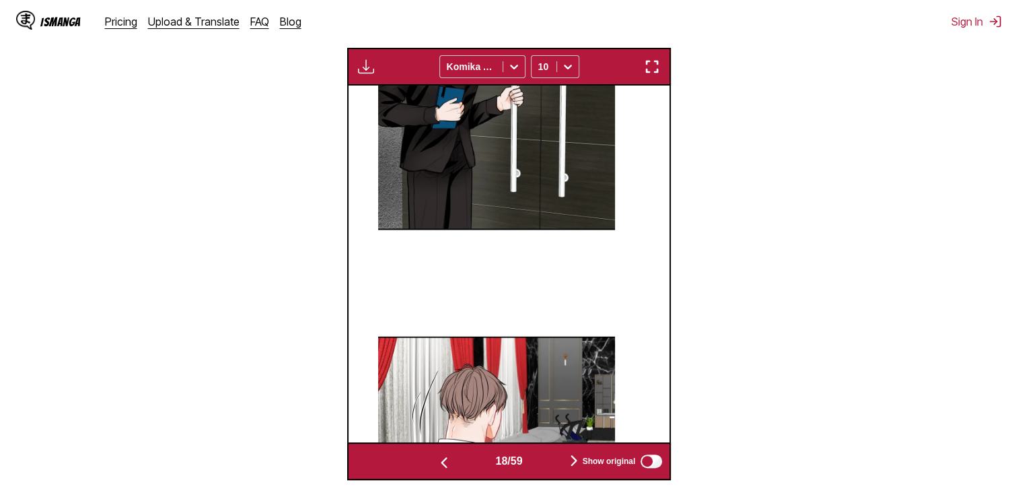
click at [431, 462] on button "button" at bounding box center [444, 462] width 81 height 20
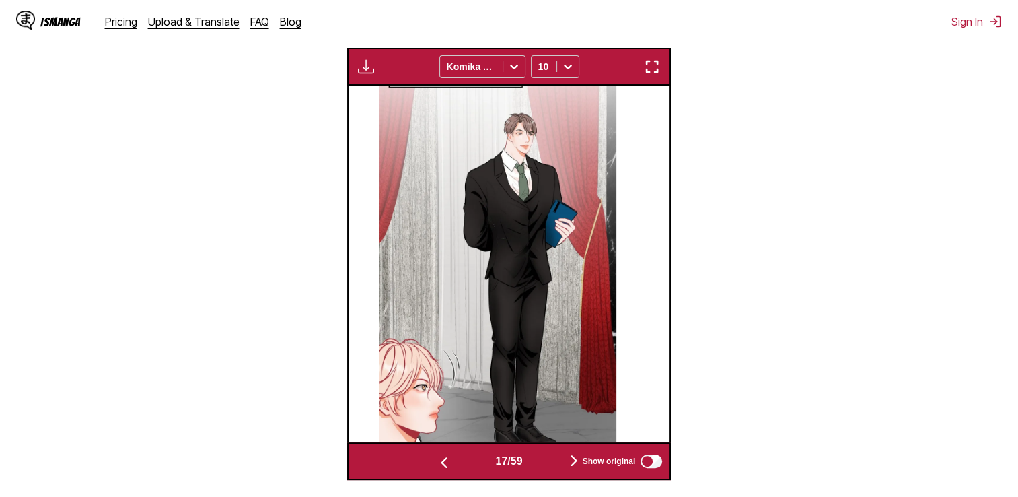
click at [431, 462] on button "button" at bounding box center [444, 462] width 81 height 20
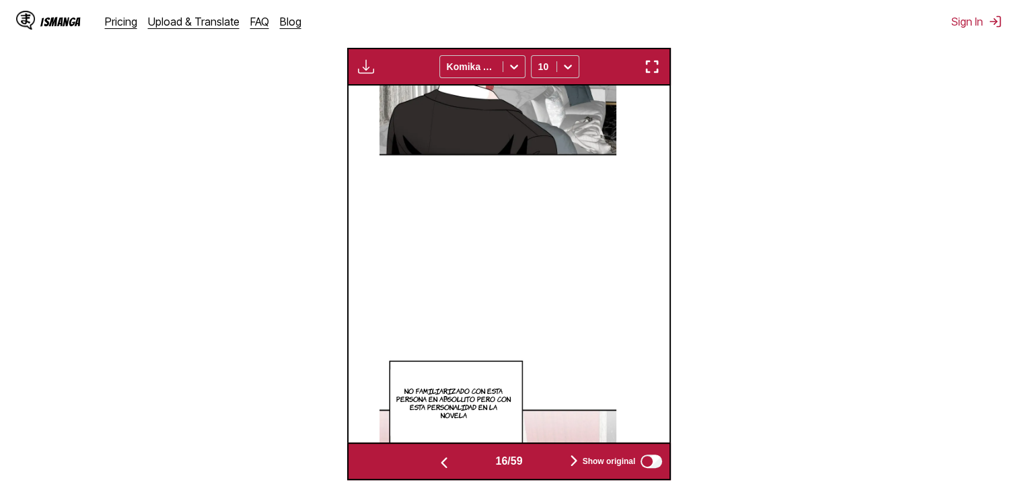
click at [431, 462] on button "button" at bounding box center [444, 462] width 81 height 20
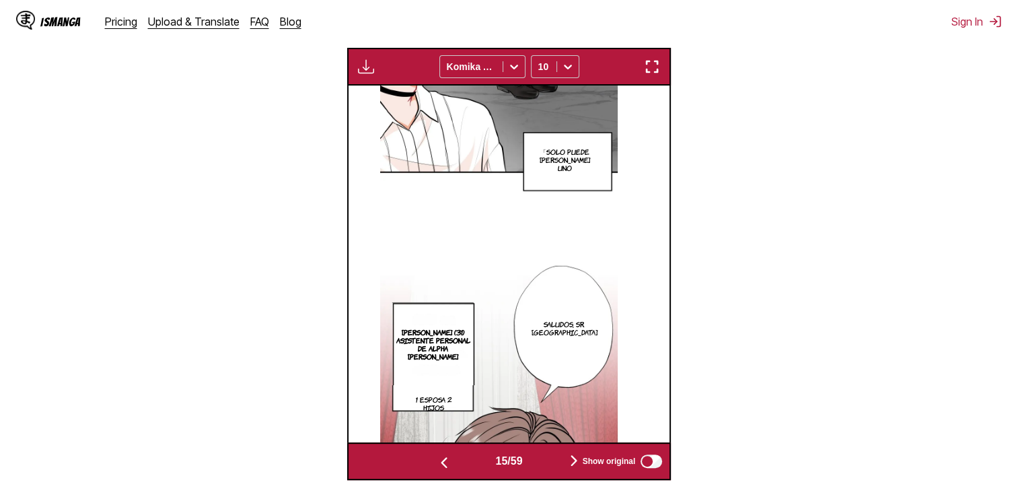
click at [431, 462] on button "button" at bounding box center [444, 462] width 81 height 20
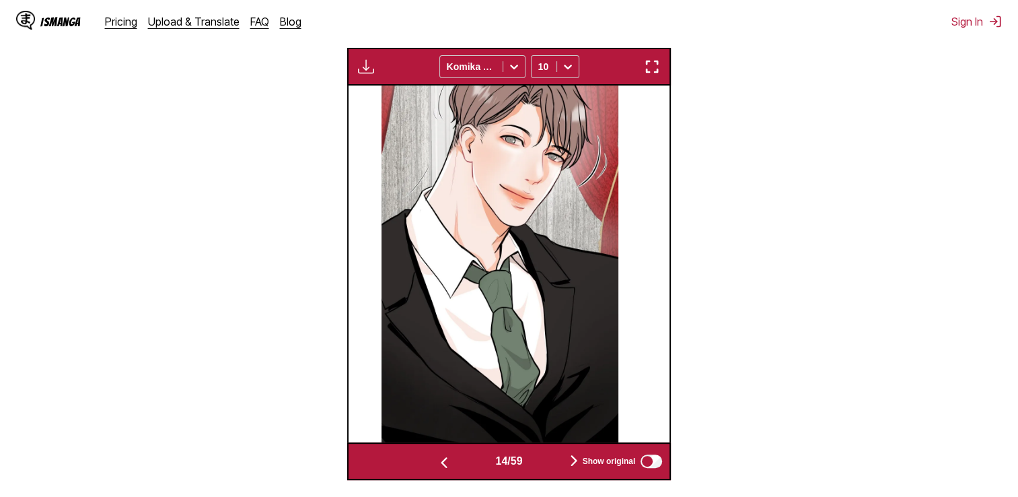
click at [431, 462] on button "button" at bounding box center [444, 462] width 81 height 20
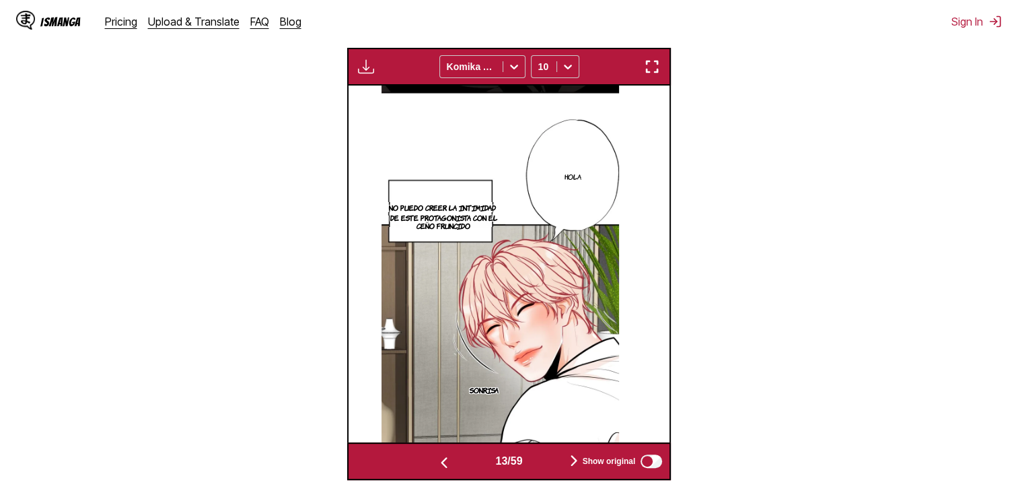
click at [430, 462] on button "button" at bounding box center [444, 462] width 81 height 20
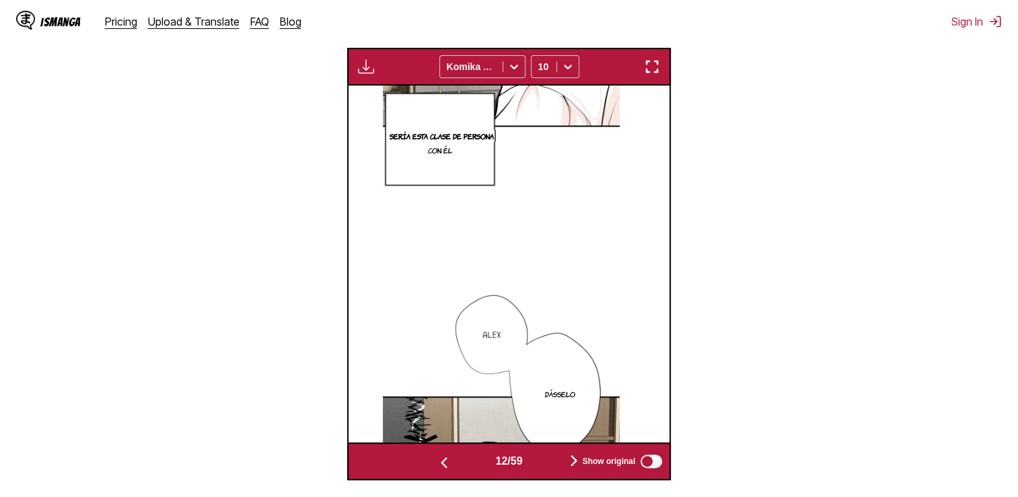
click at [429, 462] on button "button" at bounding box center [444, 462] width 81 height 20
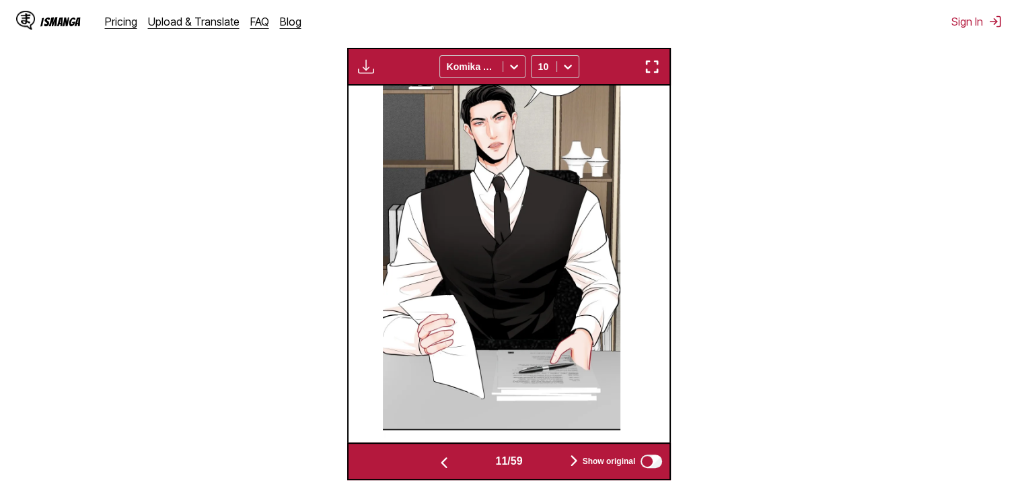
click at [429, 462] on button "button" at bounding box center [444, 462] width 81 height 20
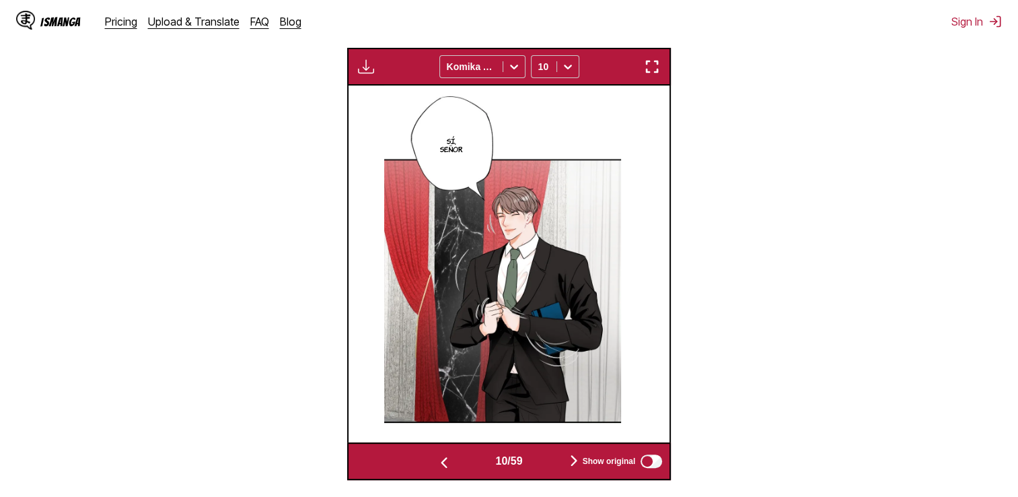
click at [429, 462] on button "button" at bounding box center [444, 462] width 81 height 20
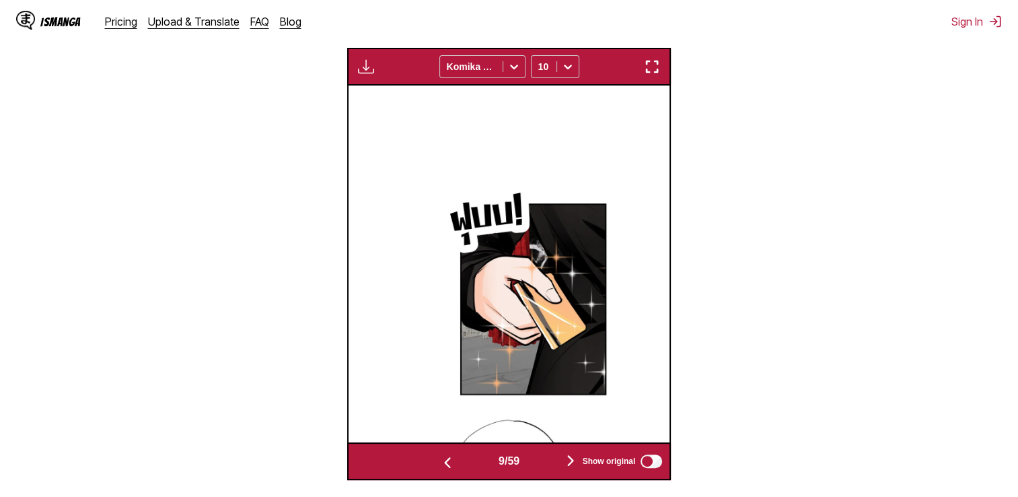
click at [429, 462] on button "button" at bounding box center [447, 462] width 81 height 20
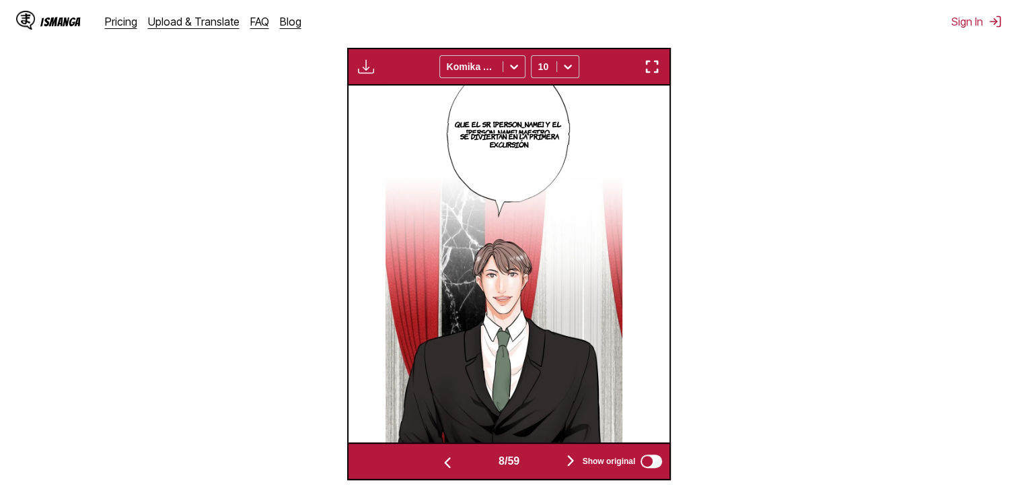
click at [440, 462] on img "button" at bounding box center [448, 462] width 16 height 16
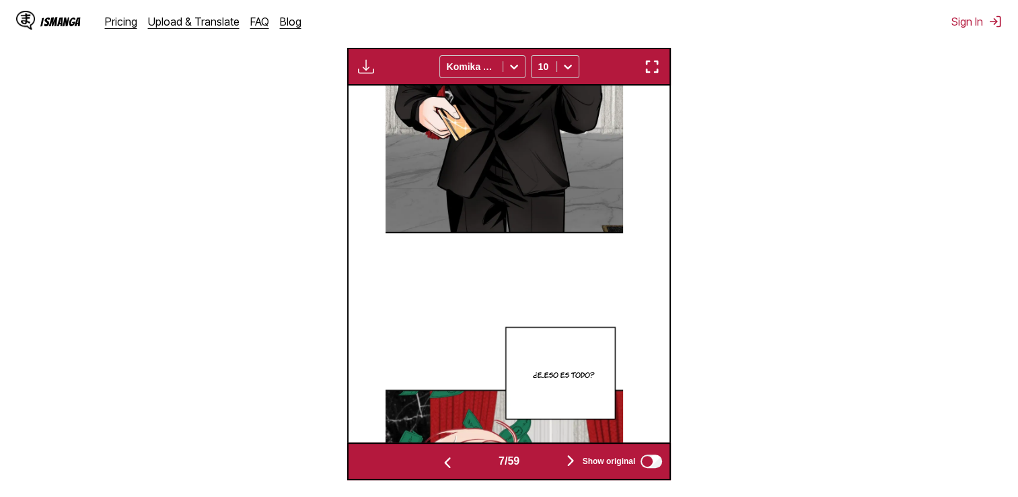
click at [442, 466] on img "button" at bounding box center [448, 462] width 16 height 16
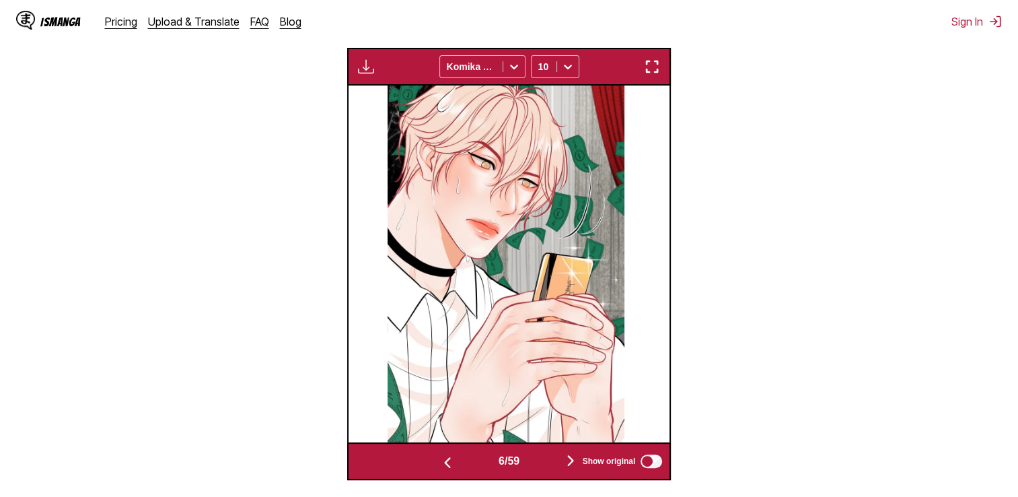
click at [442, 466] on img "button" at bounding box center [448, 462] width 16 height 16
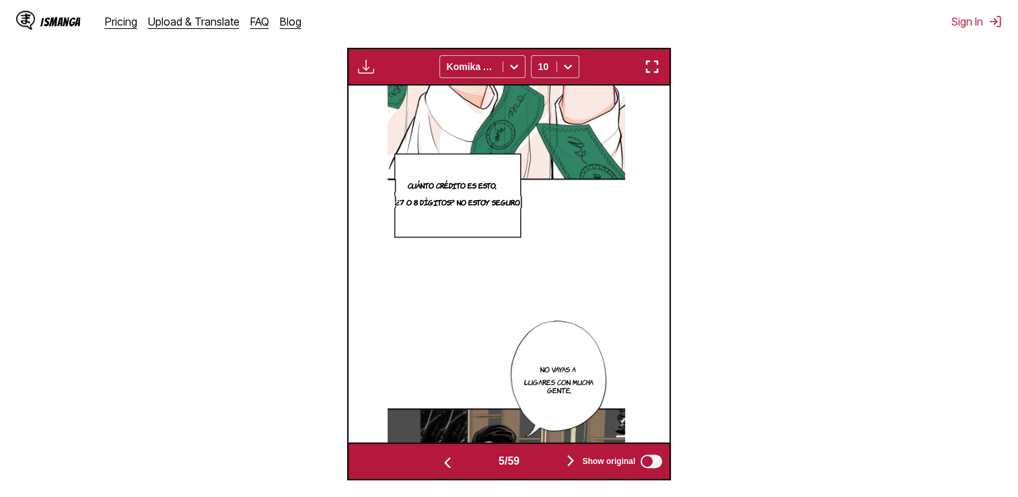
click at [442, 466] on img "button" at bounding box center [448, 462] width 16 height 16
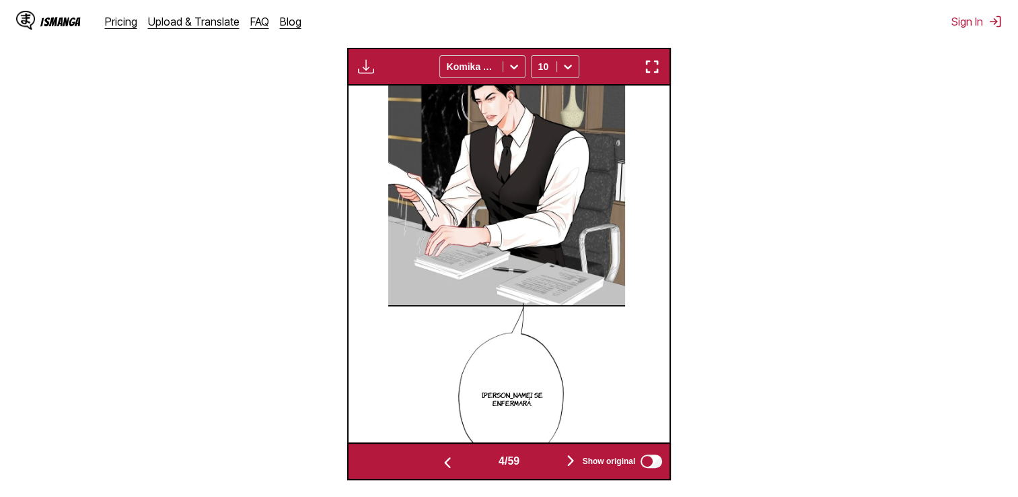
click at [442, 466] on img "button" at bounding box center [448, 462] width 16 height 16
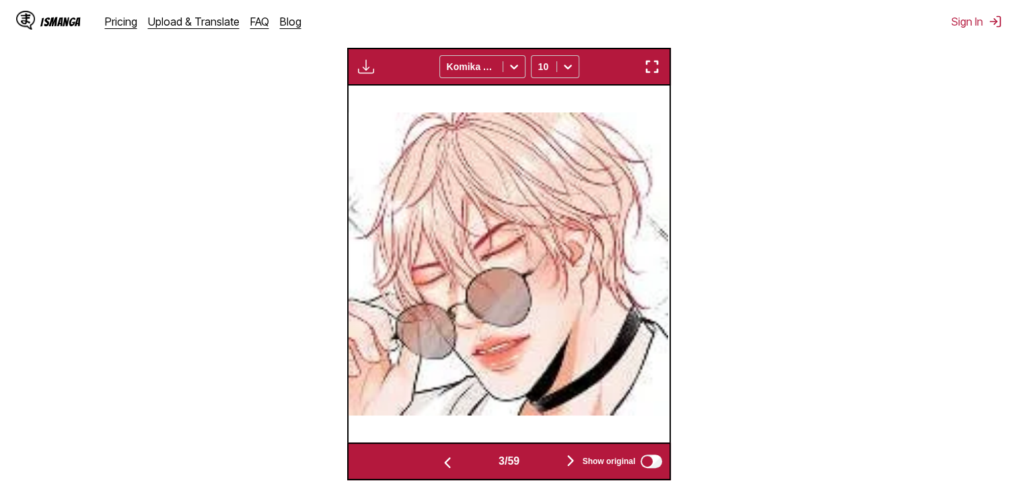
click at [442, 466] on img "button" at bounding box center [448, 462] width 16 height 16
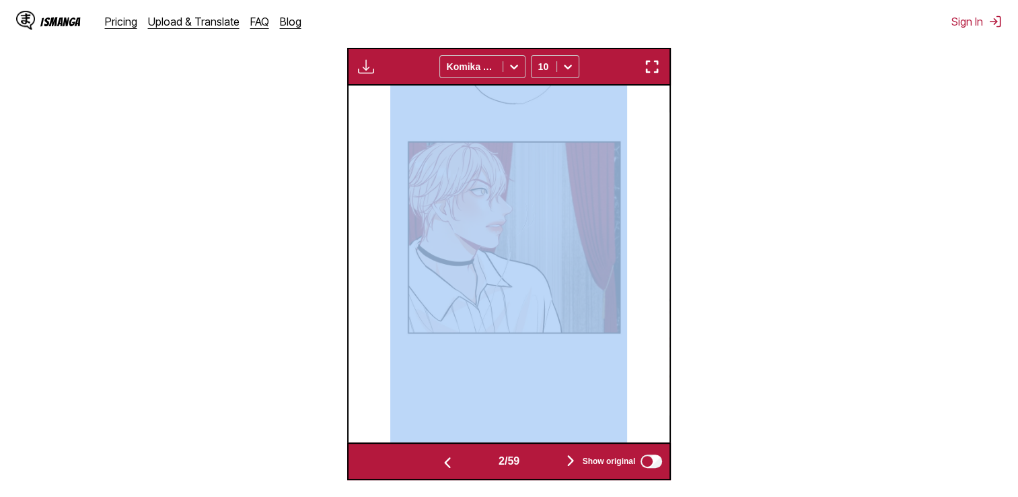
click at [442, 466] on img "button" at bounding box center [448, 462] width 16 height 16
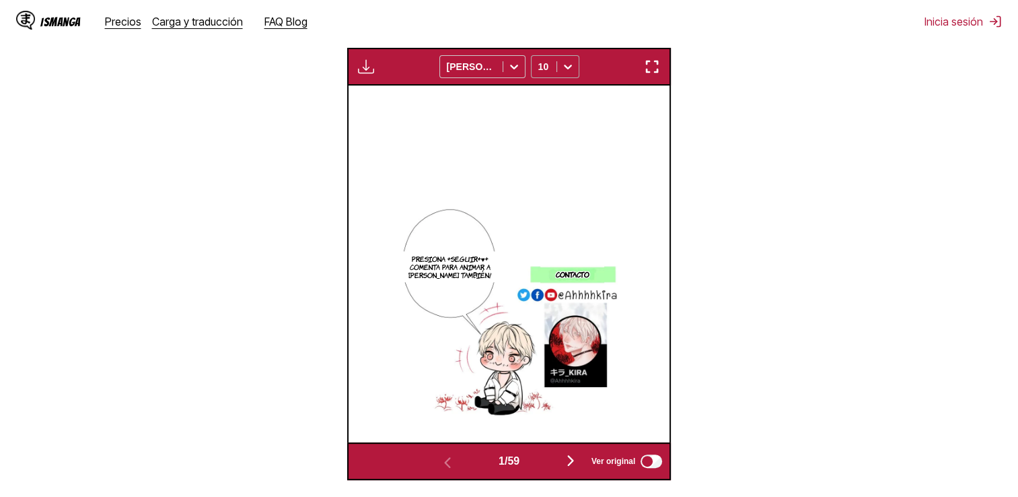
click at [571, 71] on icon at bounding box center [567, 66] width 13 height 13
click at [557, 228] on div "18" at bounding box center [555, 217] width 48 height 20
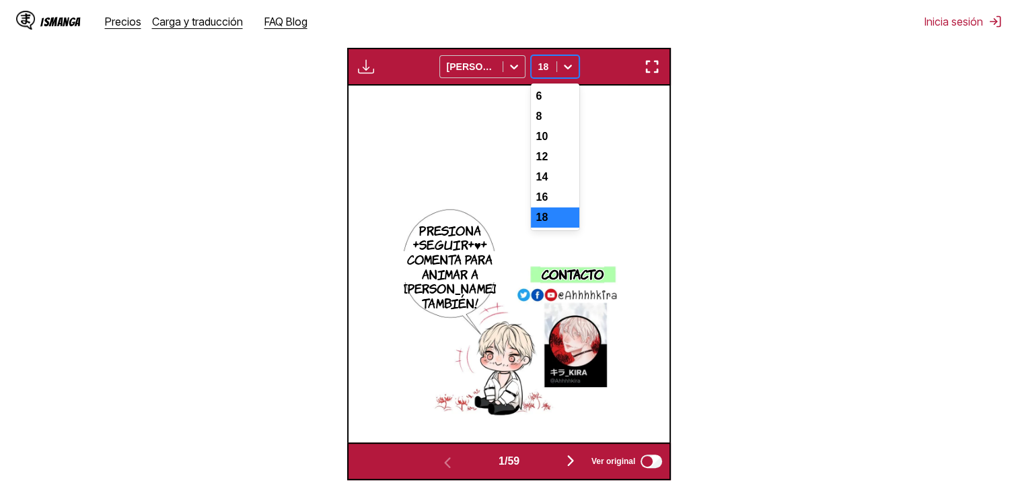
click at [554, 73] on div "18" at bounding box center [544, 66] width 25 height 19
click at [538, 98] on div "6" at bounding box center [555, 96] width 48 height 20
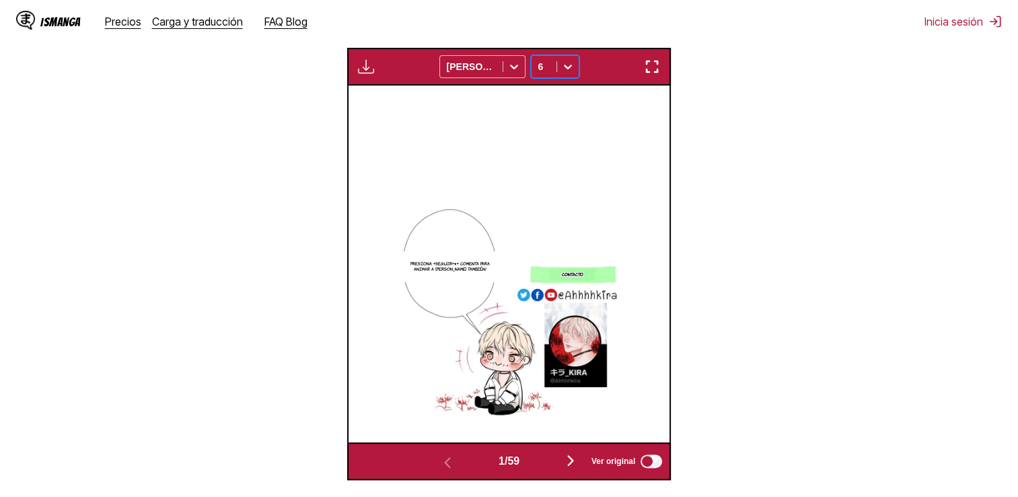
click at [570, 62] on icon at bounding box center [567, 66] width 13 height 13
click at [549, 167] on div "12" at bounding box center [555, 157] width 48 height 20
click at [567, 66] on icon at bounding box center [567, 66] width 13 height 13
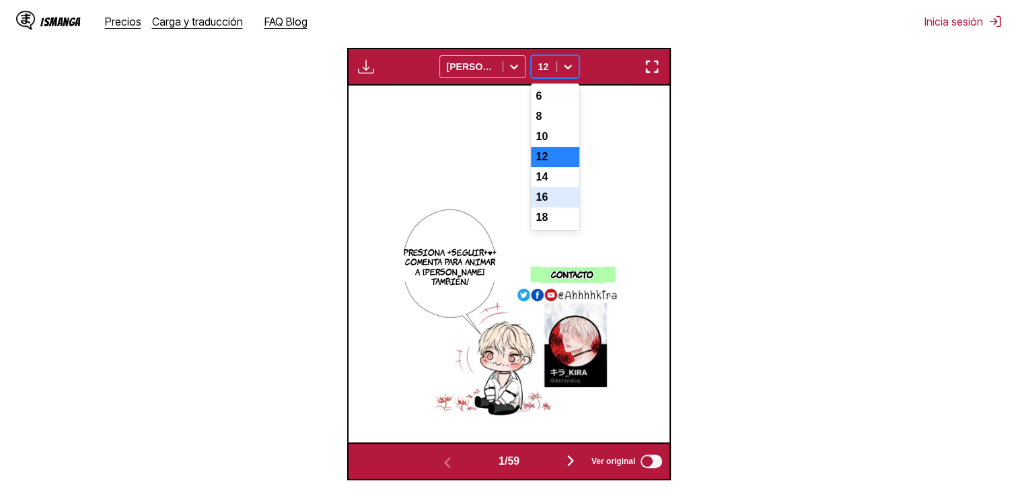
click at [545, 207] on div "16" at bounding box center [555, 197] width 48 height 20
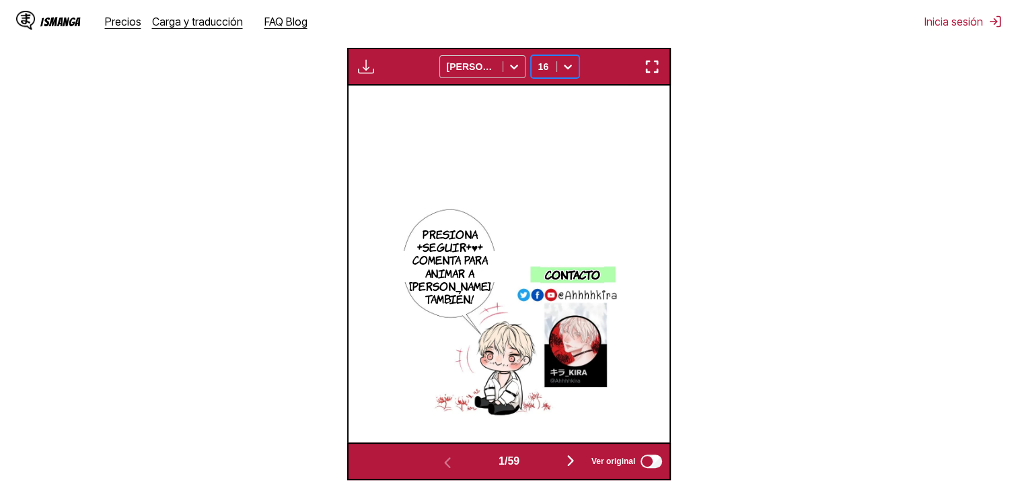
click at [569, 69] on icon at bounding box center [568, 67] width 8 height 5
click at [556, 228] on div "18" at bounding box center [555, 217] width 48 height 20
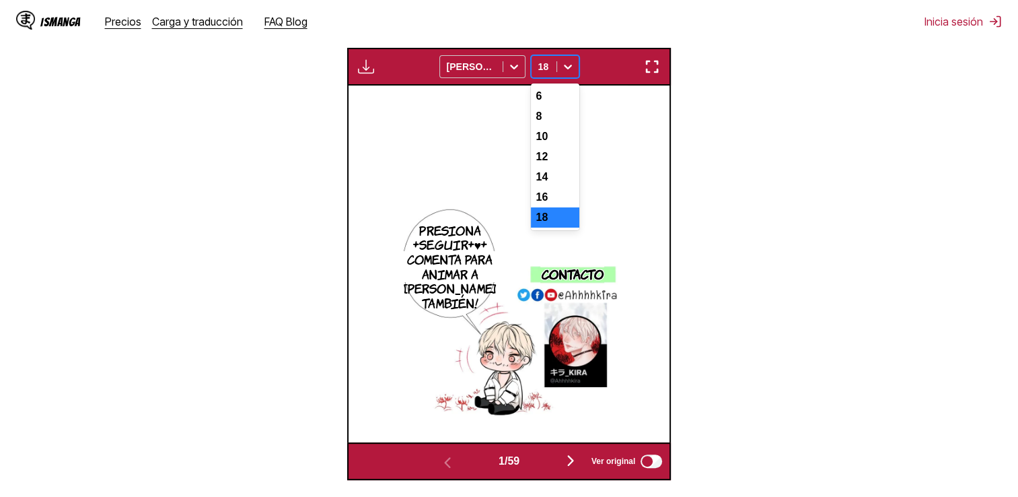
click at [569, 63] on icon at bounding box center [567, 66] width 13 height 13
click at [556, 164] on div "12" at bounding box center [555, 157] width 48 height 20
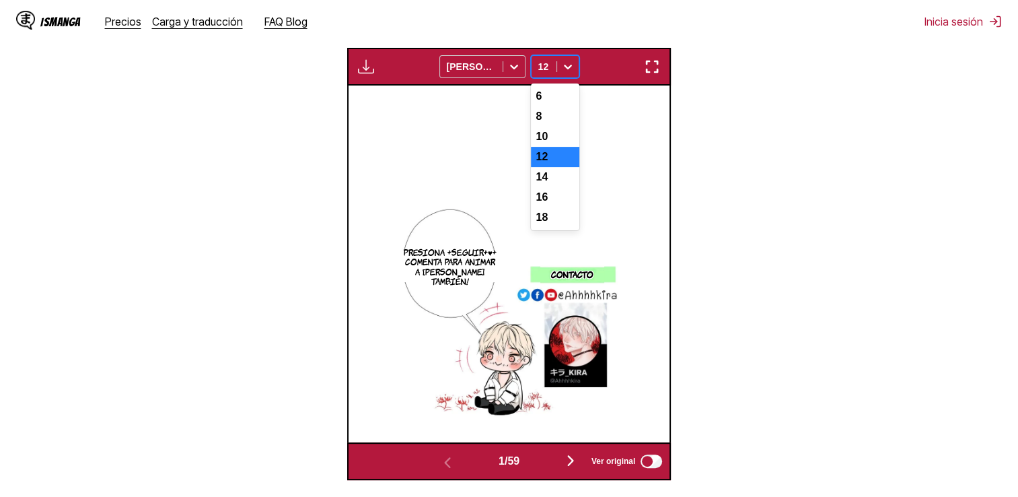
click at [565, 62] on icon at bounding box center [567, 66] width 13 height 13
click at [554, 105] on div "6" at bounding box center [555, 96] width 48 height 20
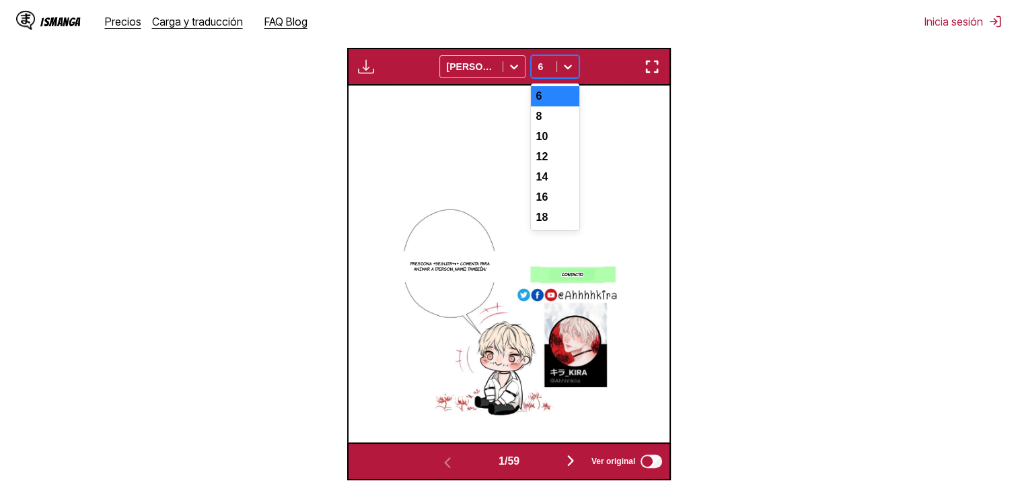
click at [560, 64] on div at bounding box center [568, 67] width 22 height 22
click at [560, 147] on div "10" at bounding box center [555, 137] width 48 height 20
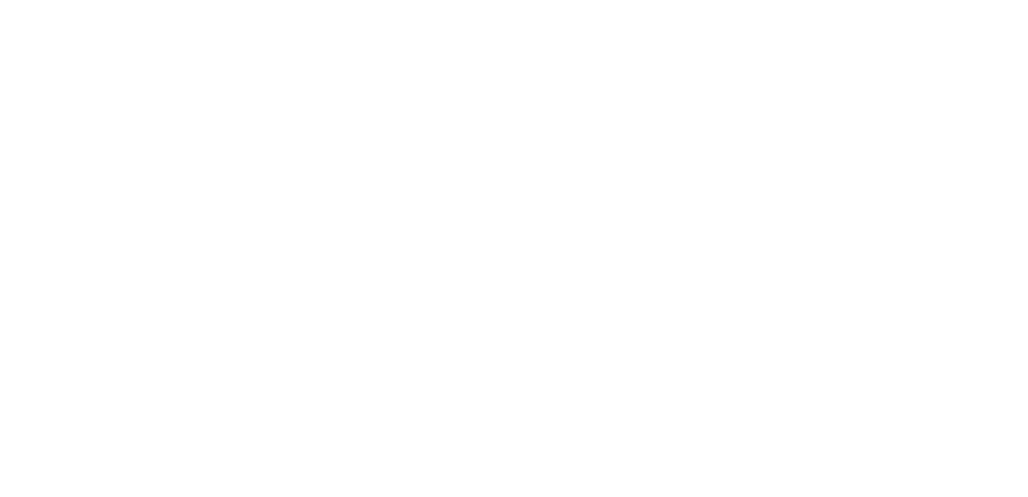
click at [280, 5] on html at bounding box center [514, 2] width 1028 height 5
click at [210, 5] on html at bounding box center [514, 2] width 1028 height 5
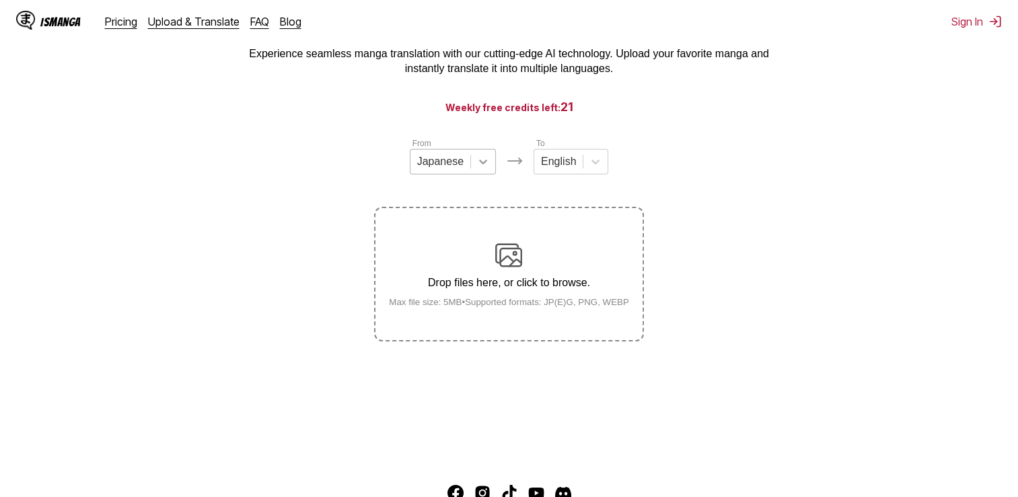
scroll to position [164, 0]
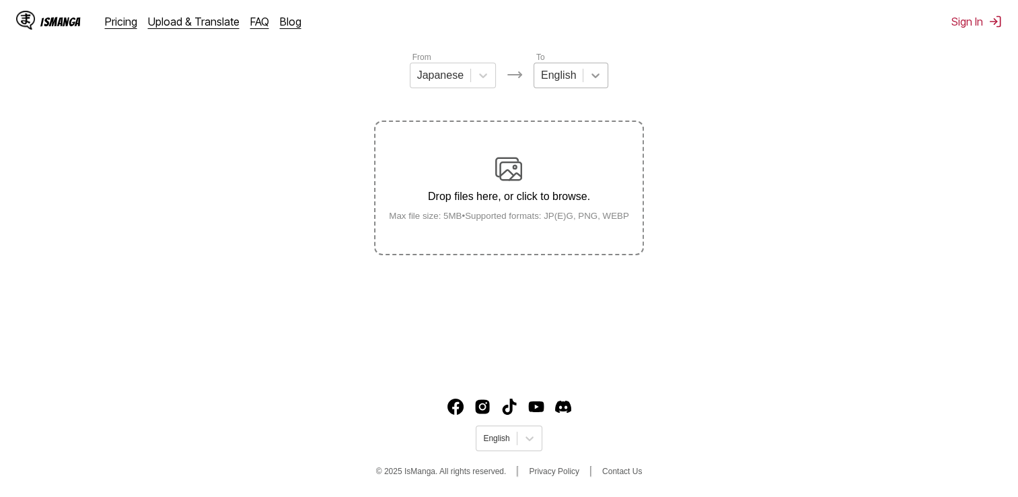
click at [589, 79] on icon at bounding box center [595, 75] width 13 height 13
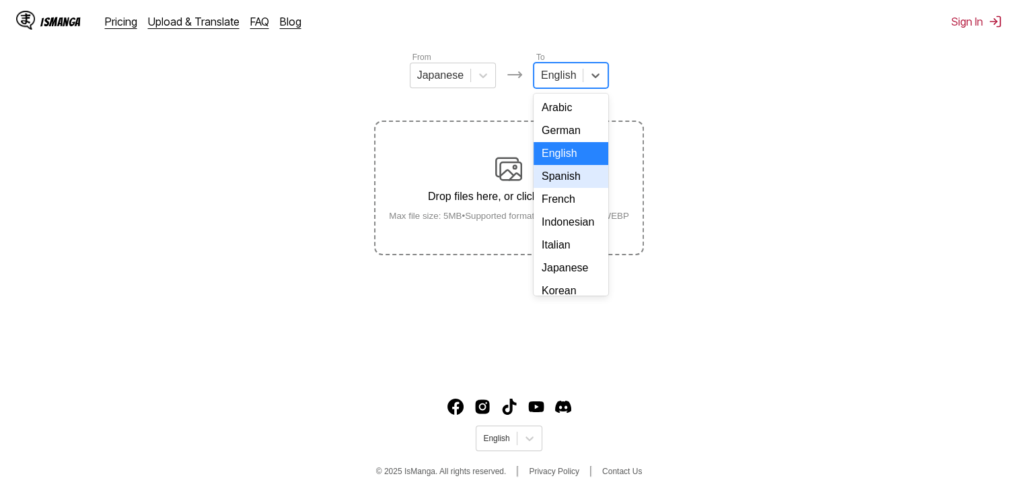
click at [573, 188] on div "Spanish" at bounding box center [571, 176] width 75 height 23
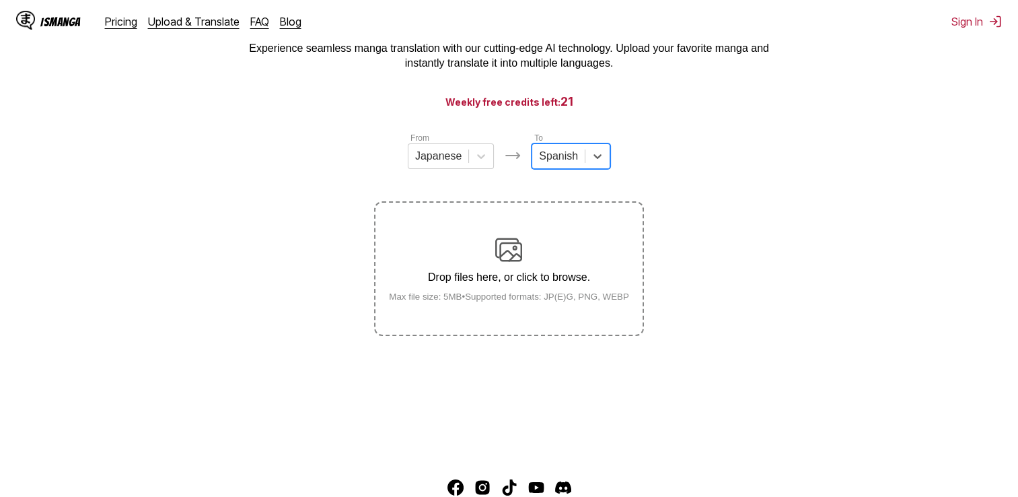
scroll to position [0, 0]
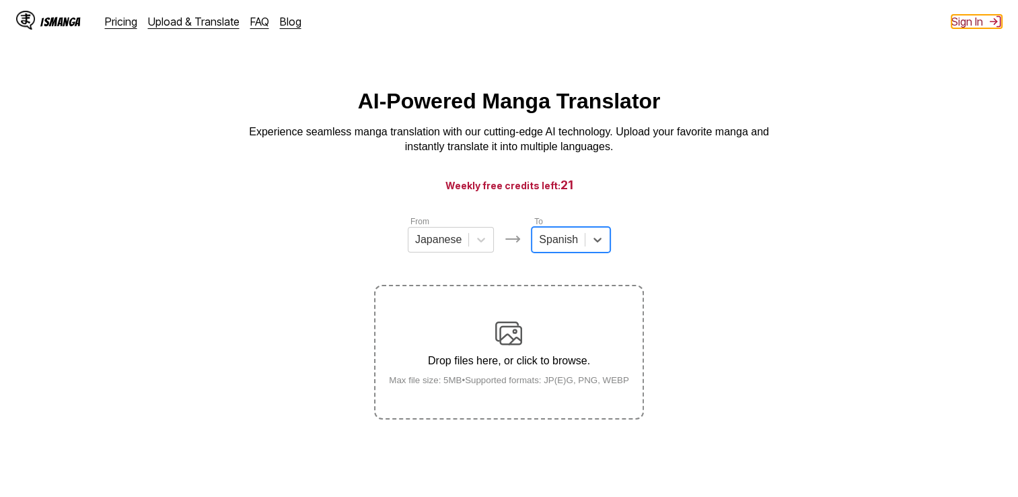
click at [979, 20] on button "Sign In" at bounding box center [977, 21] width 50 height 13
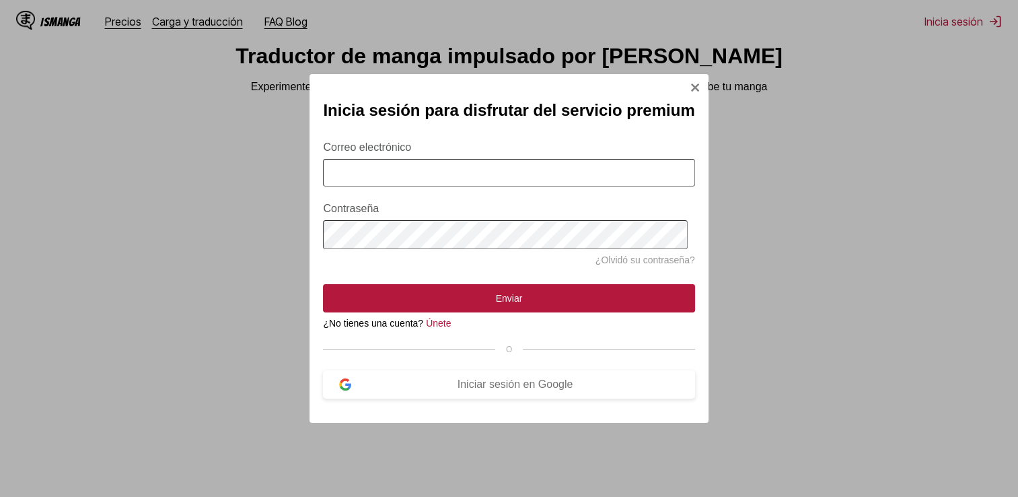
scroll to position [67, 0]
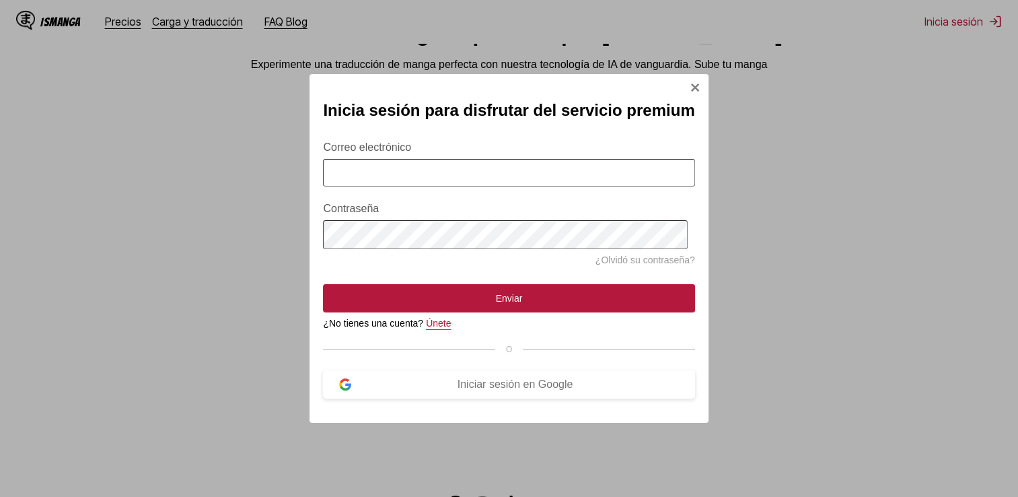
click at [447, 328] on link "Únete" at bounding box center [438, 323] width 25 height 11
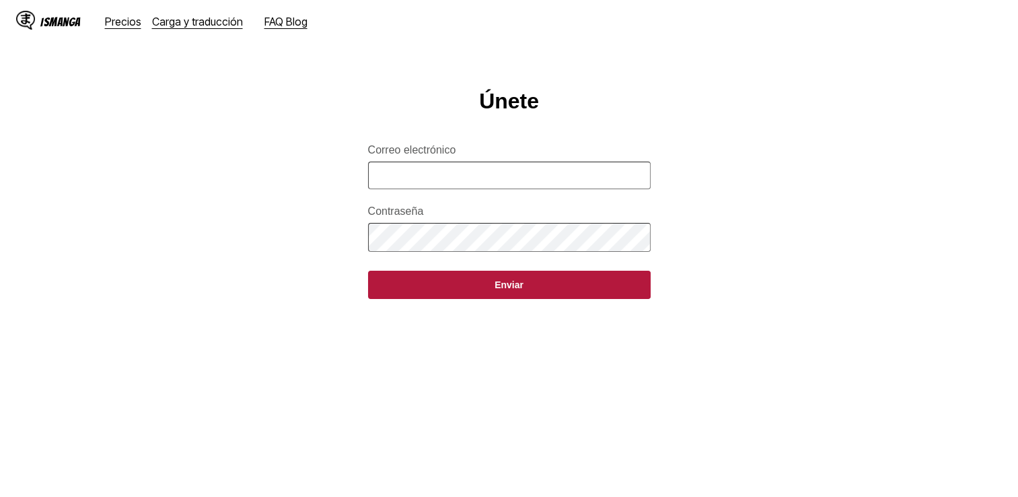
click at [452, 184] on input "Correo electrónico" at bounding box center [509, 176] width 283 height 28
click at [380, 228] on form "Correo electrónico Contraseña Enviar" at bounding box center [509, 213] width 283 height 170
